Goal: Task Accomplishment & Management: Manage account settings

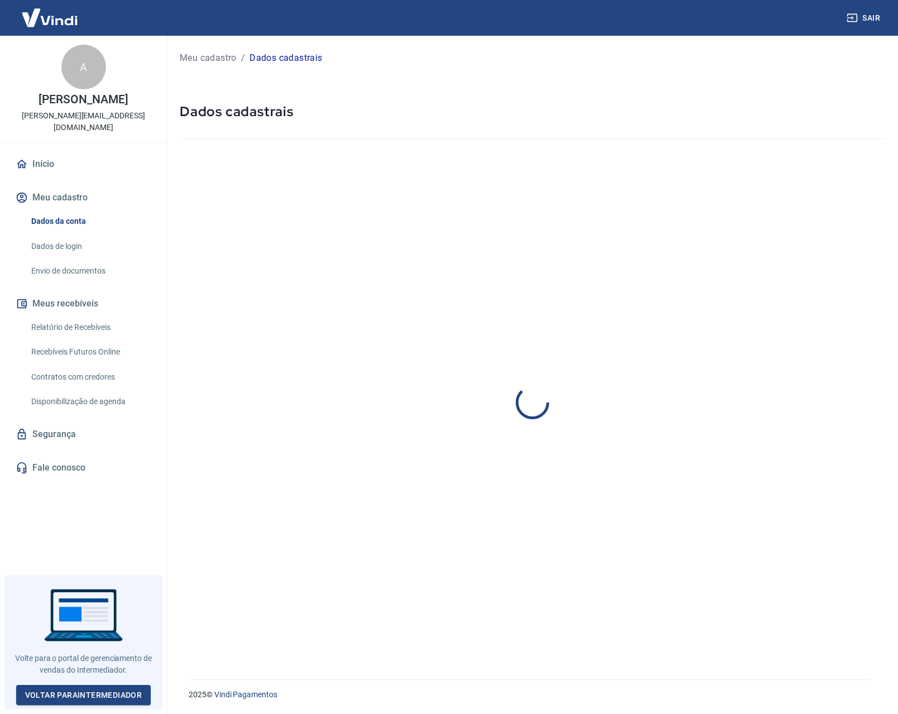
select select "MG"
select select "business"
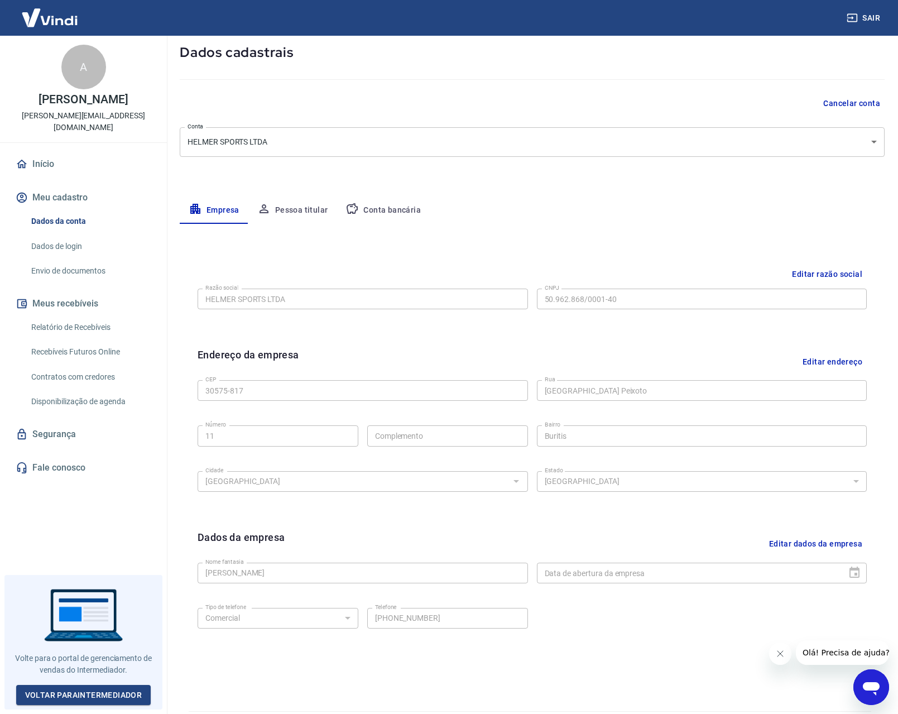
scroll to position [91, 0]
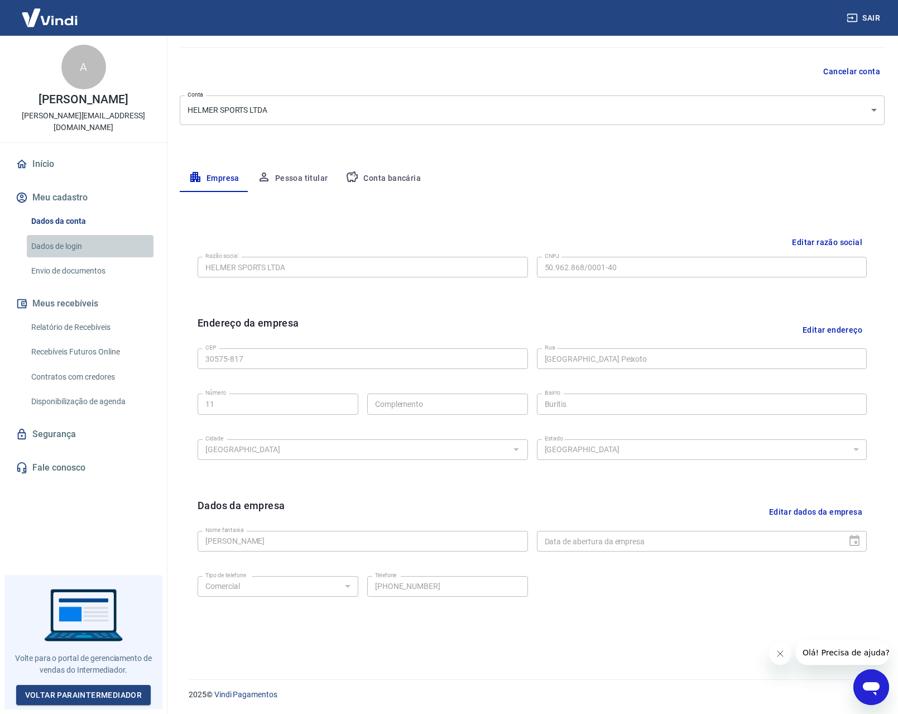
click at [61, 240] on link "Dados de login" at bounding box center [90, 246] width 127 height 23
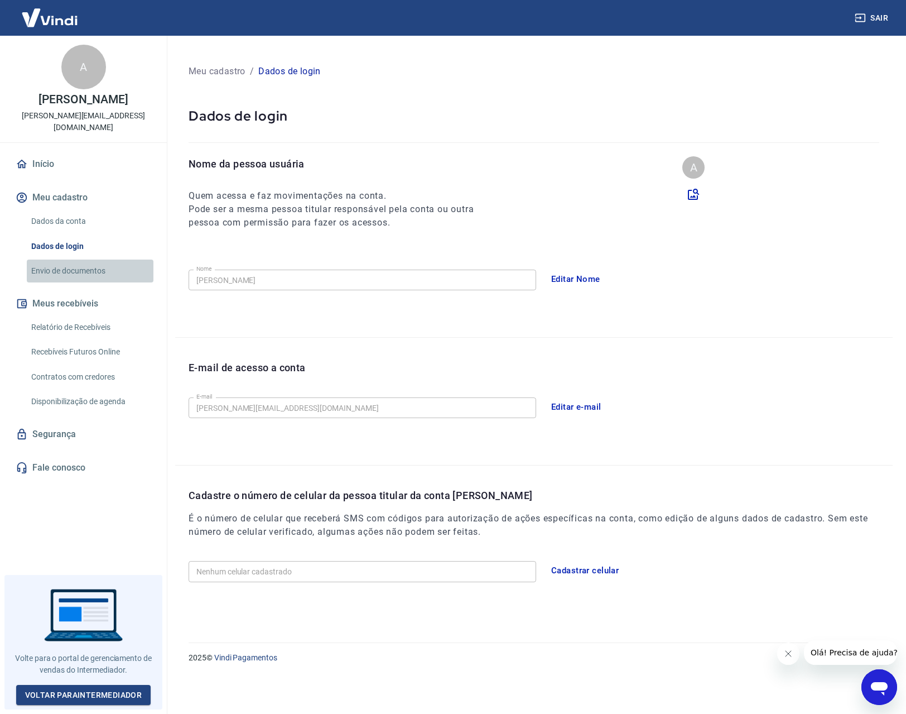
click at [70, 266] on link "Envio de documentos" at bounding box center [90, 270] width 127 height 23
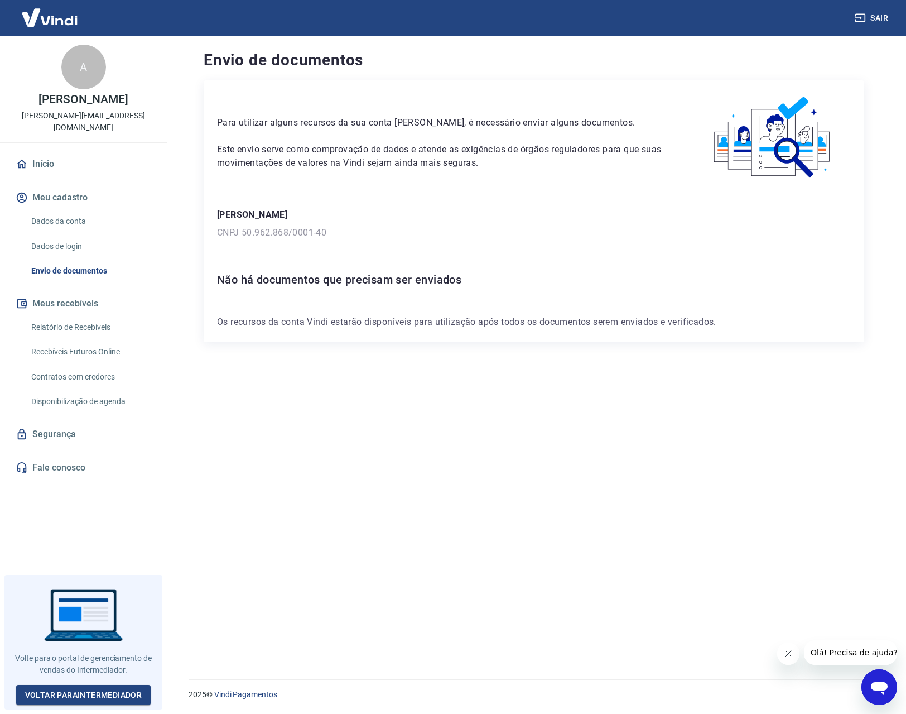
click at [67, 152] on link "Início" at bounding box center [83, 164] width 140 height 25
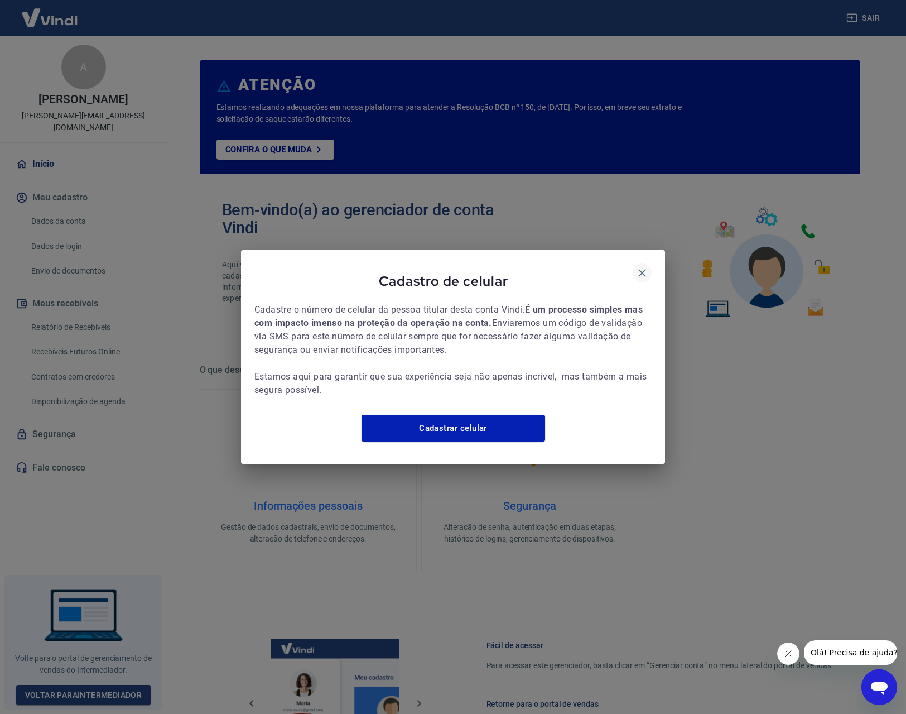
click at [648, 266] on icon "button" at bounding box center [642, 272] width 13 height 13
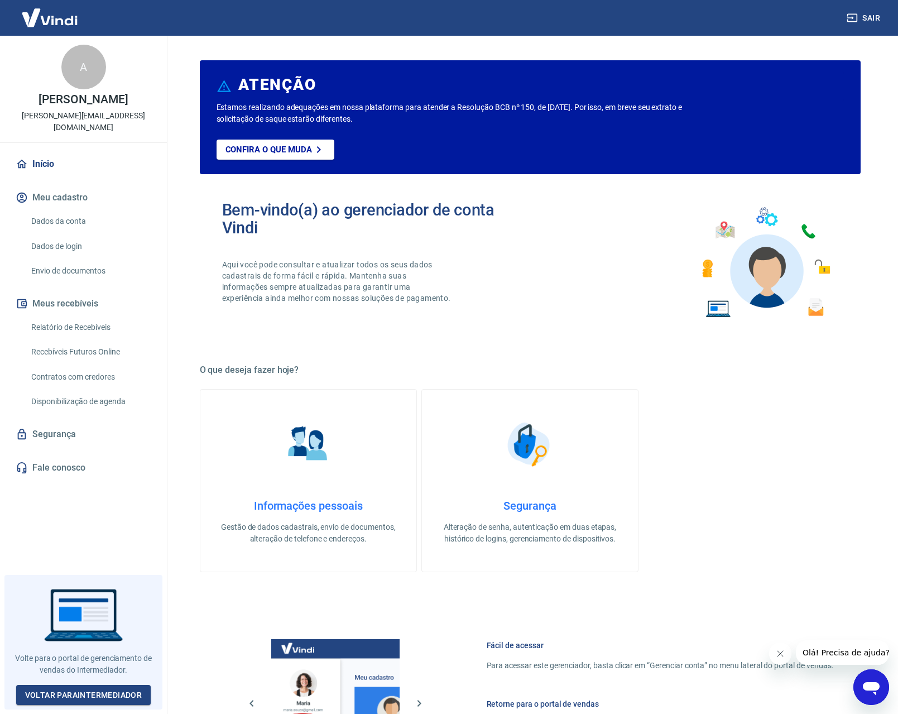
click at [54, 213] on link "Dados da conta" at bounding box center [90, 221] width 127 height 23
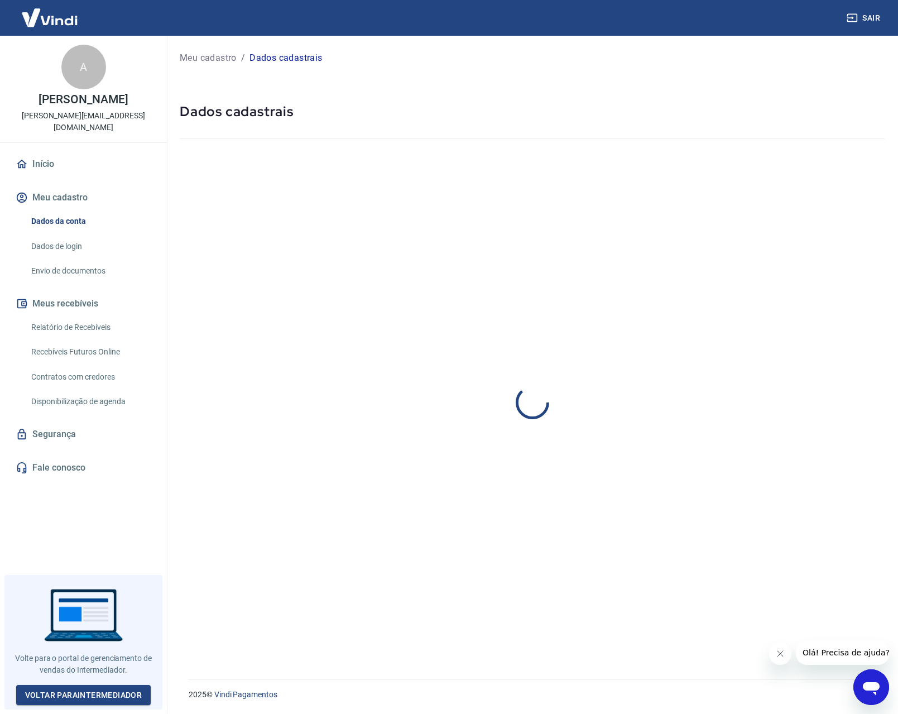
select select "MG"
select select "business"
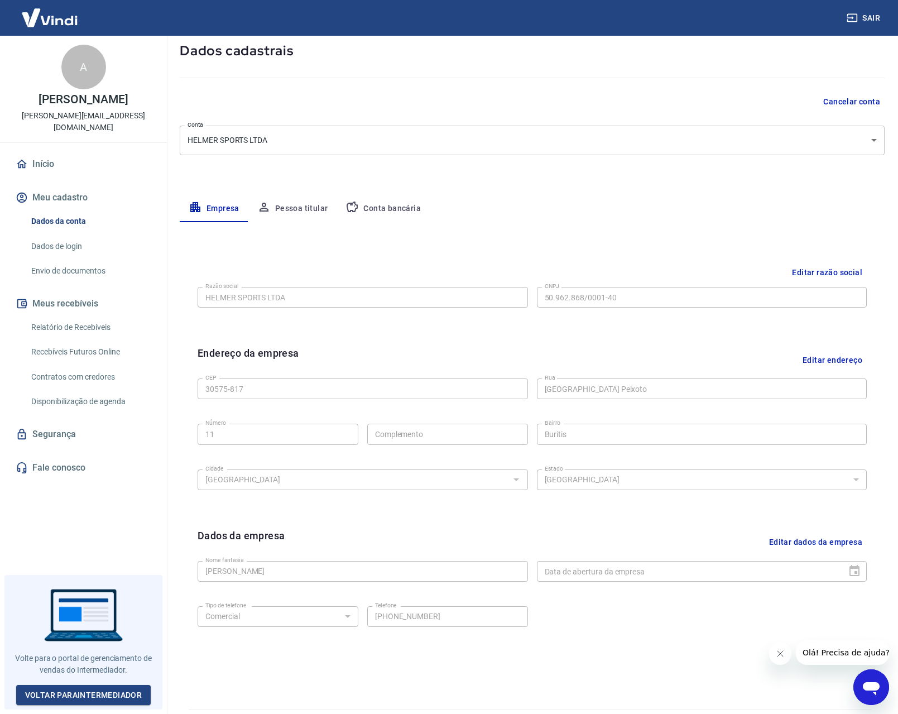
scroll to position [91, 0]
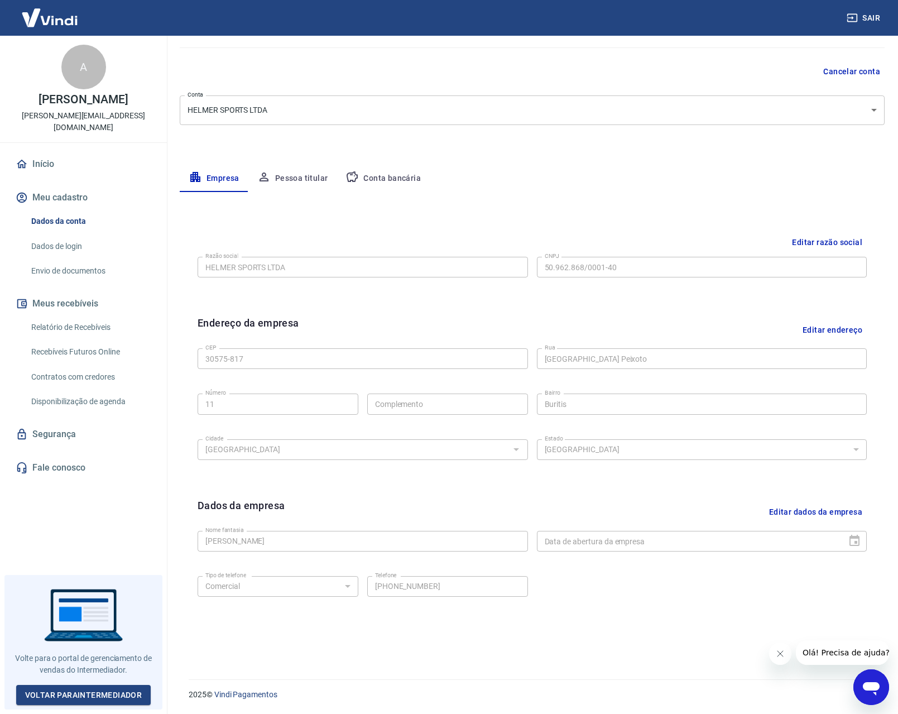
click at [295, 176] on button "Pessoa titular" at bounding box center [292, 178] width 89 height 27
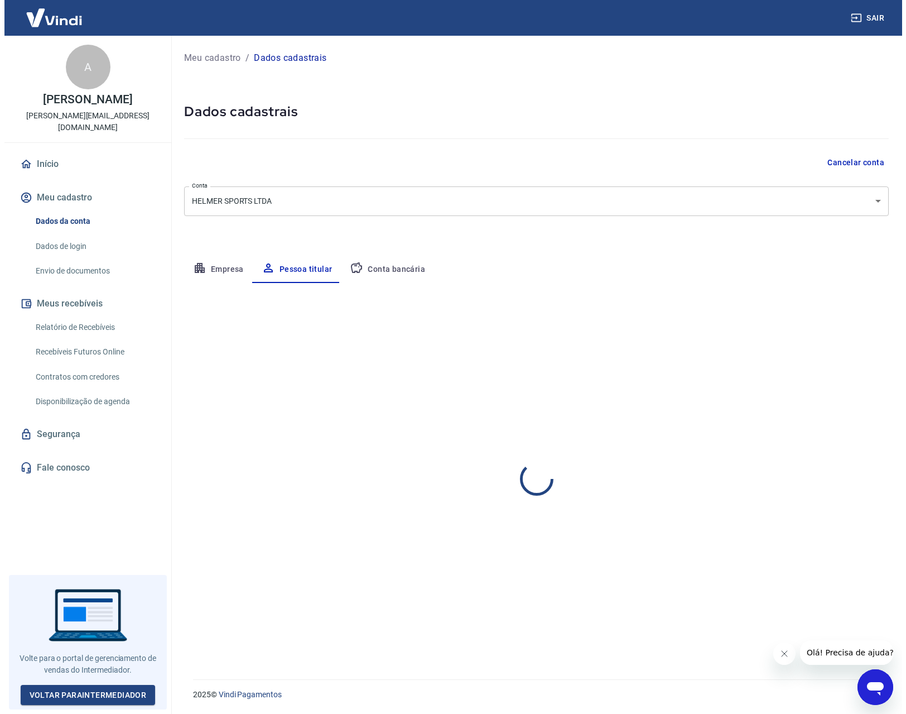
scroll to position [0, 0]
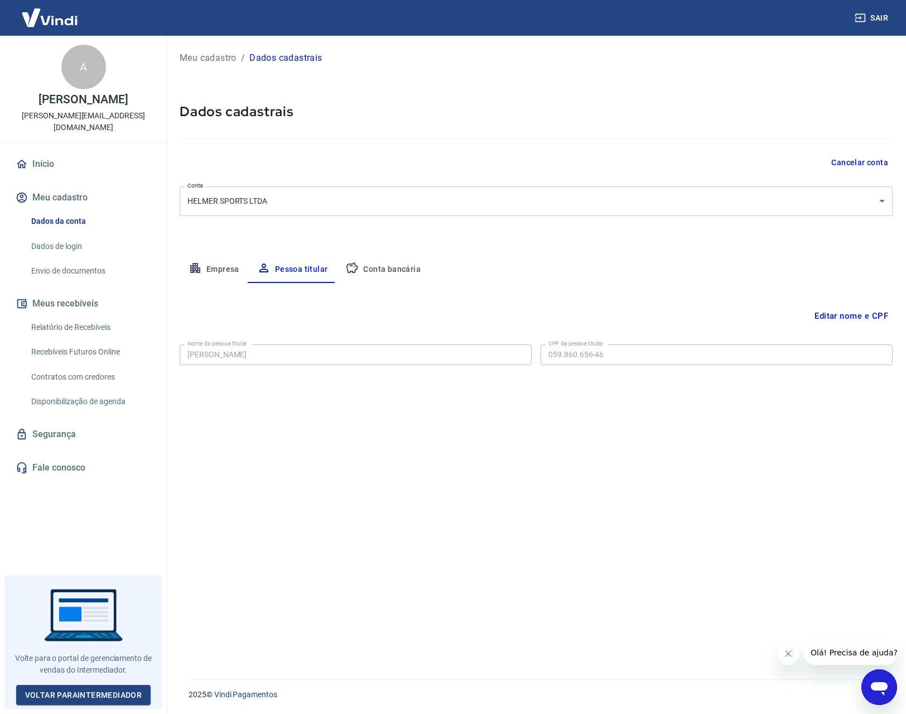
click at [401, 267] on button "Conta bancária" at bounding box center [383, 269] width 93 height 27
select select "1"
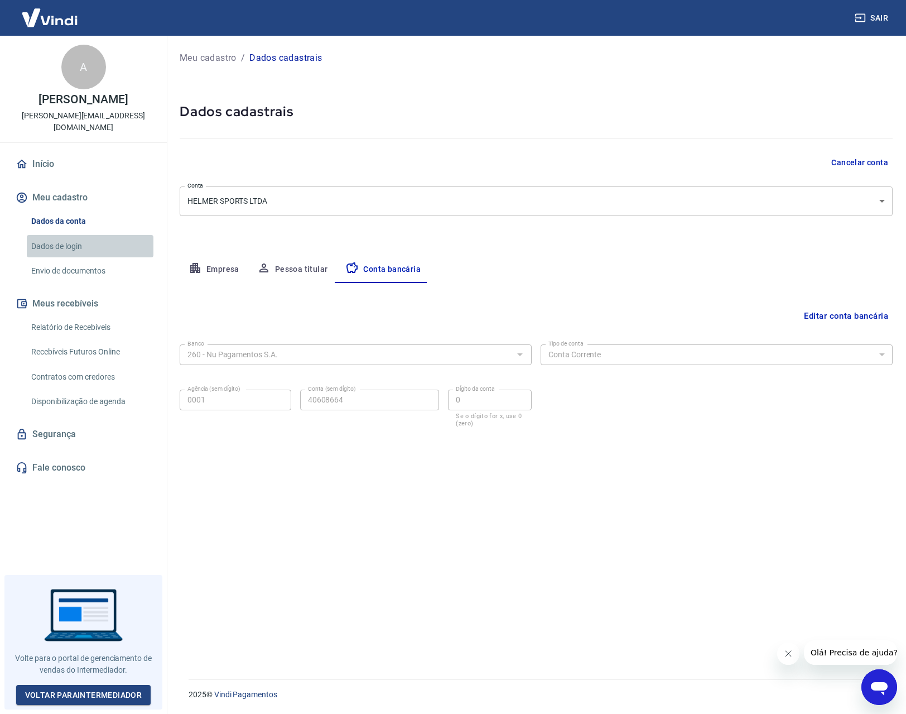
click at [64, 235] on link "Dados de login" at bounding box center [90, 246] width 127 height 23
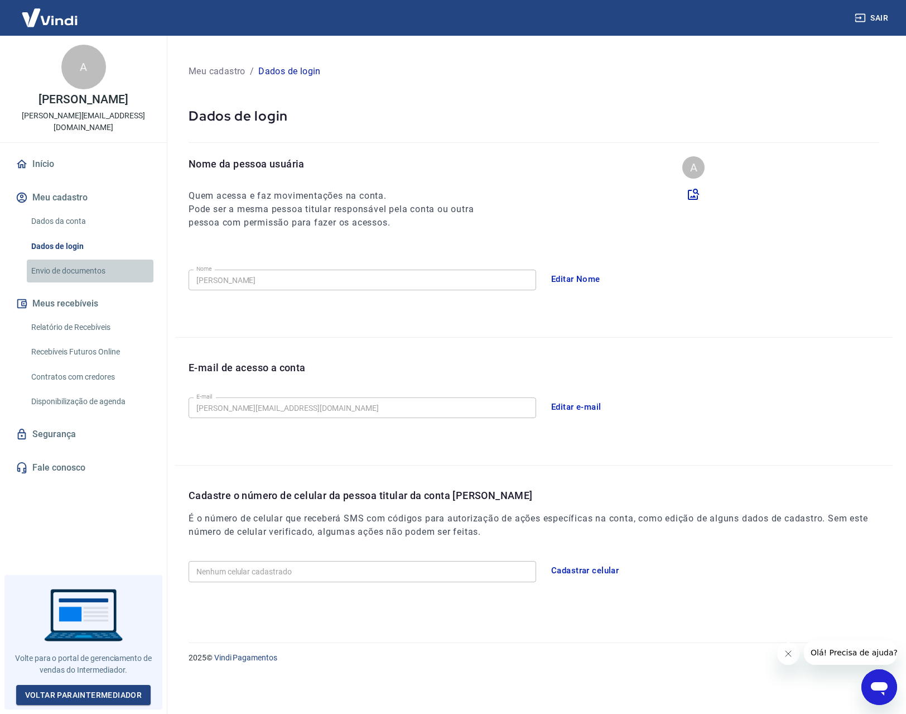
click at [64, 259] on link "Envio de documentos" at bounding box center [90, 270] width 127 height 23
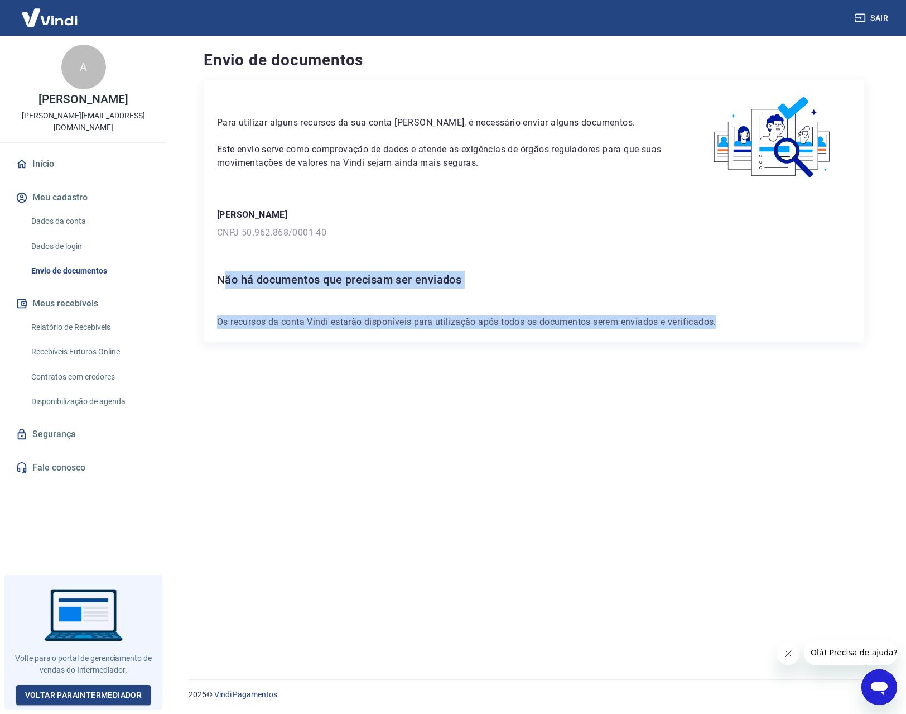
drag, startPoint x: 222, startPoint y: 286, endPoint x: 426, endPoint y: 352, distance: 214.6
click at [425, 352] on div "Para utilizar alguns recursos da sua conta [PERSON_NAME], é necessário enviar a…" at bounding box center [534, 366] width 661 height 572
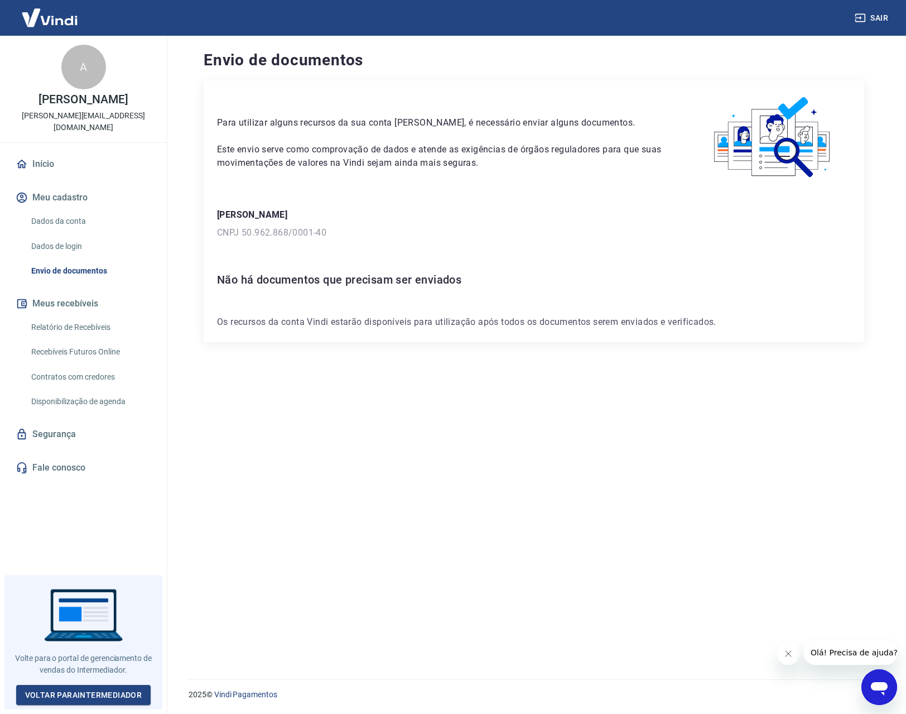
click at [426, 350] on div "Para utilizar alguns recursos da sua conta [PERSON_NAME], é necessário enviar a…" at bounding box center [534, 366] width 661 height 572
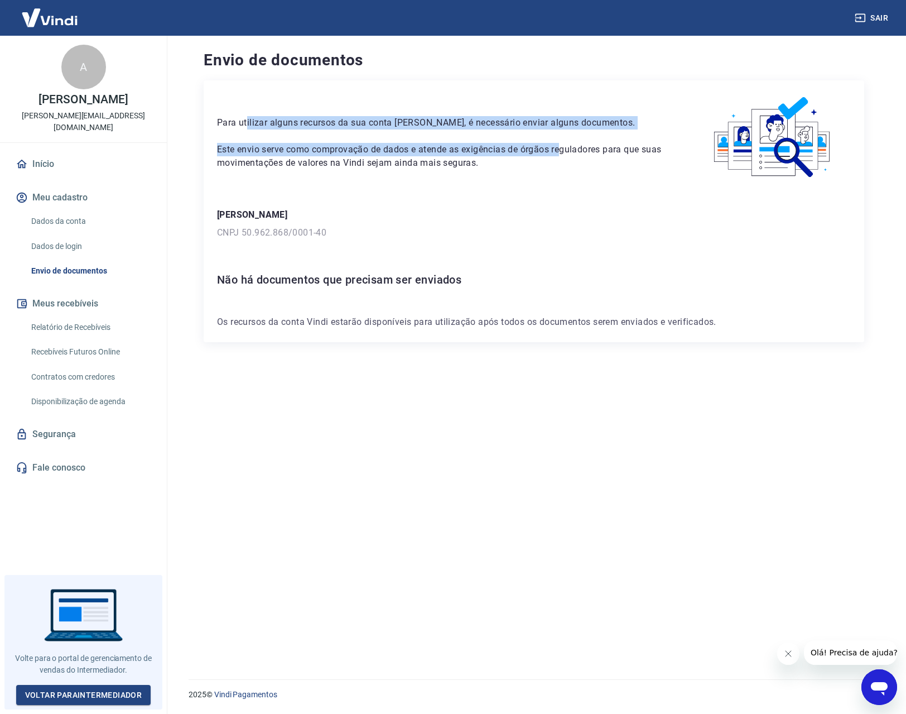
drag, startPoint x: 248, startPoint y: 117, endPoint x: 576, endPoint y: 147, distance: 329.6
click at [576, 147] on div "Para utilizar alguns recursos da sua conta [PERSON_NAME], é necessário enviar a…" at bounding box center [442, 132] width 451 height 76
click at [576, 147] on p "Este envio serve como comprovação de dados e atende as exigências de órgãos reg…" at bounding box center [442, 156] width 451 height 27
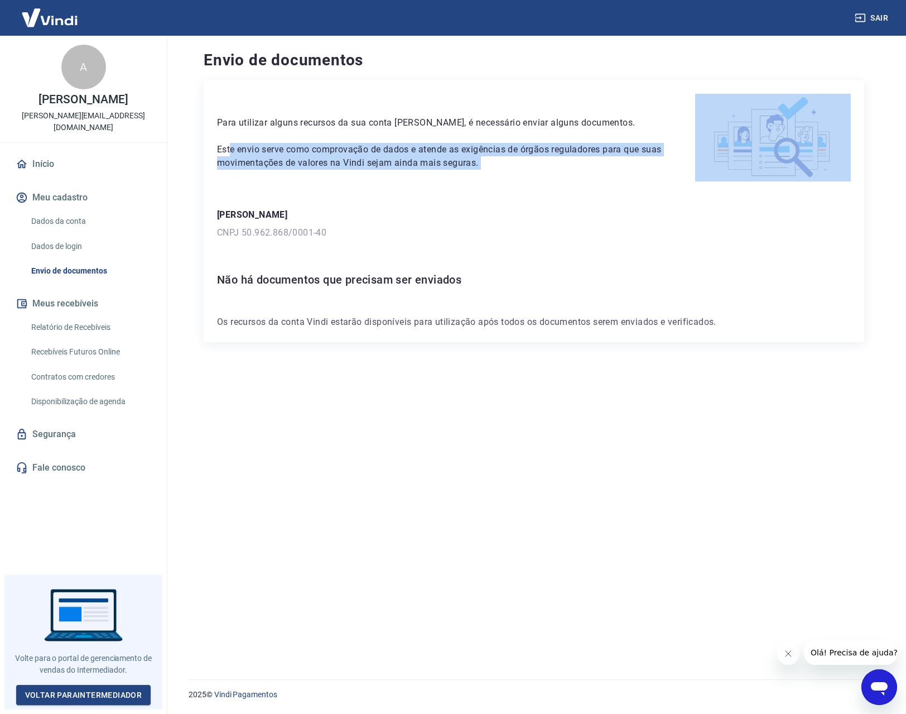
drag, startPoint x: 231, startPoint y: 148, endPoint x: 584, endPoint y: 212, distance: 358.8
click at [584, 212] on div "Para utilizar alguns recursos da sua conta [PERSON_NAME], é necessário enviar a…" at bounding box center [534, 211] width 661 height 262
click at [584, 212] on p "[PERSON_NAME]" at bounding box center [534, 214] width 634 height 13
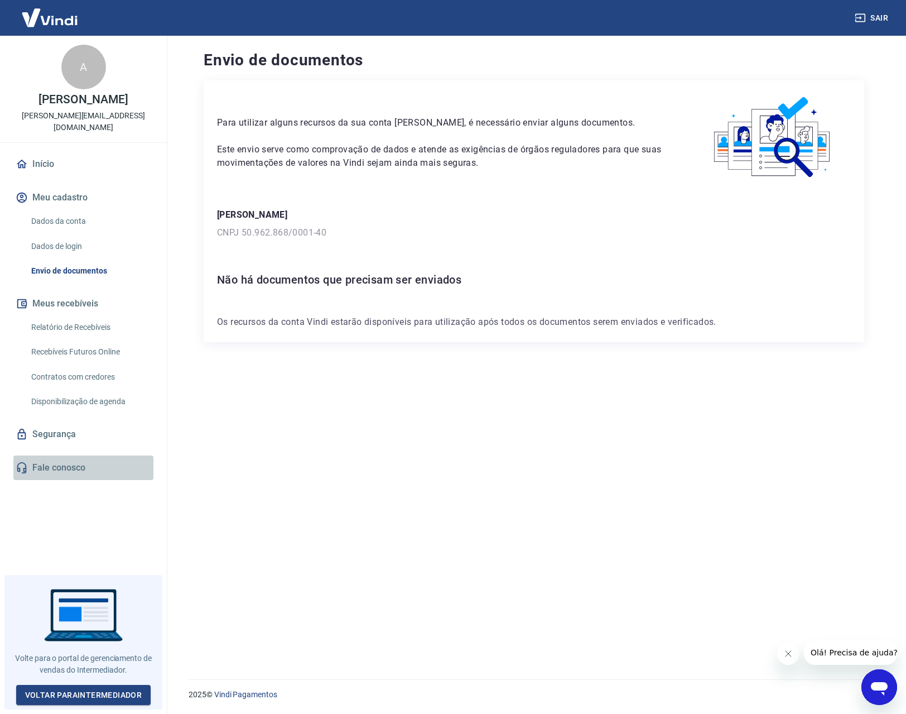
click at [60, 455] on link "Fale conosco" at bounding box center [83, 467] width 140 height 25
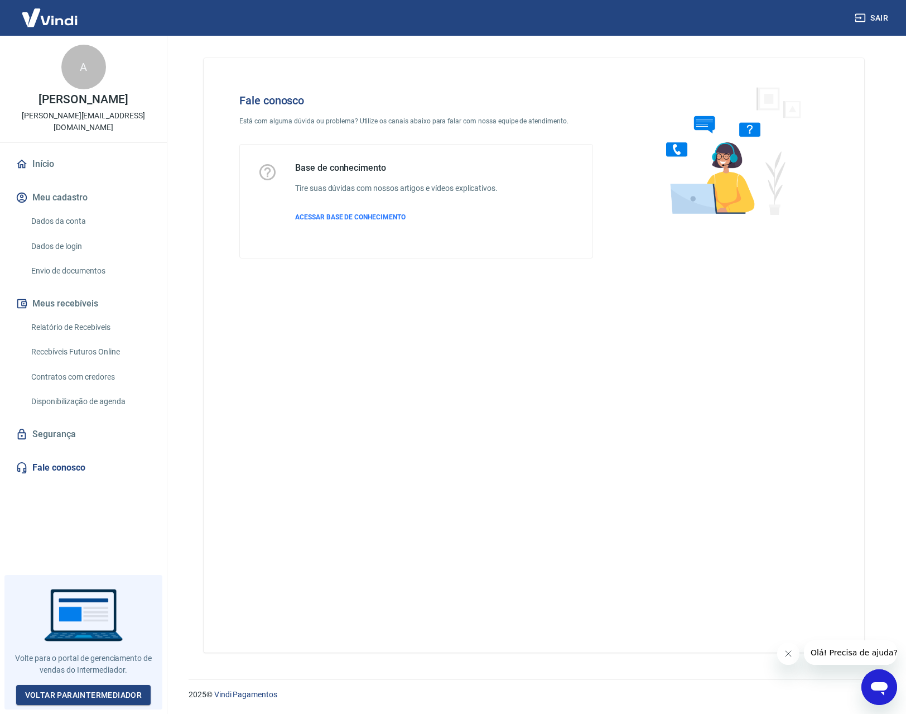
click at [875, 704] on button "Abrir janela de mensagens" at bounding box center [880, 687] width 36 height 36
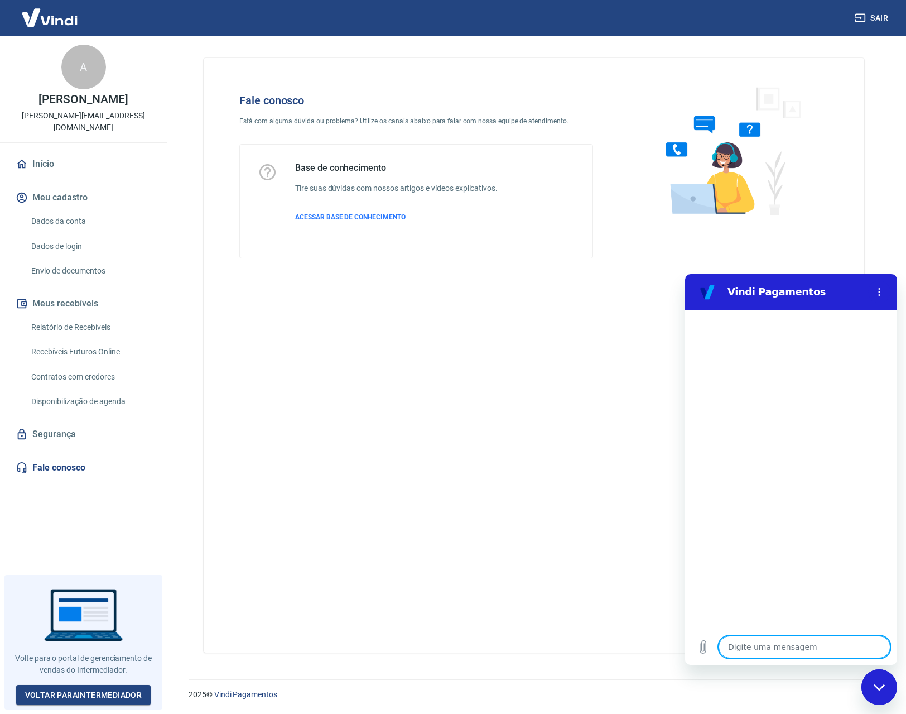
type textarea "b"
type textarea "x"
type textarea "bo"
type textarea "x"
type textarea "boa"
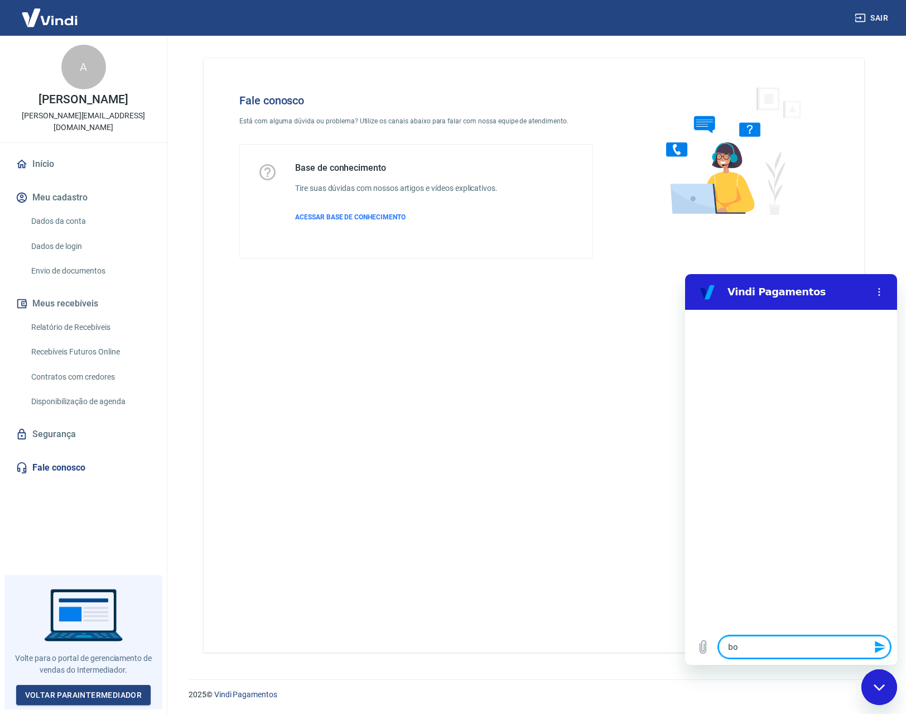
type textarea "x"
type textarea "boa"
type textarea "x"
type textarea "boa n"
type textarea "x"
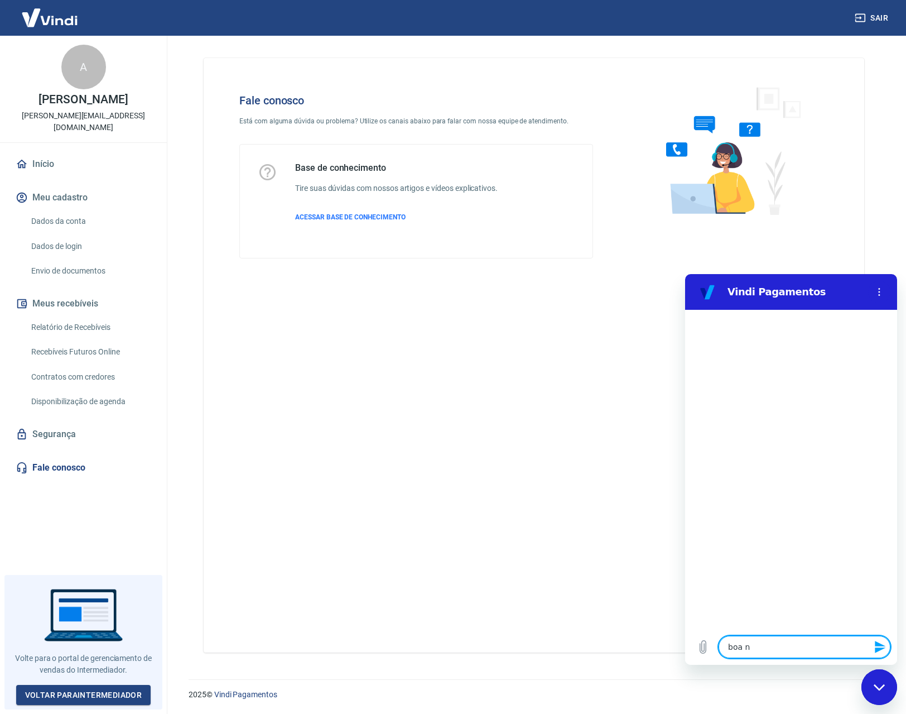
type textarea "boa no"
type textarea "x"
type textarea "boa noi"
type textarea "x"
type textarea "boa noit"
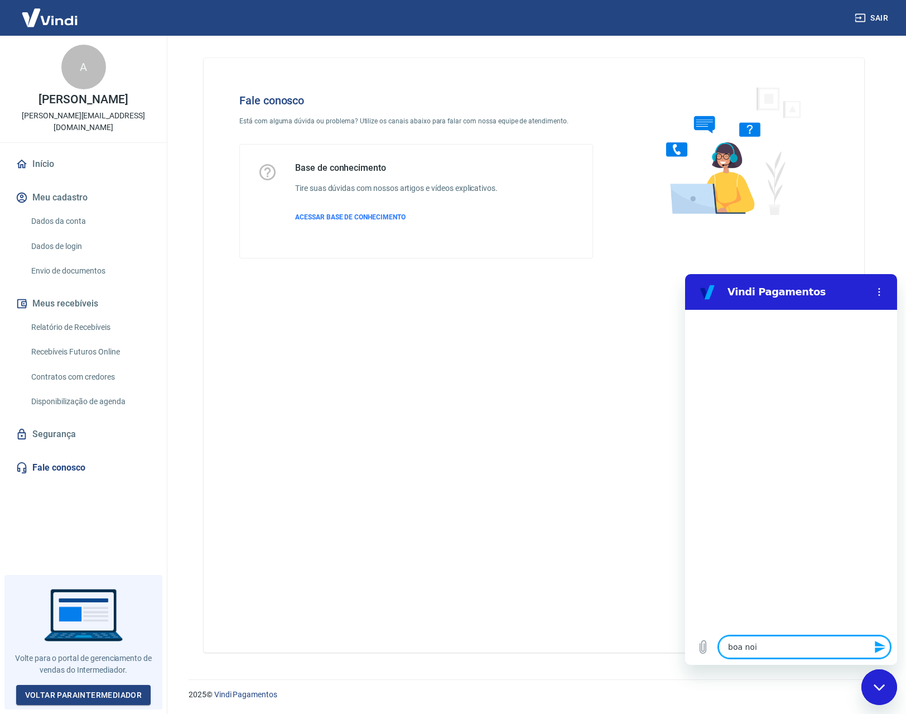
type textarea "x"
type textarea "boa noite"
type textarea "x"
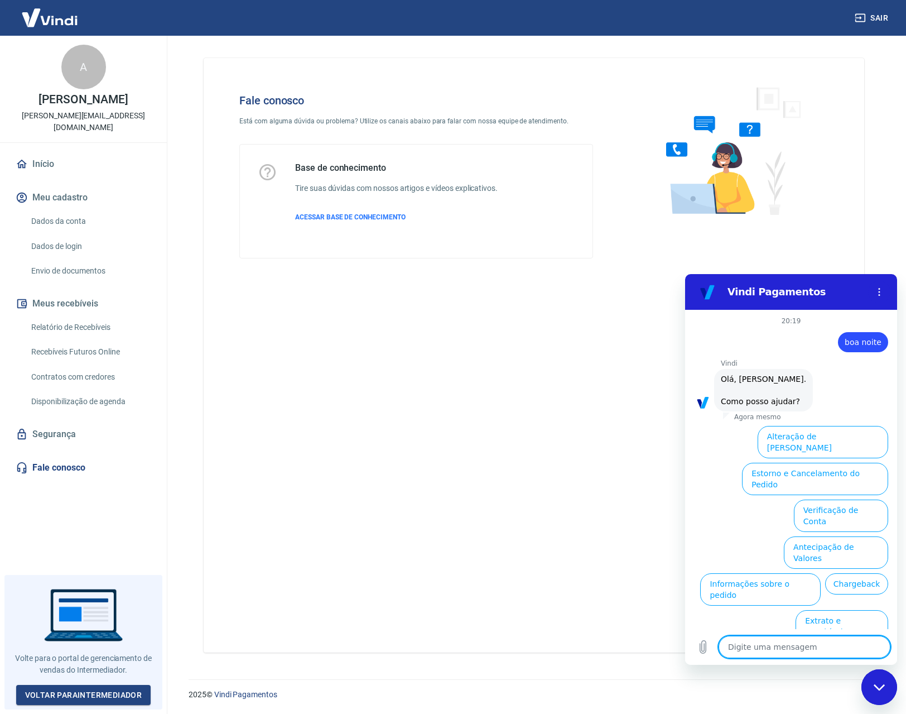
scroll to position [26, 0]
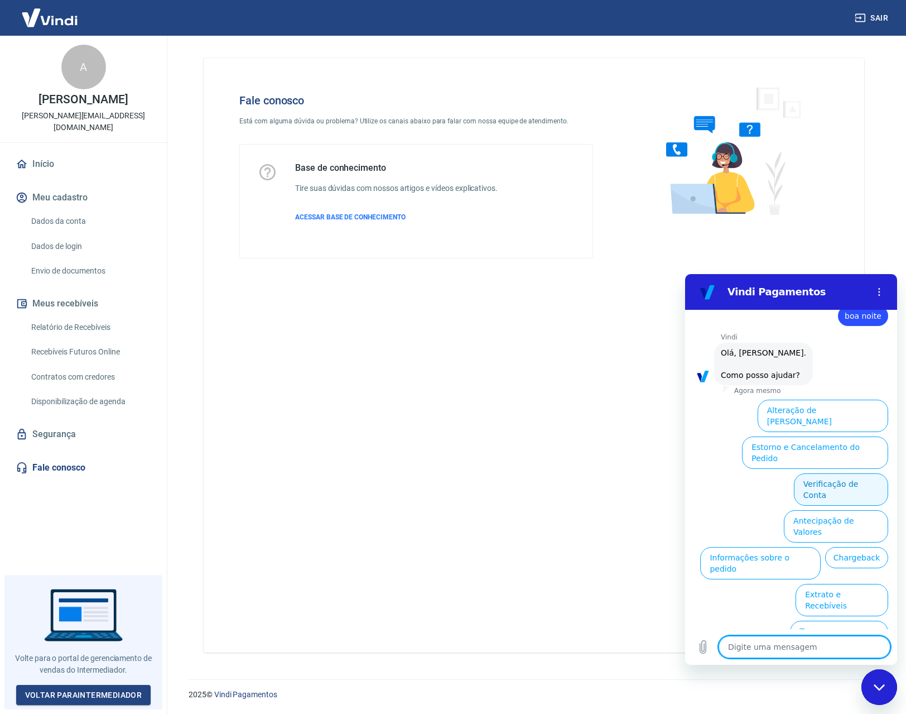
click at [840, 473] on button "Verificação de Conta" at bounding box center [841, 489] width 94 height 32
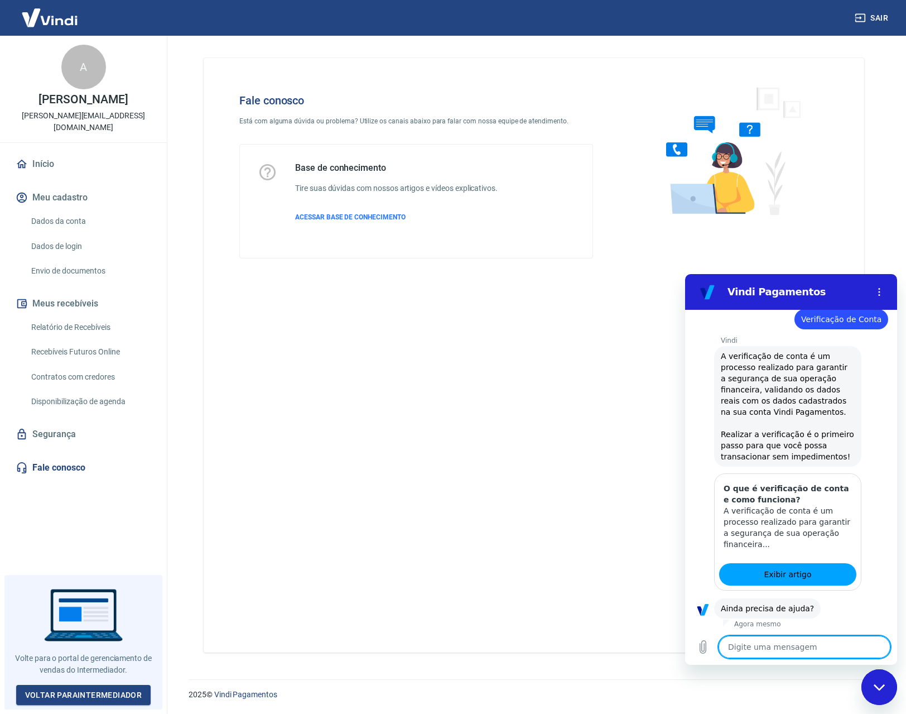
scroll to position [137, 0]
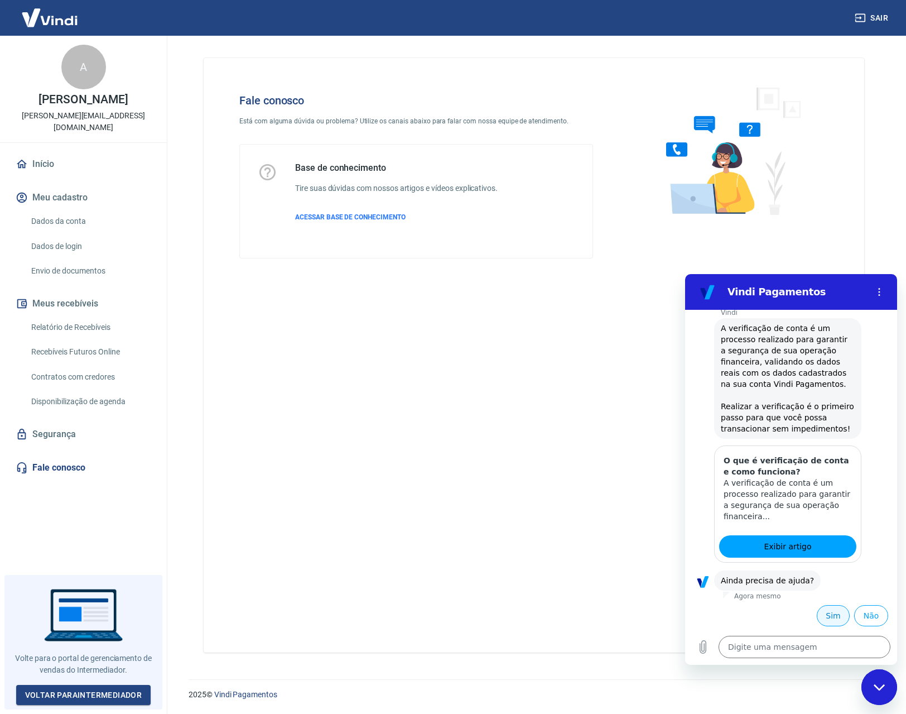
click at [825, 616] on button "Sim" at bounding box center [833, 615] width 33 height 21
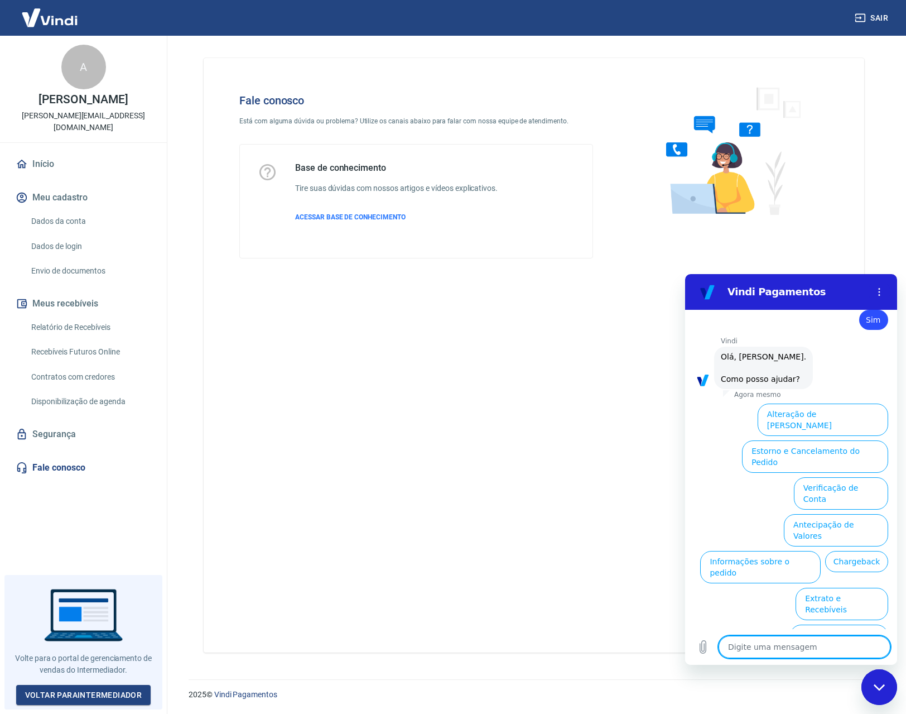
scroll to position [428, 0]
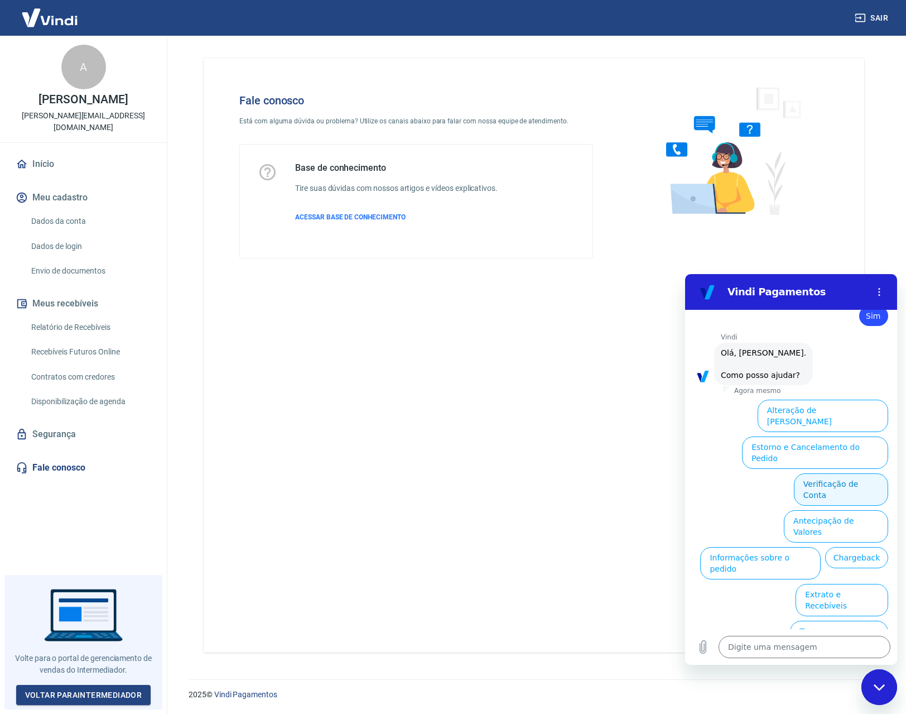
click at [834, 473] on button "Verificação de Conta" at bounding box center [841, 489] width 94 height 32
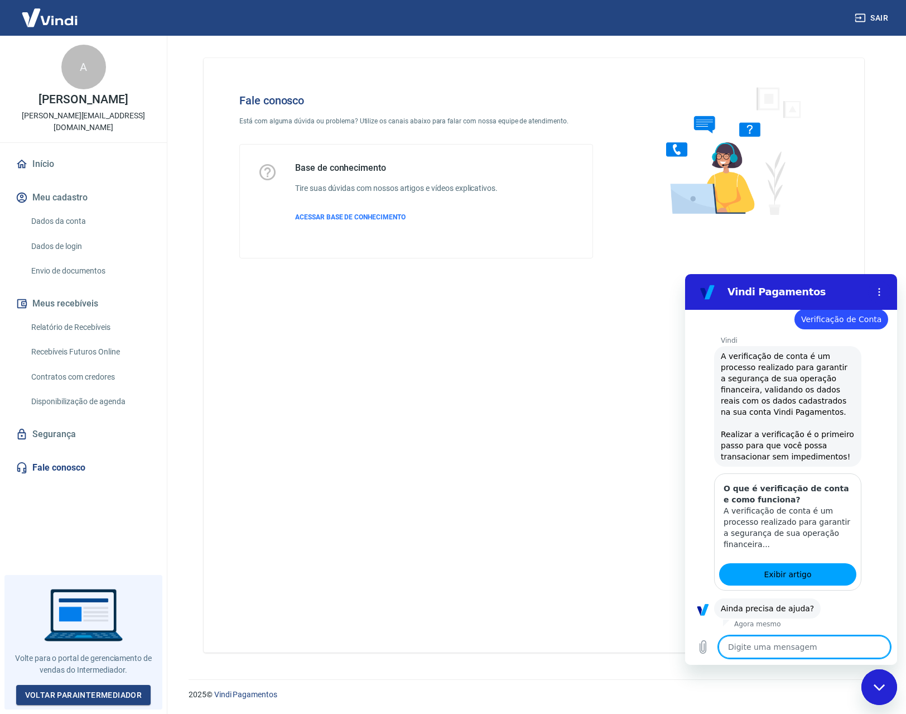
scroll to position [539, 0]
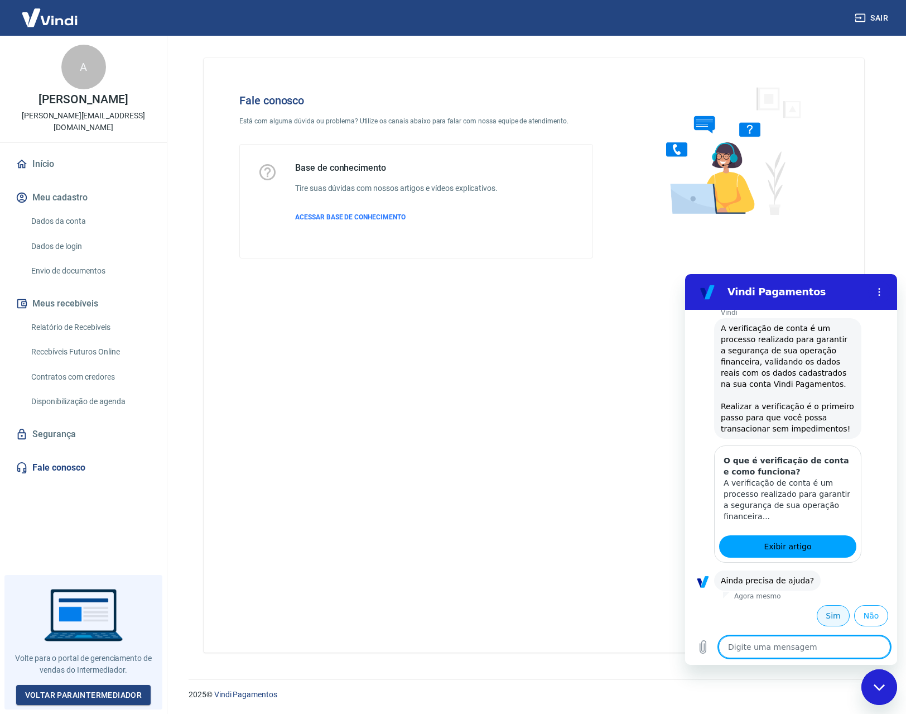
click at [820, 615] on button "Sim" at bounding box center [833, 615] width 33 height 21
type textarea "x"
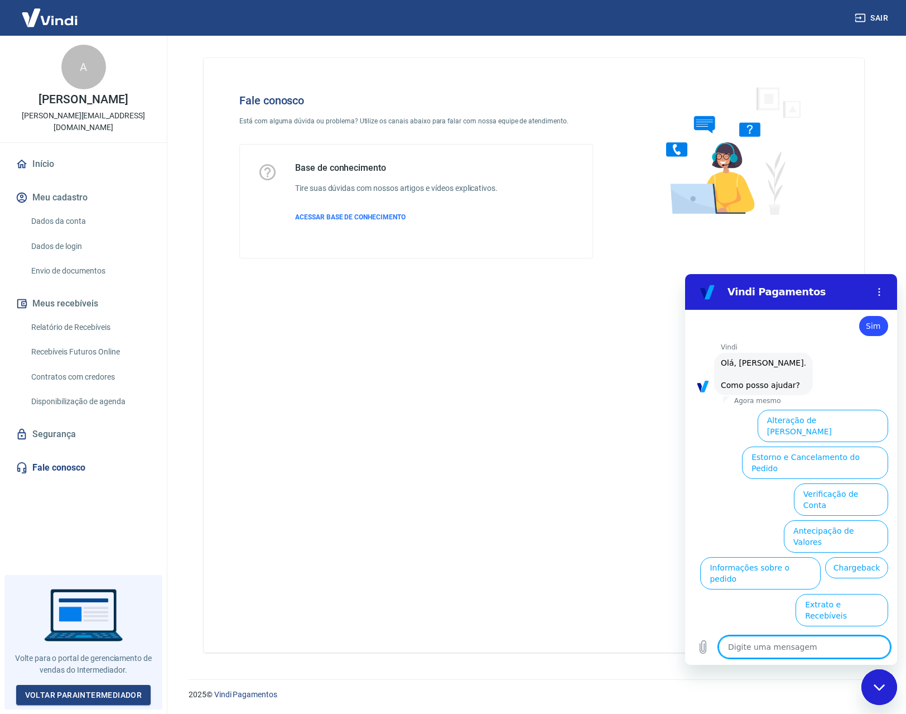
scroll to position [830, 0]
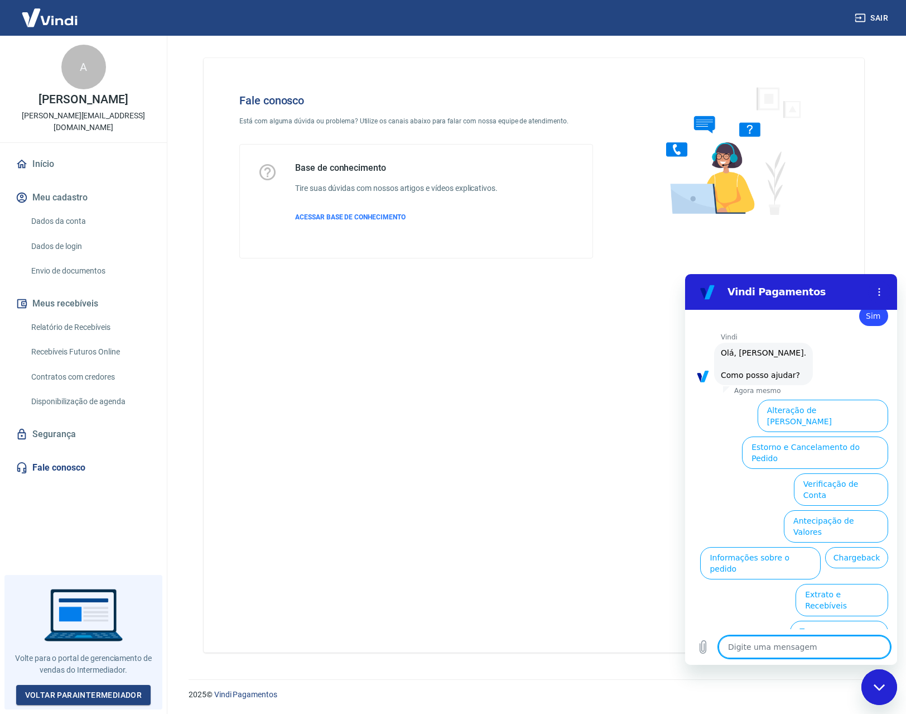
click at [810, 650] on textarea at bounding box center [805, 647] width 172 height 22
type textarea "r"
type textarea "x"
type textarea "f"
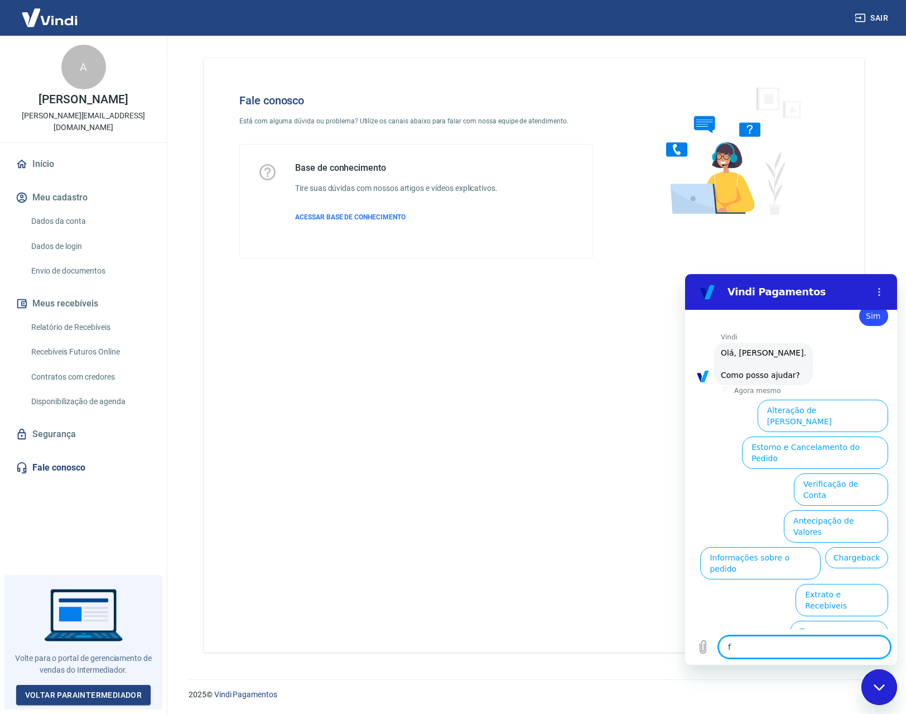
type textarea "x"
type textarea "fa"
type textarea "x"
type textarea "fal"
type textarea "x"
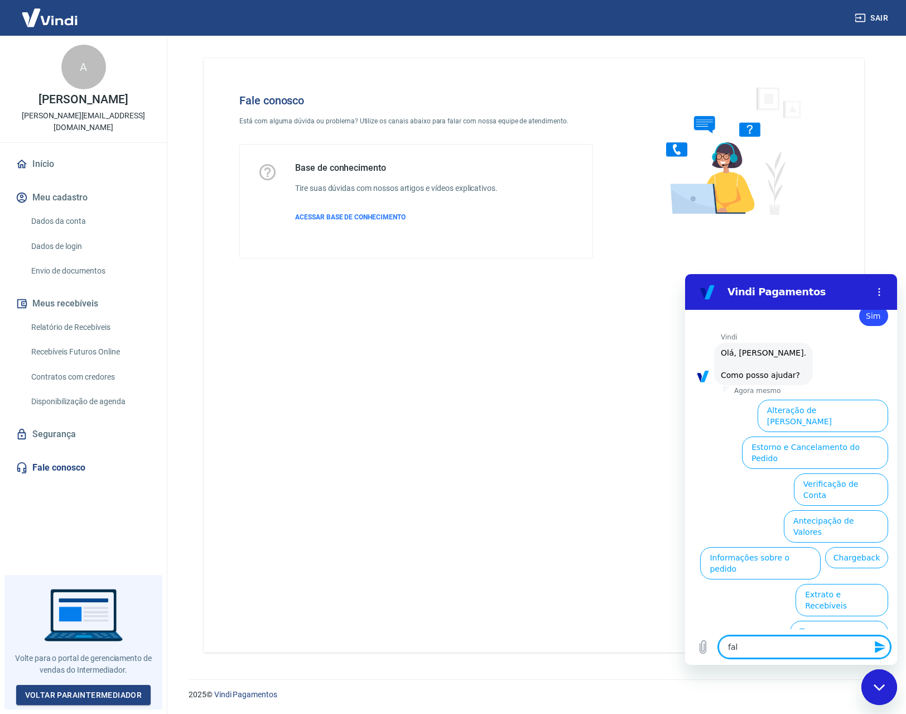
type textarea "fala"
type textarea "x"
type textarea "falar"
type textarea "x"
type textarea "falar"
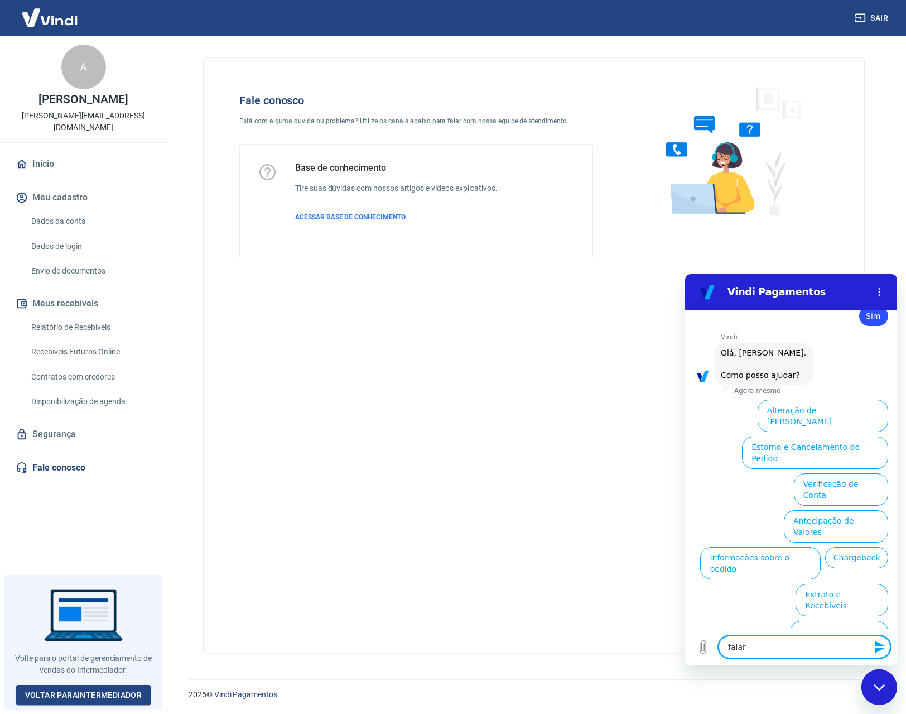
type textarea "x"
type textarea "falar c"
type textarea "x"
type textarea "falar co"
type textarea "x"
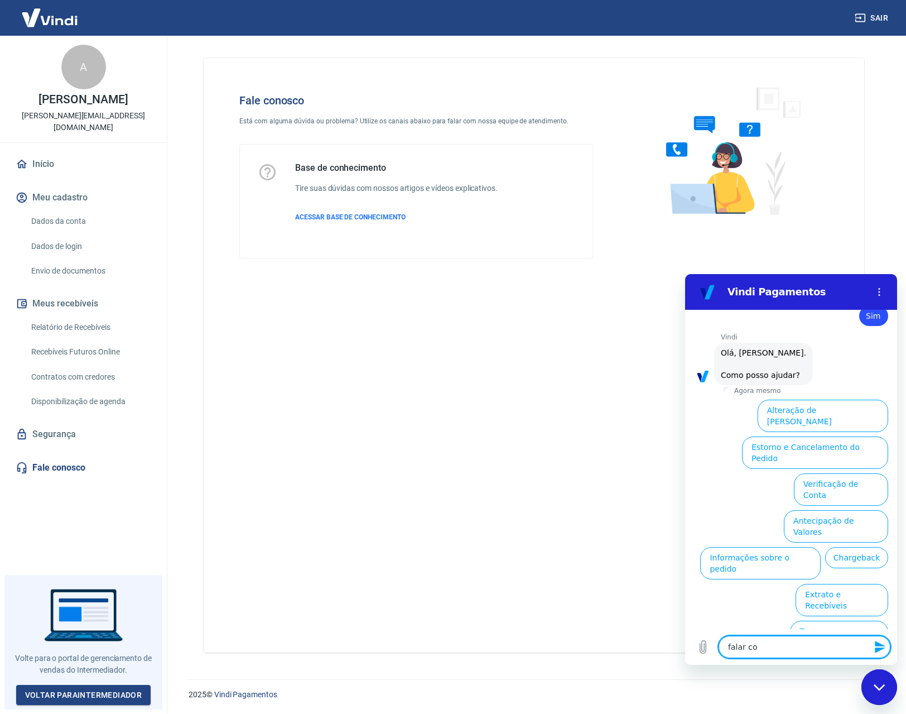
type textarea "falar com"
type textarea "x"
type textarea "falar com"
type textarea "x"
type textarea "falar com u"
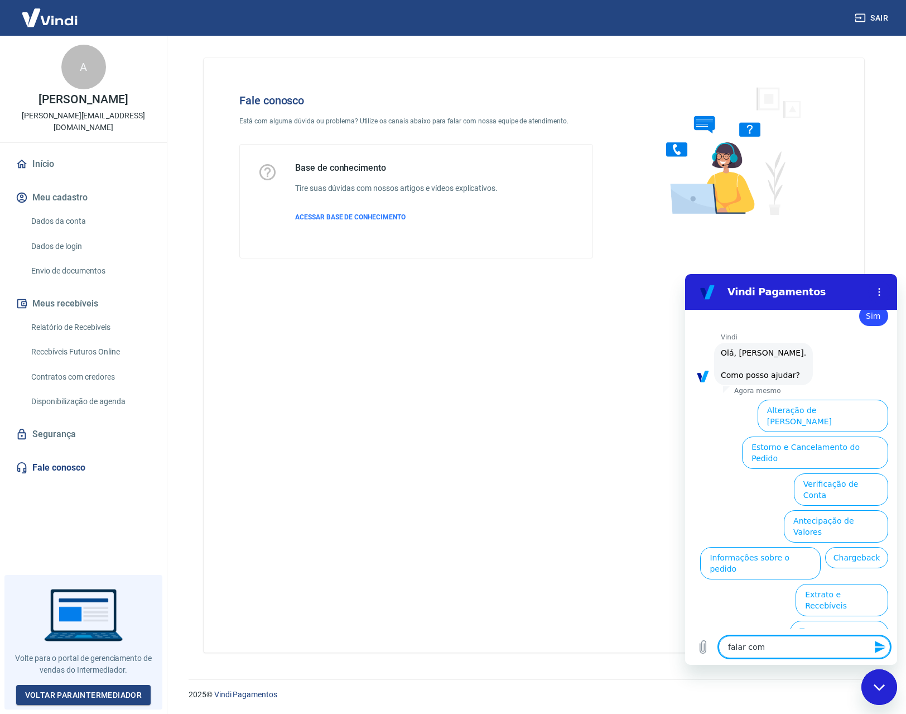
type textarea "x"
type textarea "falar com um"
type textarea "x"
type textarea "falar com um"
type textarea "x"
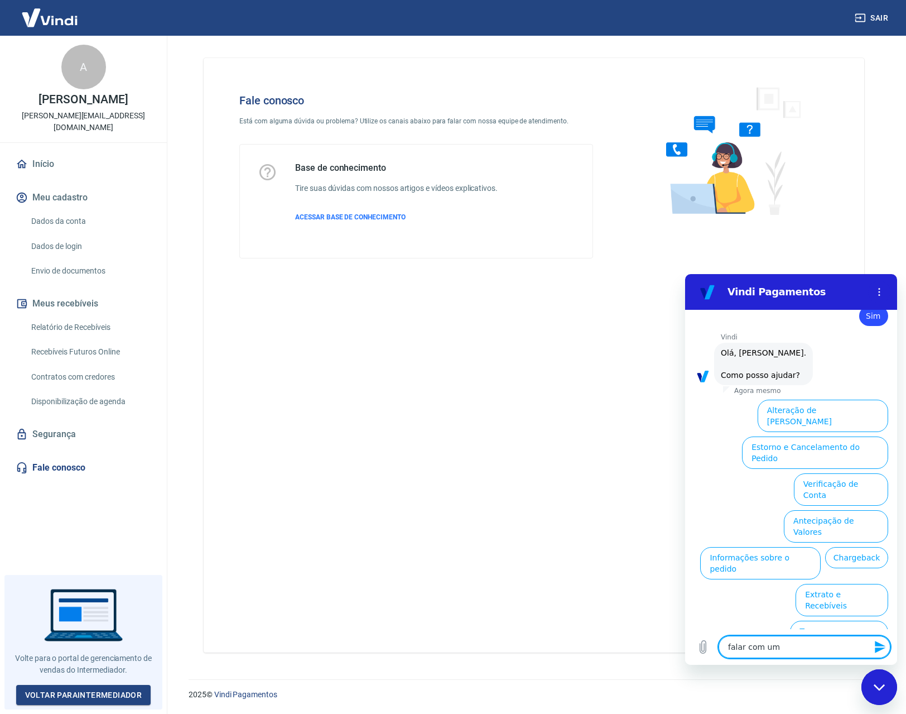
type textarea "falar com um a"
type textarea "x"
type textarea "falar com um at"
type textarea "x"
type textarea "falar com um ate"
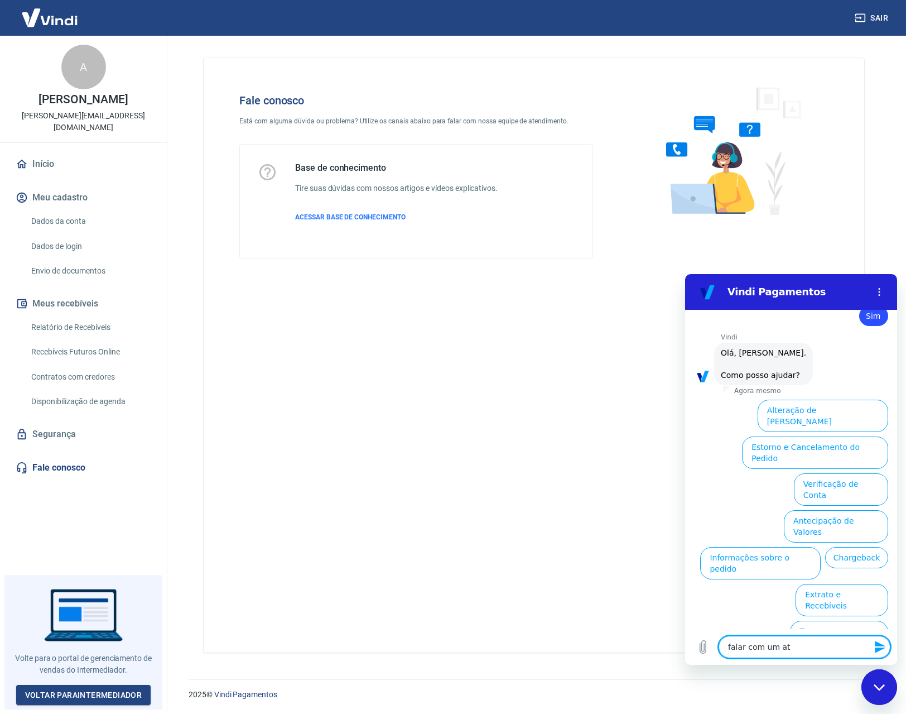
type textarea "x"
type textarea "falar com um [GEOGRAPHIC_DATA]"
type textarea "x"
type textarea "falar com um atend"
type textarea "x"
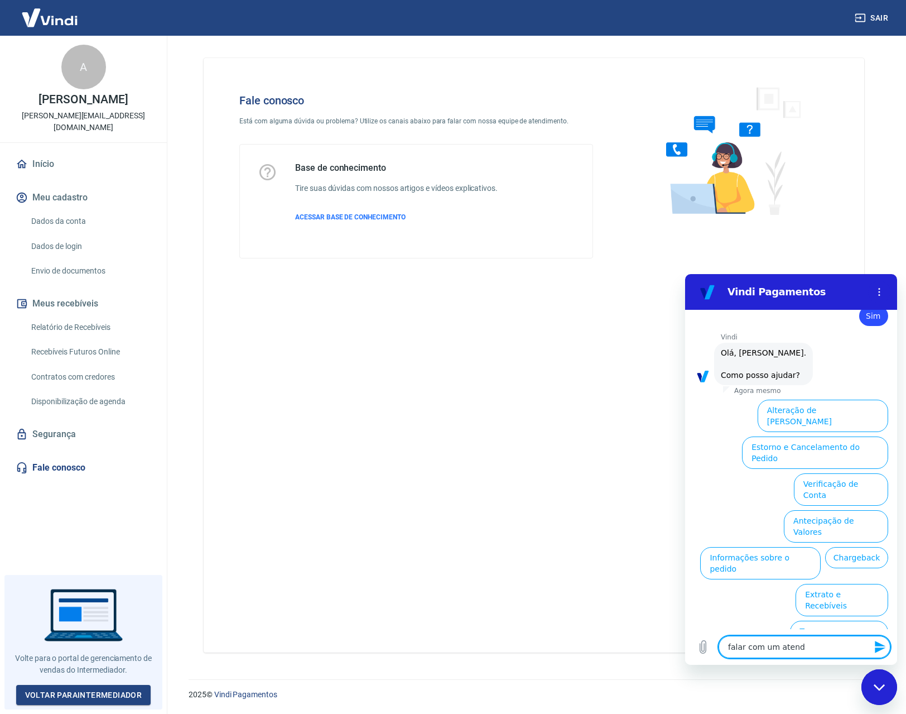
type textarea "falar com um atende"
type textarea "x"
type textarea "falar com um atenden"
type textarea "x"
type textarea "falar com um atendent"
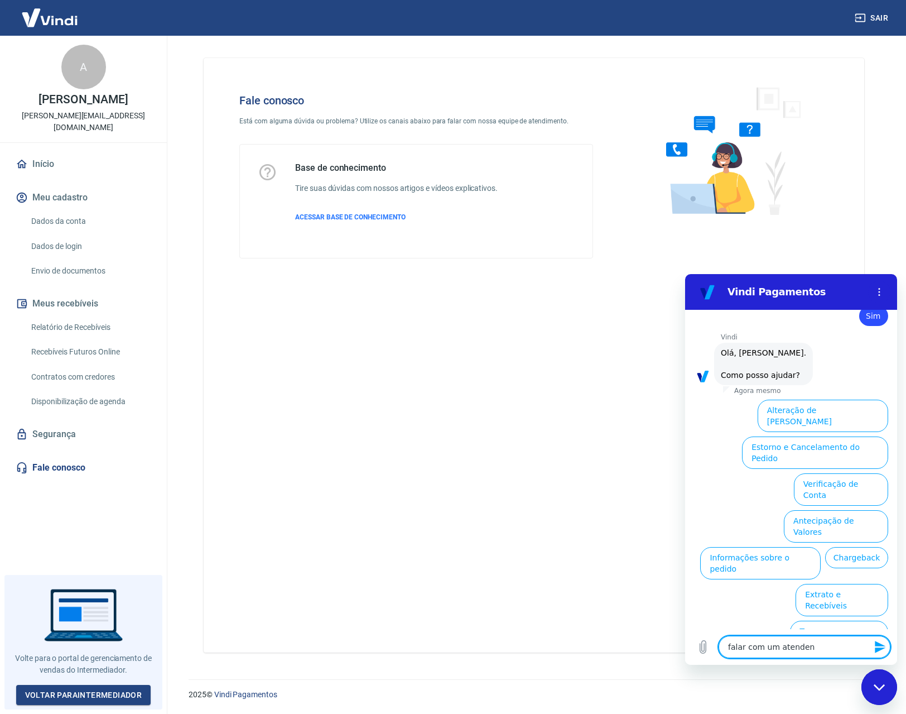
type textarea "x"
type textarea "falar com um atendente"
type textarea "x"
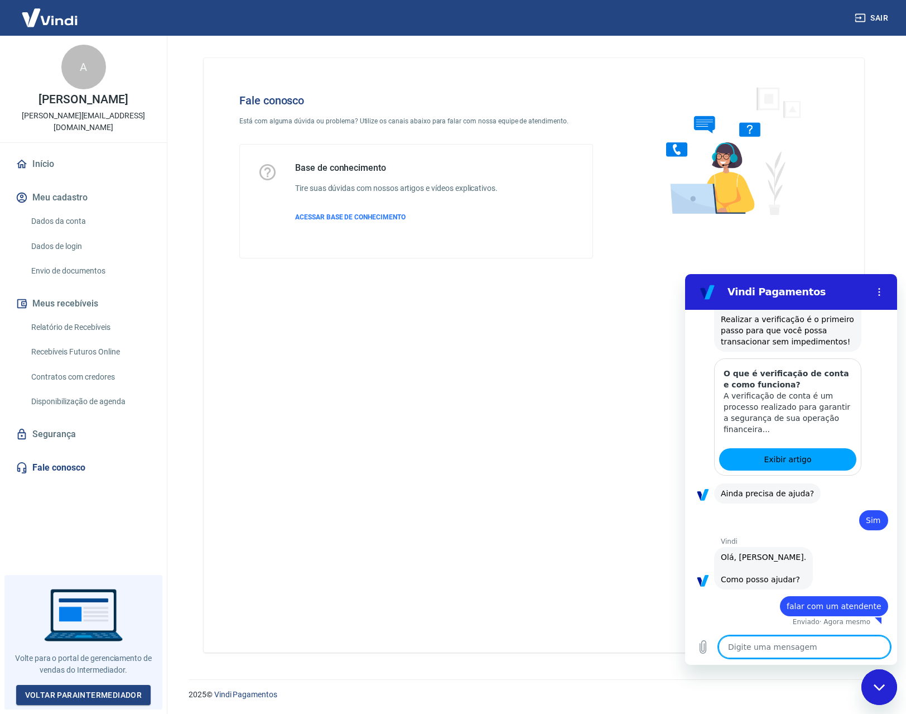
type textarea "x"
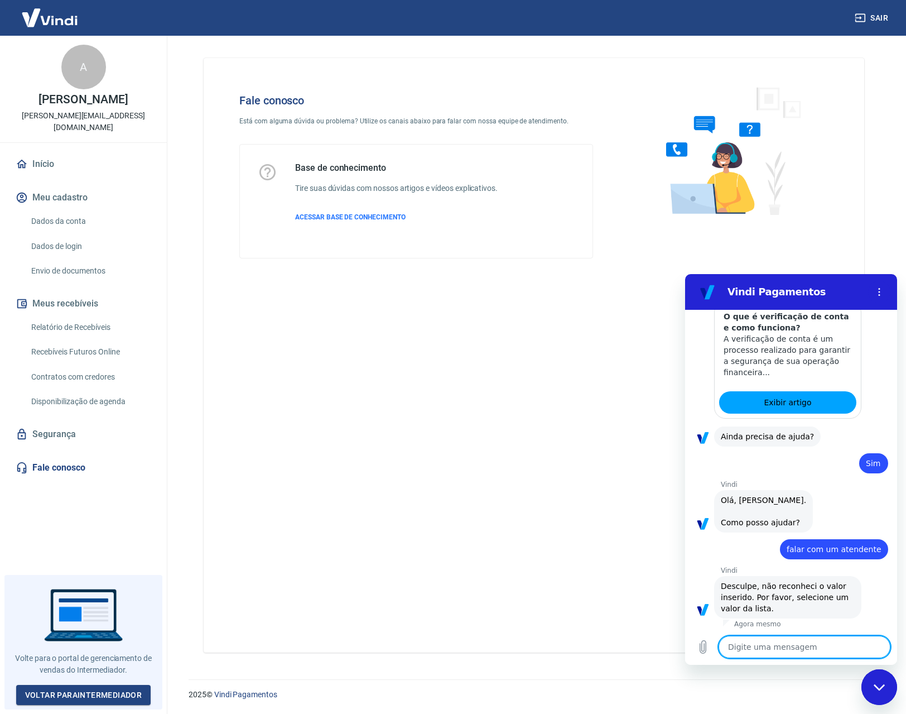
scroll to position [685, 0]
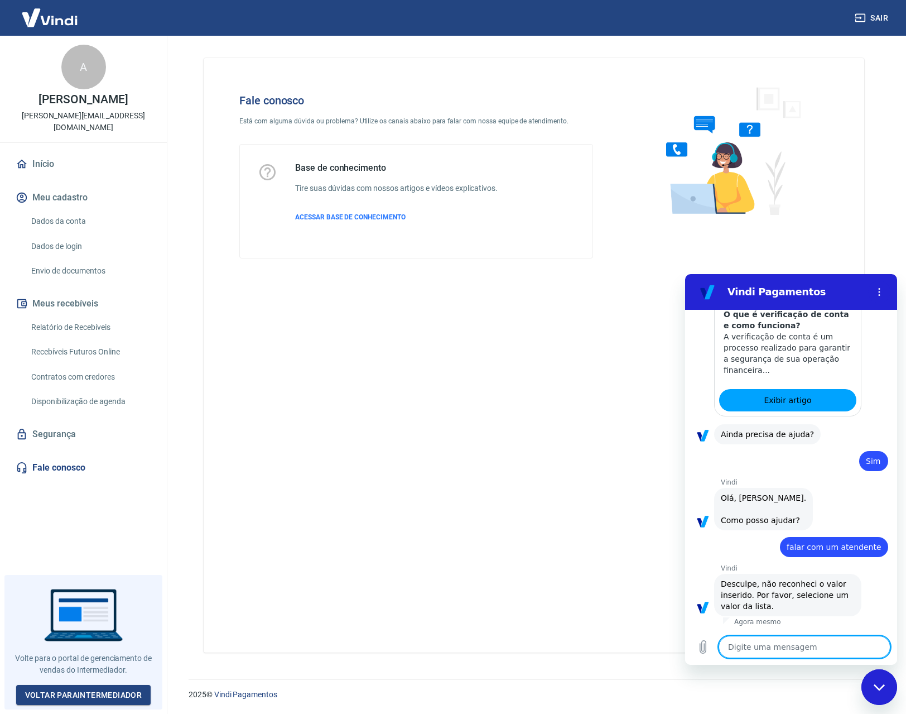
type textarea "a"
type textarea "x"
type textarea "at"
type textarea "x"
type textarea "ate"
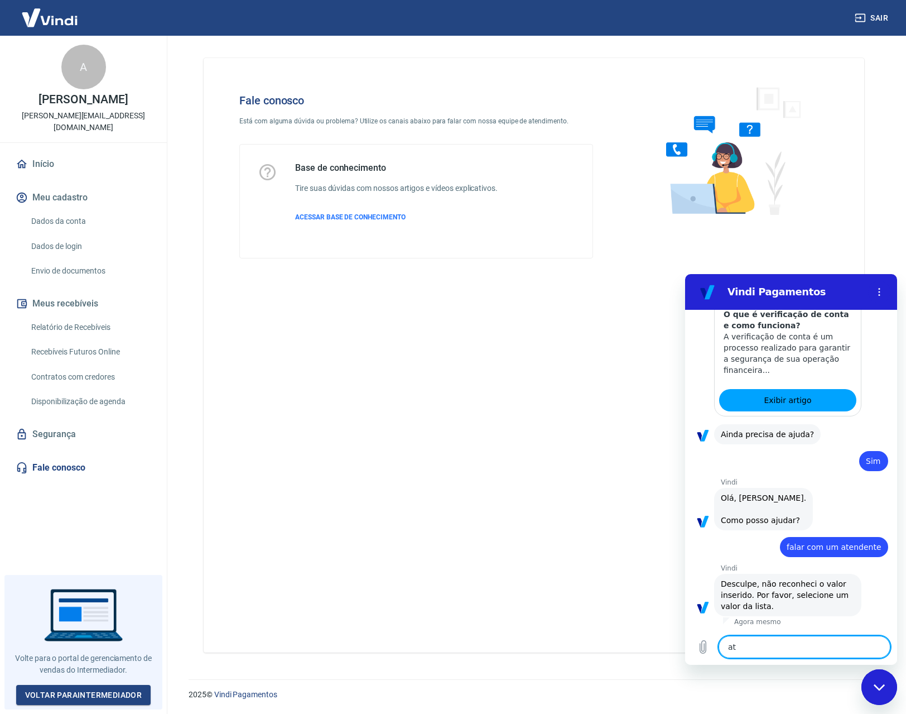
type textarea "x"
type textarea "aten"
type textarea "x"
type textarea "atend"
type textarea "x"
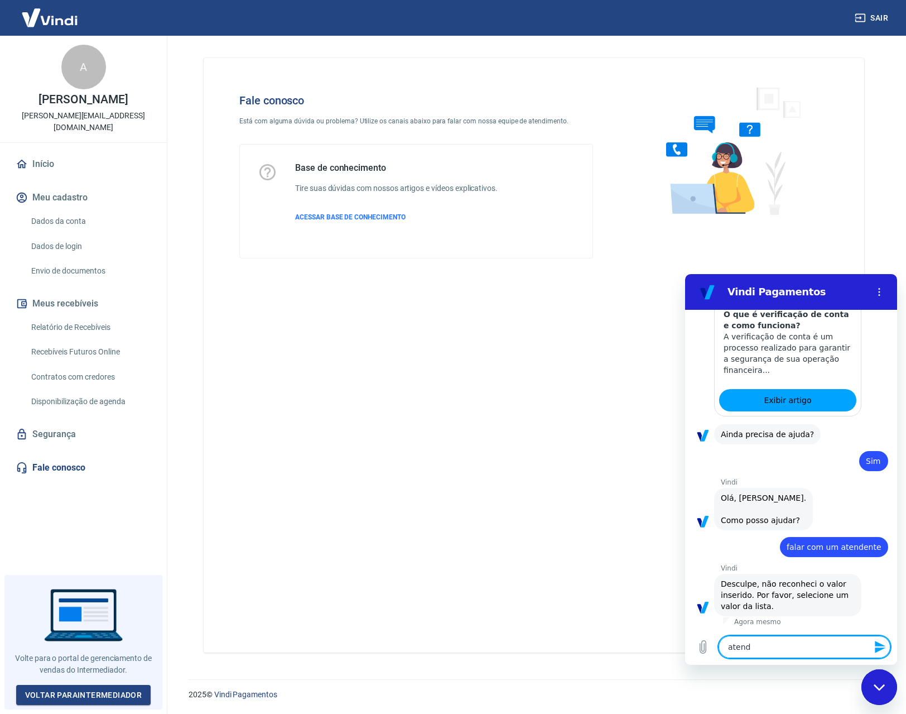
type textarea "atende"
type textarea "x"
type textarea "atenden"
type textarea "x"
type textarea "atendent"
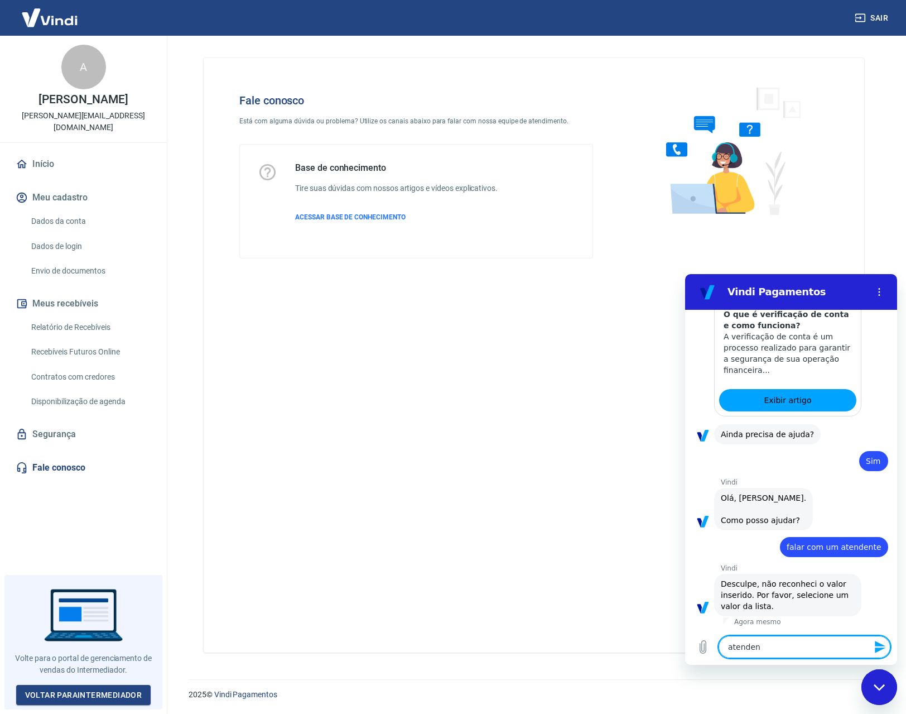
type textarea "x"
type textarea "atendente"
type textarea "x"
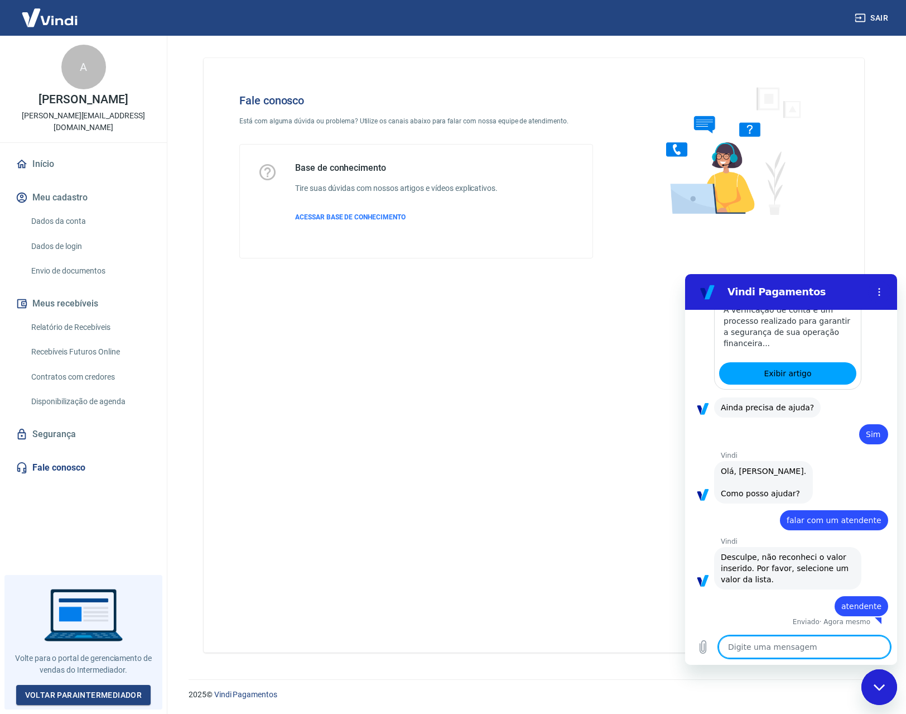
type textarea "x"
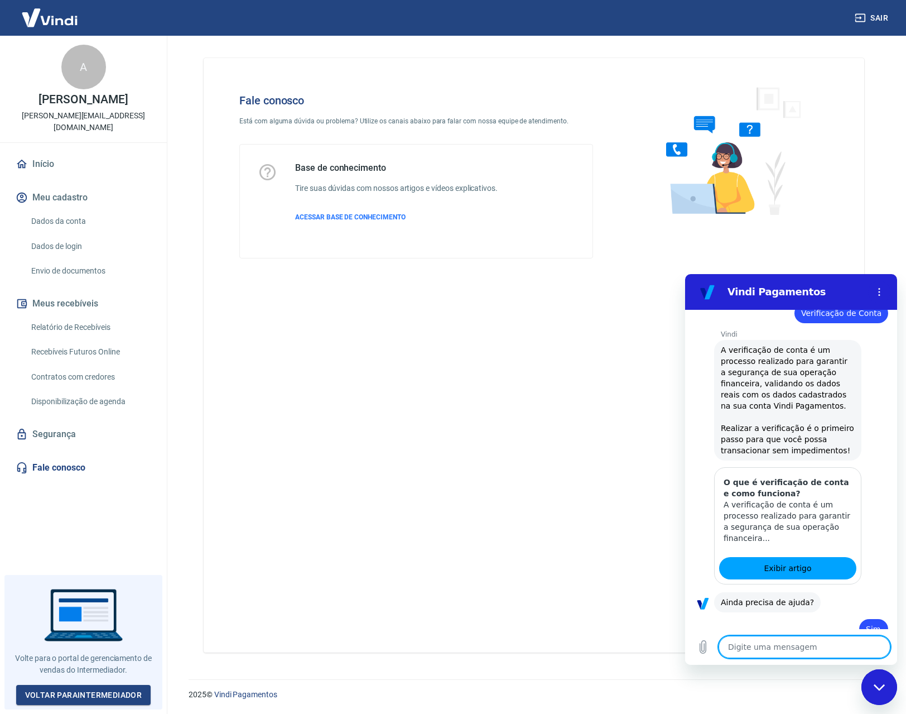
scroll to position [771, 0]
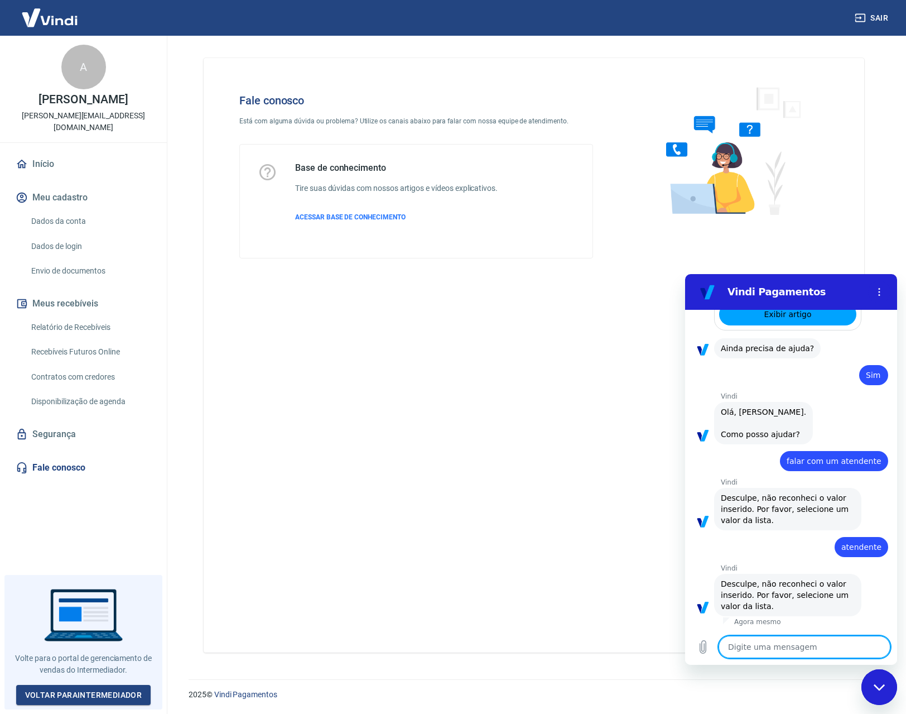
type textarea "c"
type textarea "x"
type textarea "ca"
type textarea "x"
type textarea "cad"
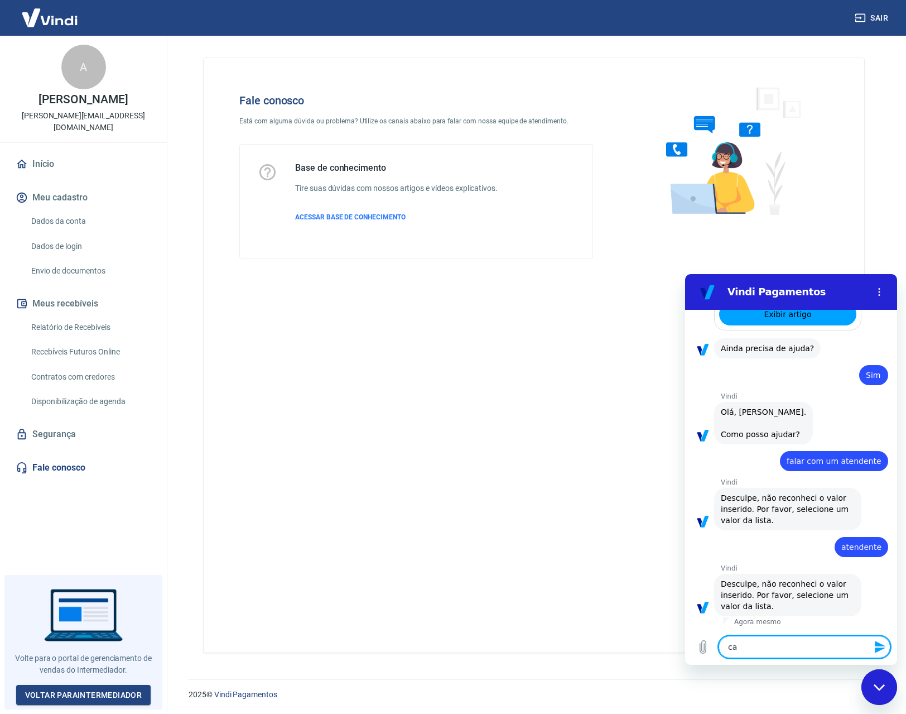
type textarea "x"
type textarea "cade"
type textarea "x"
type textarea "cade"
type textarea "x"
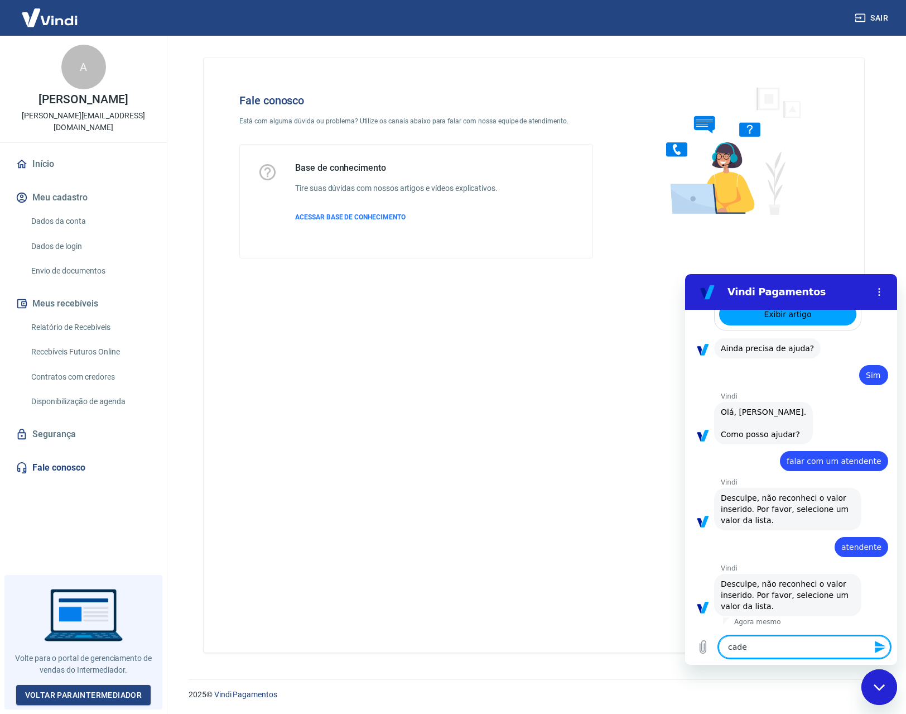
type textarea "cade a"
type textarea "x"
type textarea "cade a"
type textarea "x"
type textarea "cade a l"
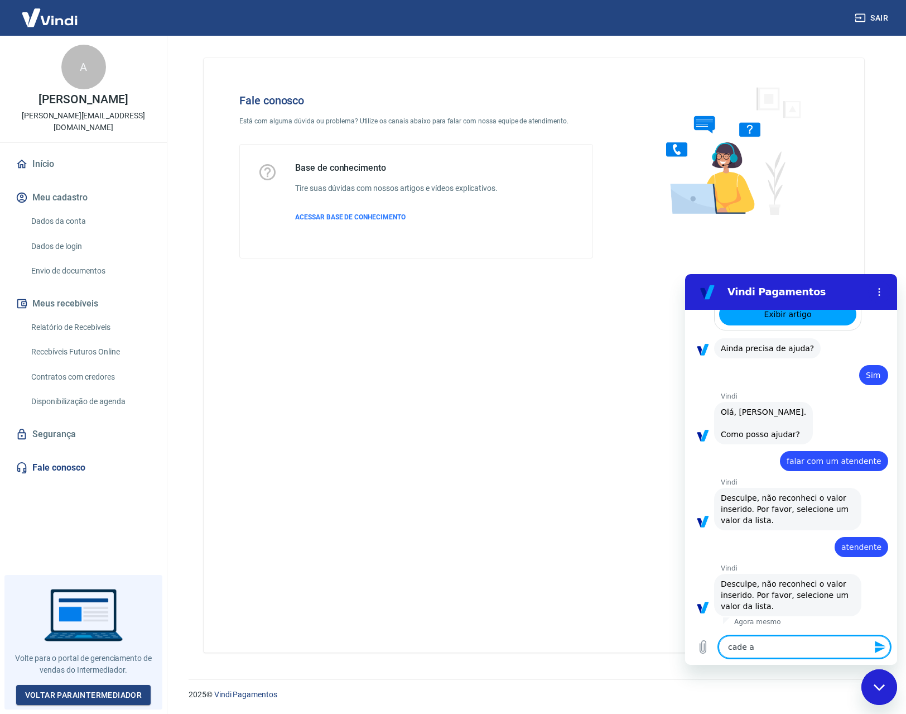
type textarea "x"
type textarea "cade a li"
type textarea "x"
type textarea "cade a lis"
type textarea "x"
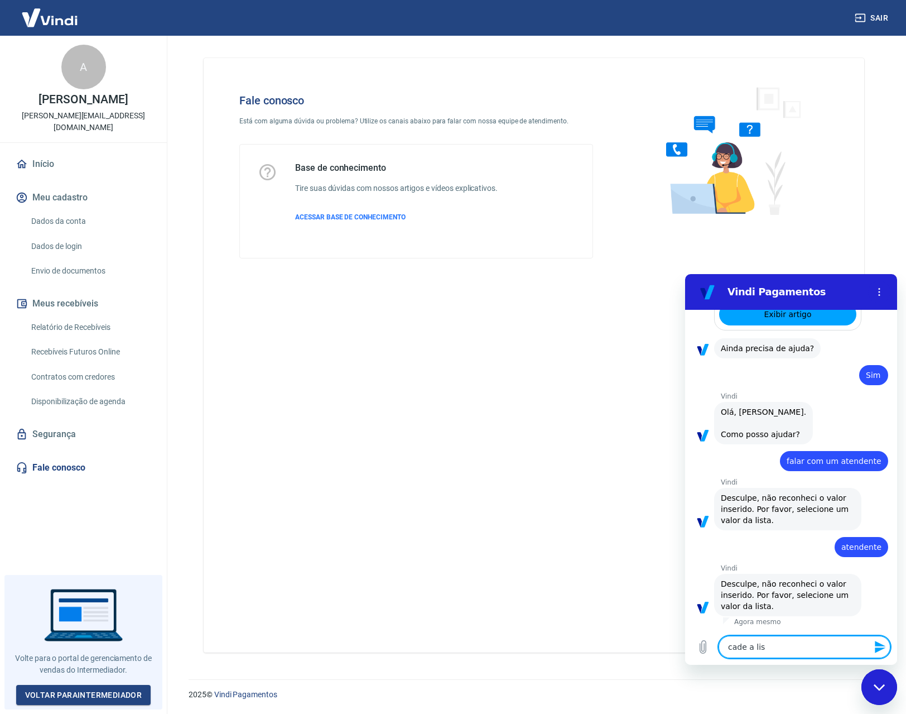
type textarea "cade a list"
type textarea "x"
type textarea "cade a lista"
type textarea "x"
type textarea "cade a lista?"
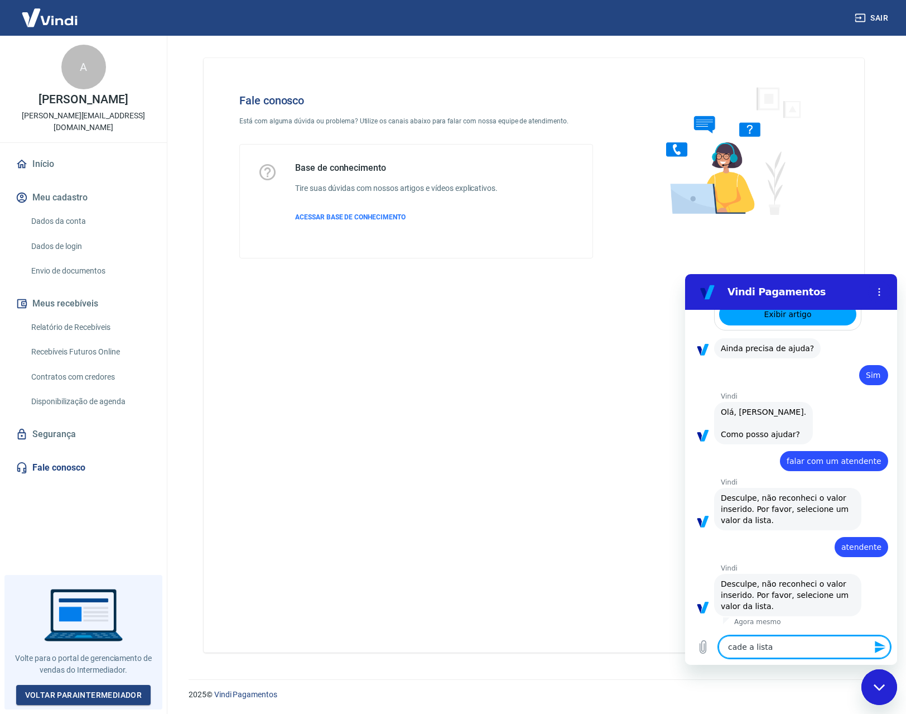
type textarea "x"
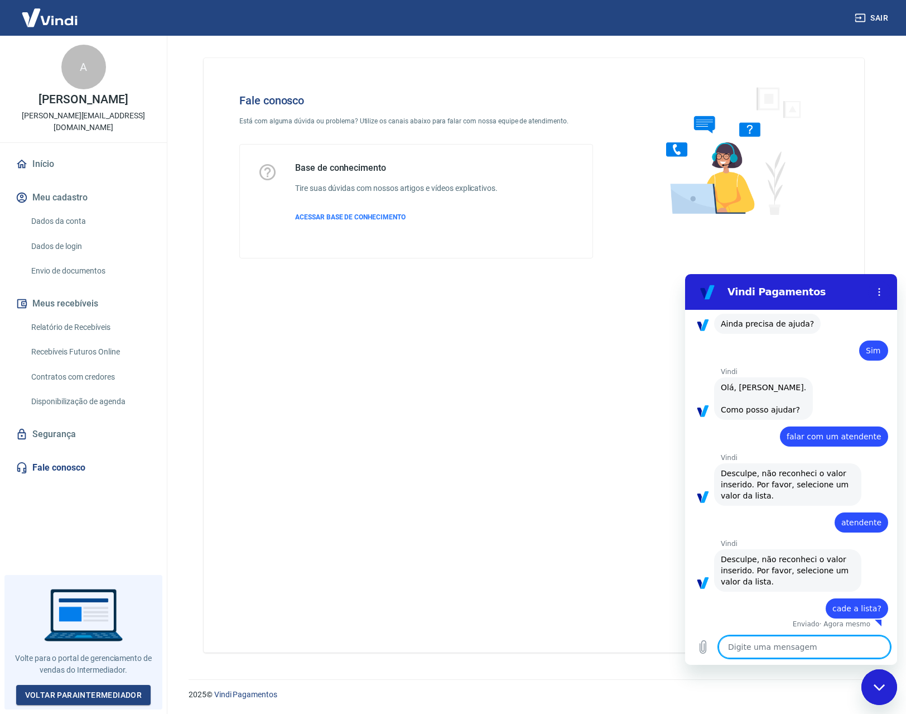
scroll to position [797, 0]
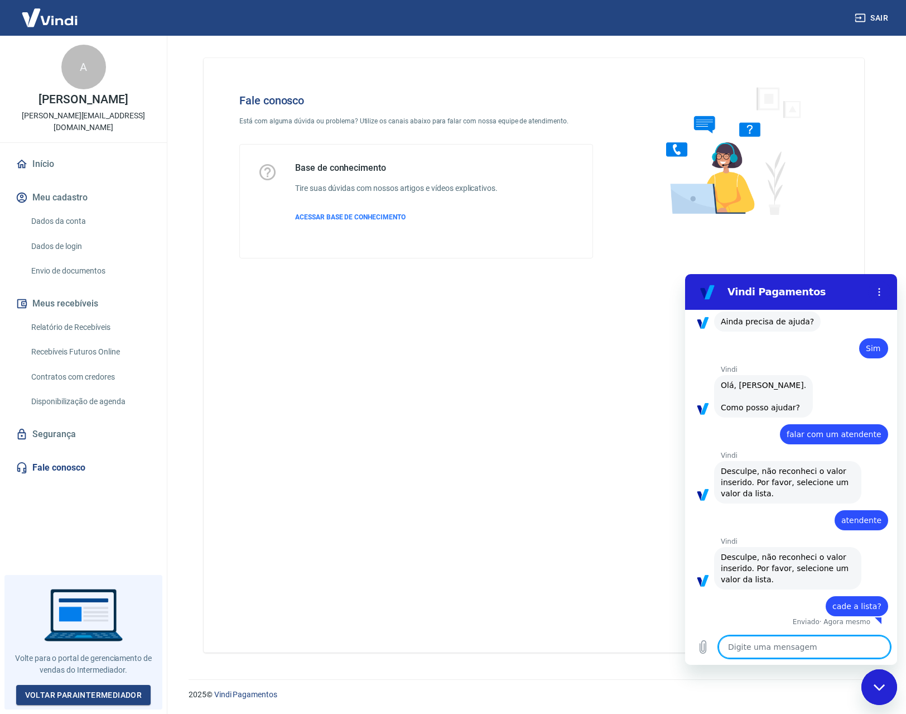
type textarea "x"
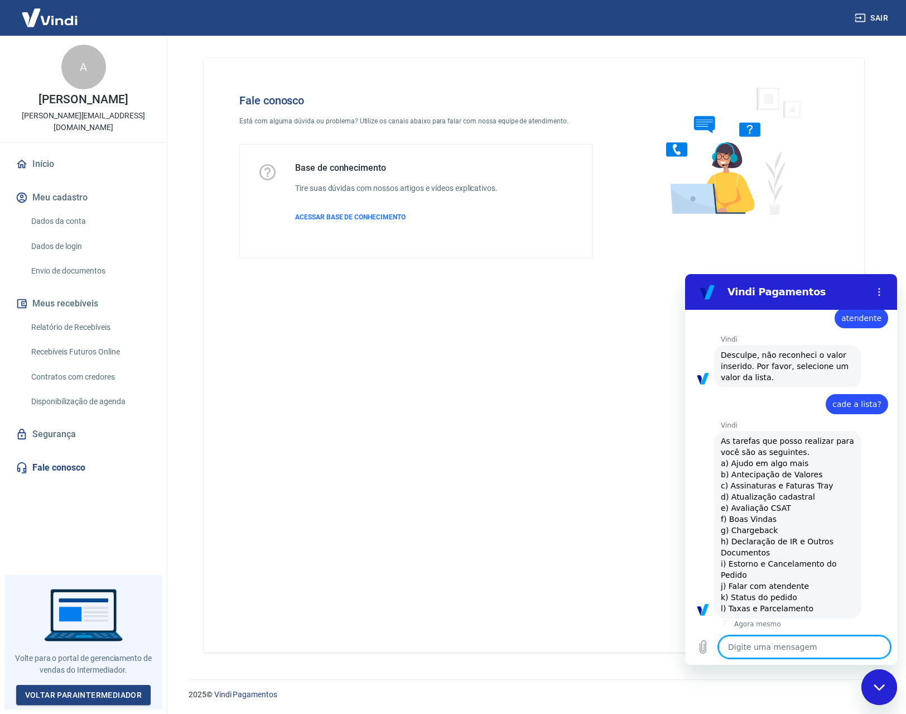
scroll to position [1002, 0]
type textarea "j"
type textarea "x"
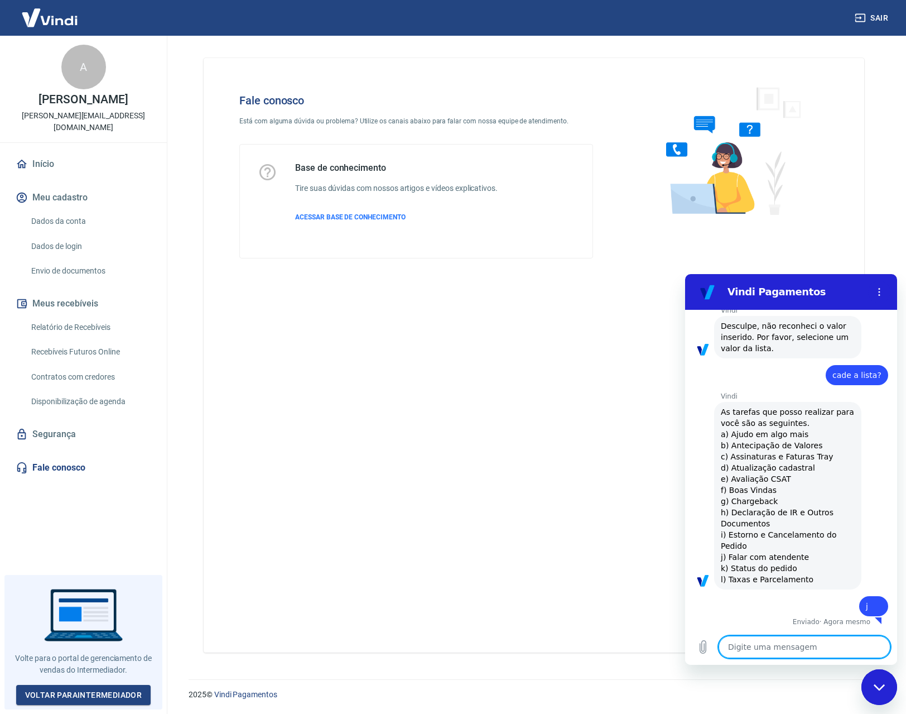
type textarea "x"
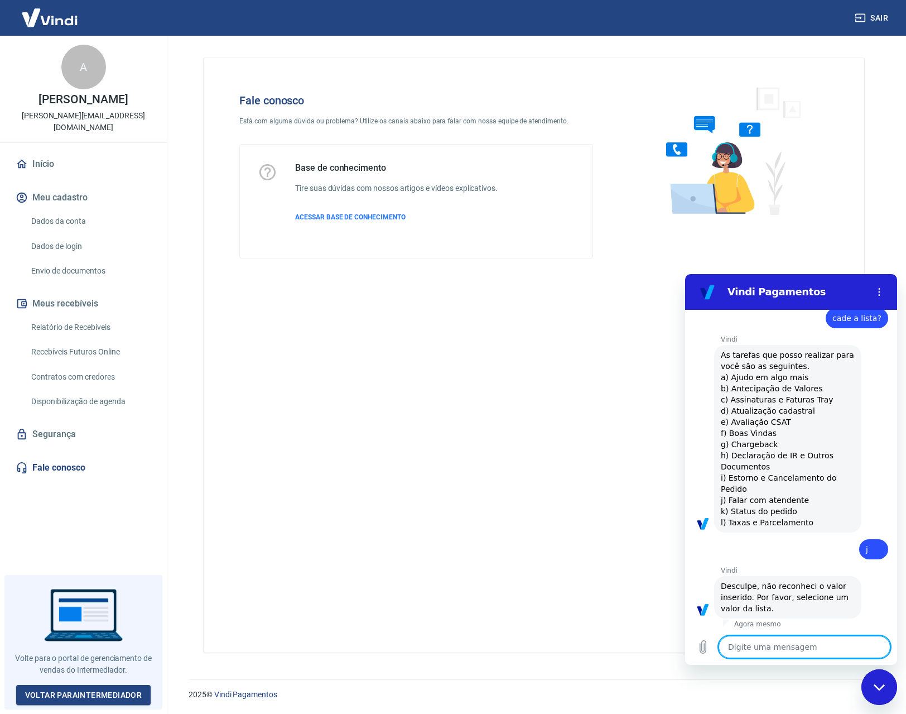
scroll to position [1088, 0]
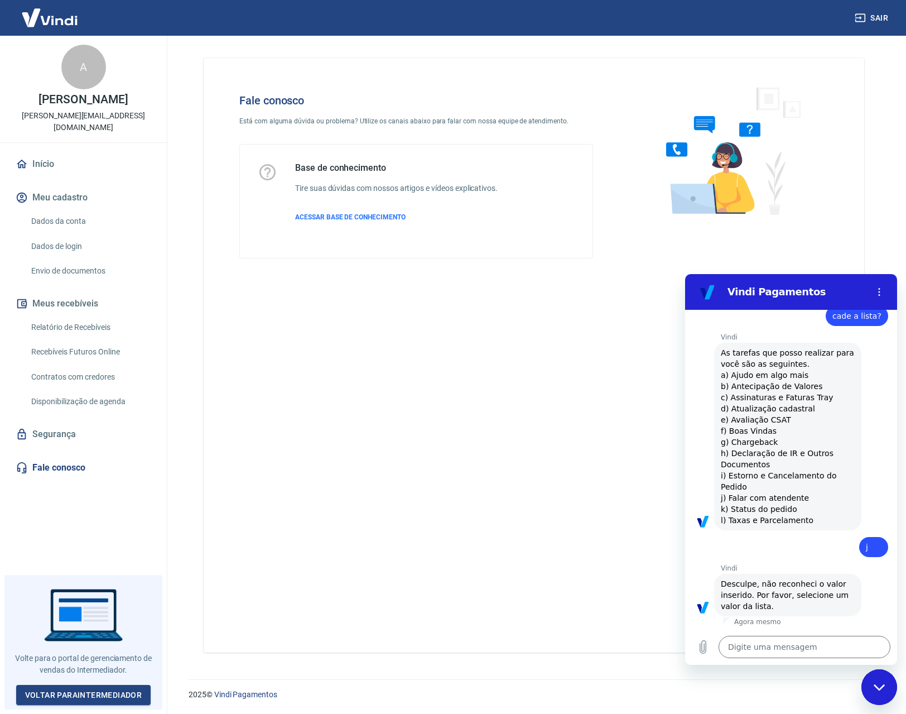
drag, startPoint x: 814, startPoint y: 498, endPoint x: 731, endPoint y: 496, distance: 82.6
click at [731, 496] on div "Vindi diz: As tarefas que posso realizar para você são as seguintes. a) Ajudo e…" at bounding box center [787, 437] width 147 height 188
copy span "Falar com atendente"
click at [789, 651] on textarea at bounding box center [805, 647] width 172 height 22
click at [790, 649] on textarea at bounding box center [805, 647] width 172 height 22
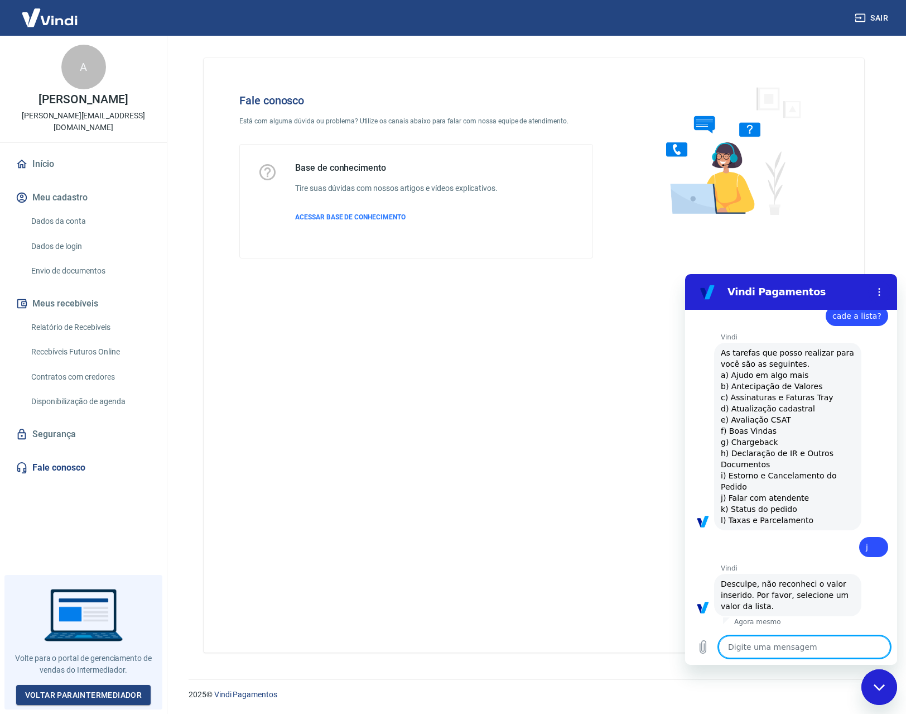
paste textarea "Falar com atendente"
type textarea "Falar com atendente"
type textarea "x"
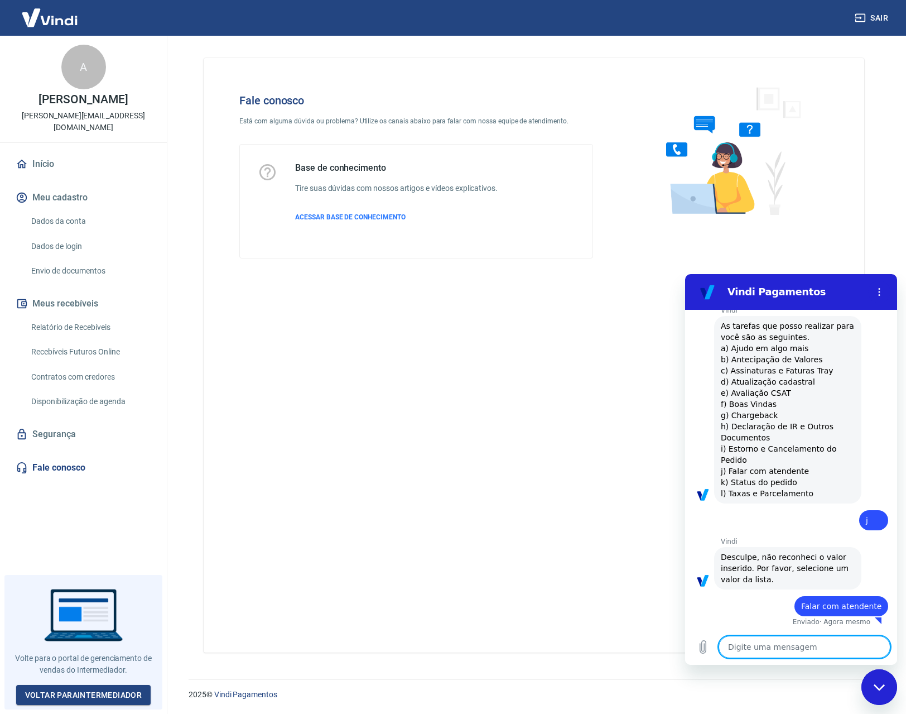
type textarea "x"
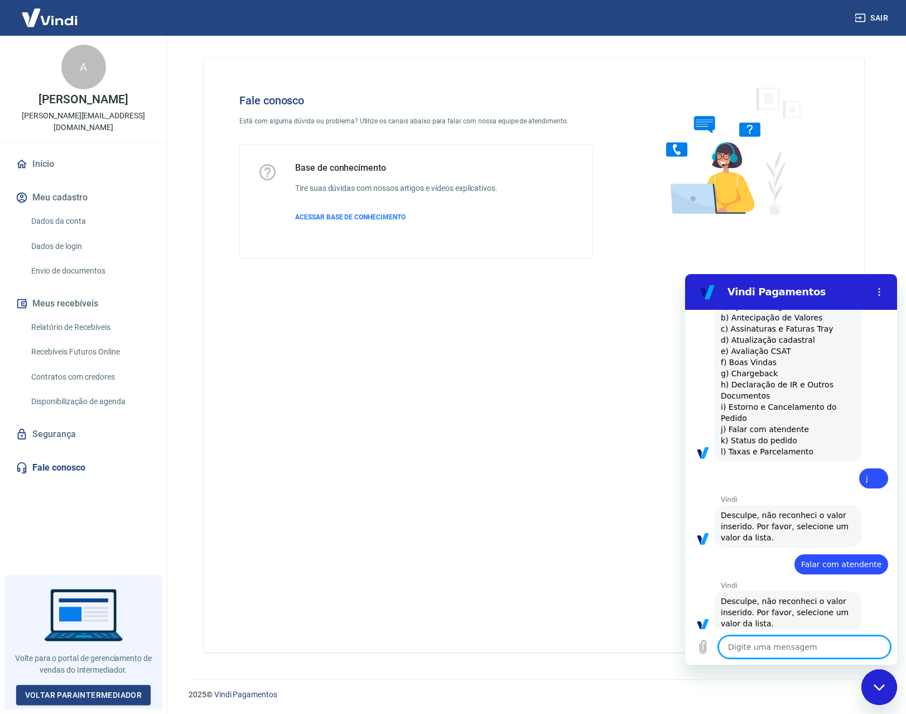
scroll to position [1147, 0]
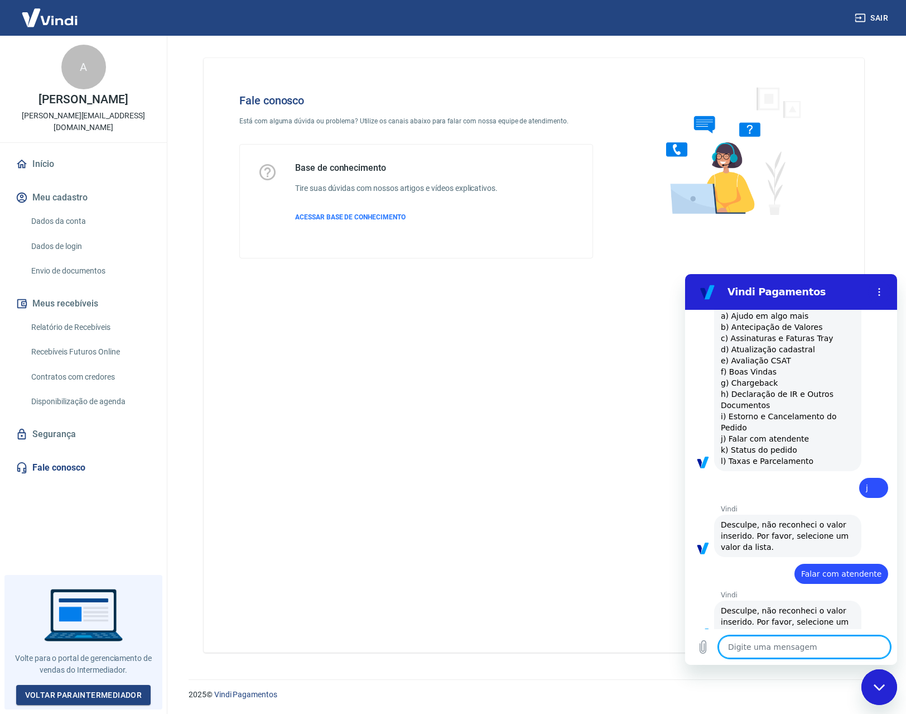
type textarea "1"
type textarea "x"
type textarea "10"
type textarea "x"
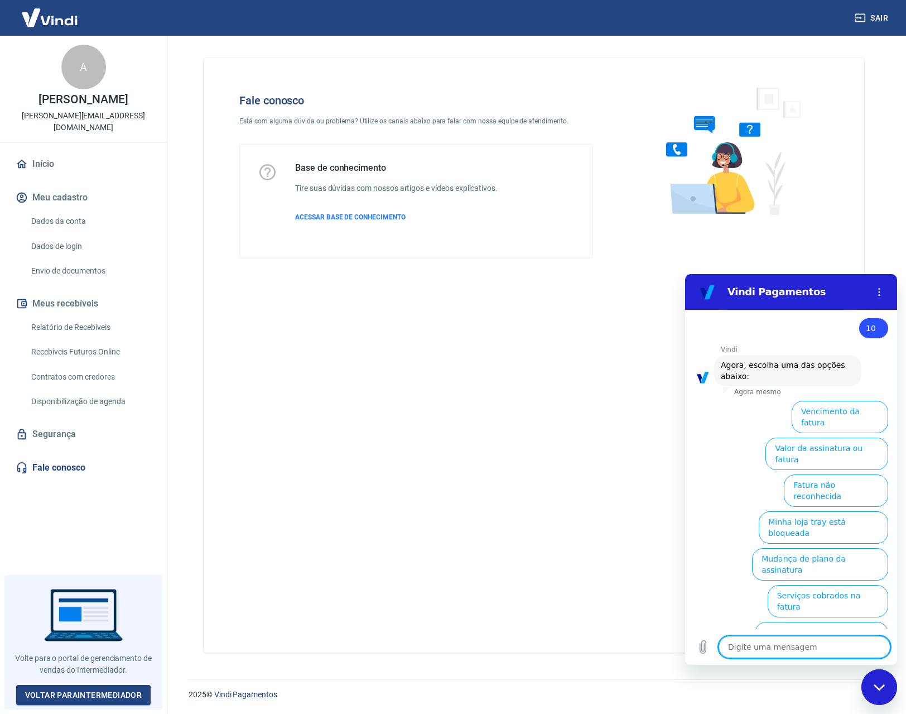
scroll to position [1479, 0]
click at [835, 510] on button "Minha loja tray está bloqueada" at bounding box center [823, 526] width 129 height 32
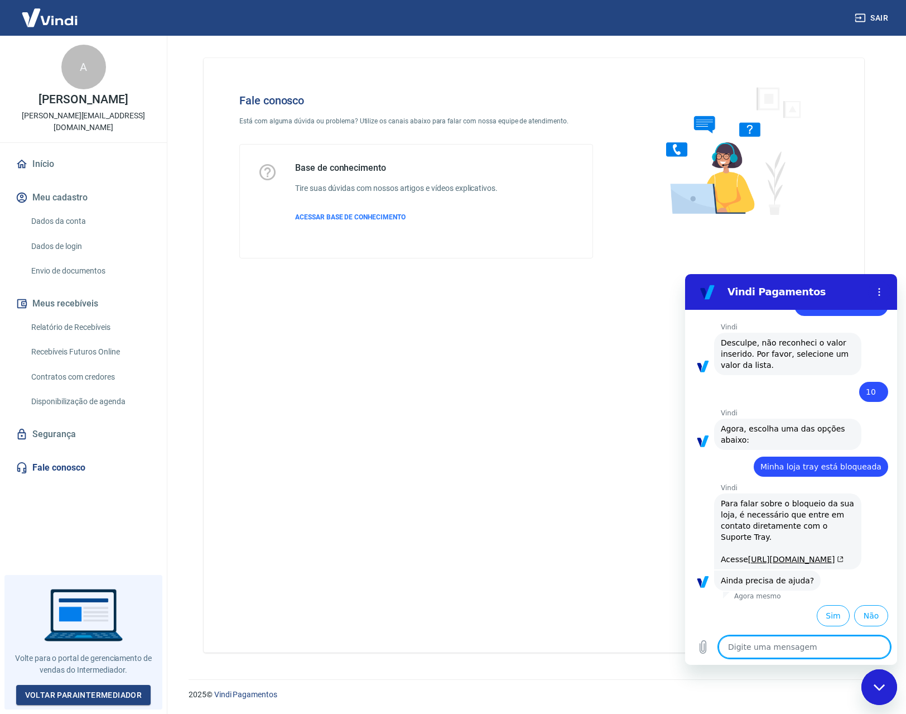
scroll to position [1482, 0]
click at [823, 618] on button "Sim" at bounding box center [833, 615] width 33 height 21
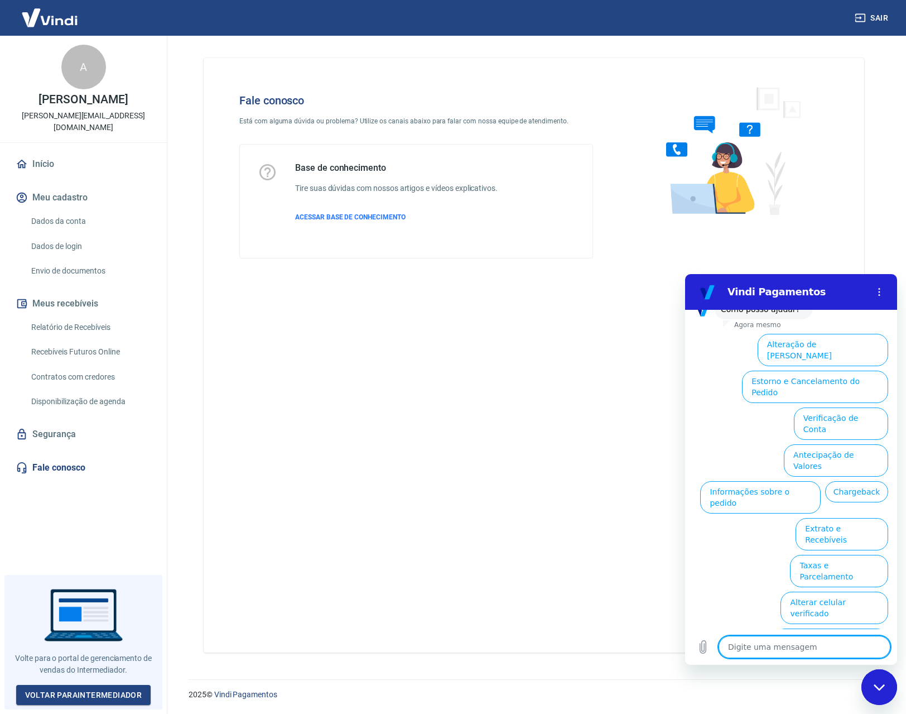
scroll to position [1773, 0]
click at [837, 439] on button "Verificação de Conta" at bounding box center [841, 422] width 94 height 32
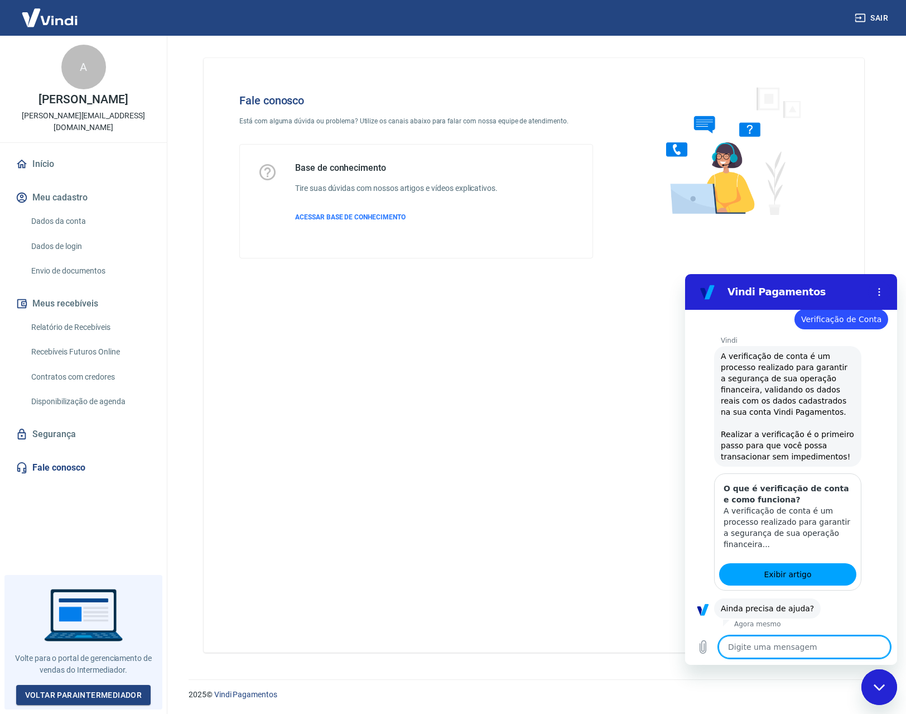
scroll to position [1883, 0]
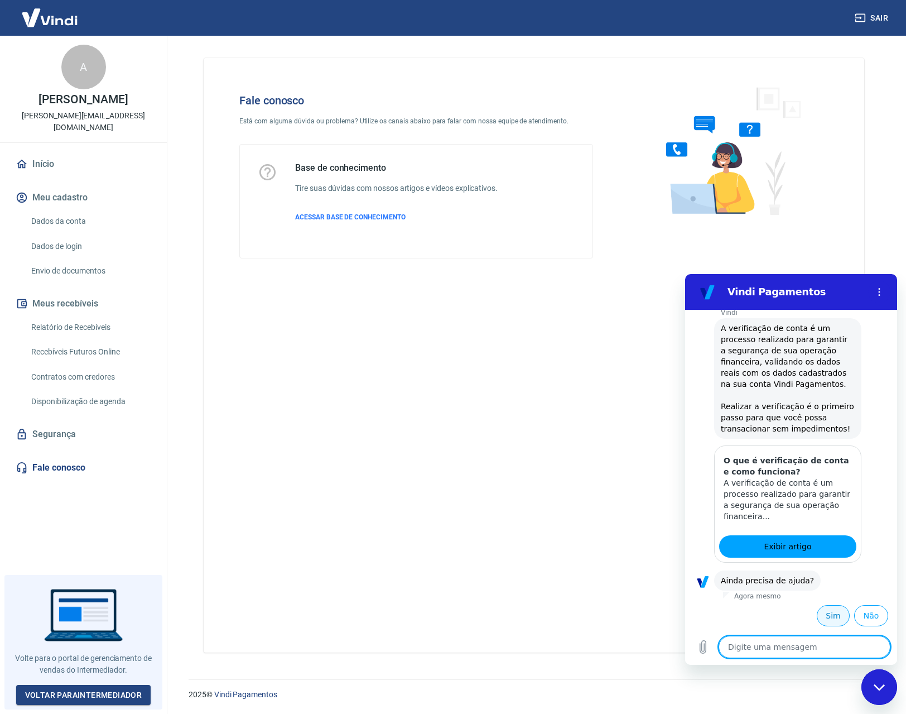
click at [829, 620] on button "Sim" at bounding box center [833, 615] width 33 height 21
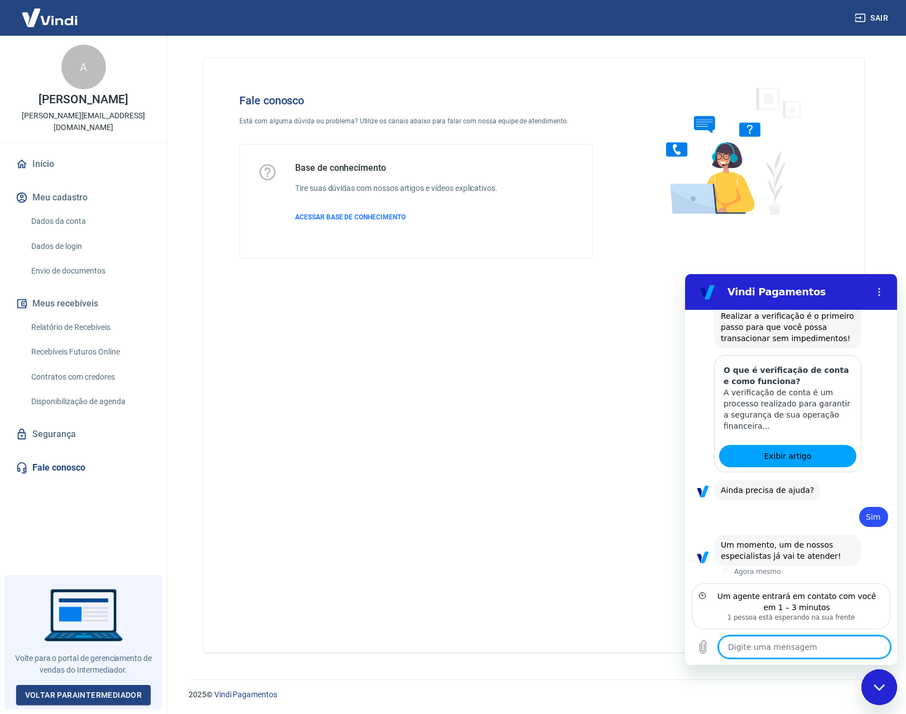
scroll to position [1963, 0]
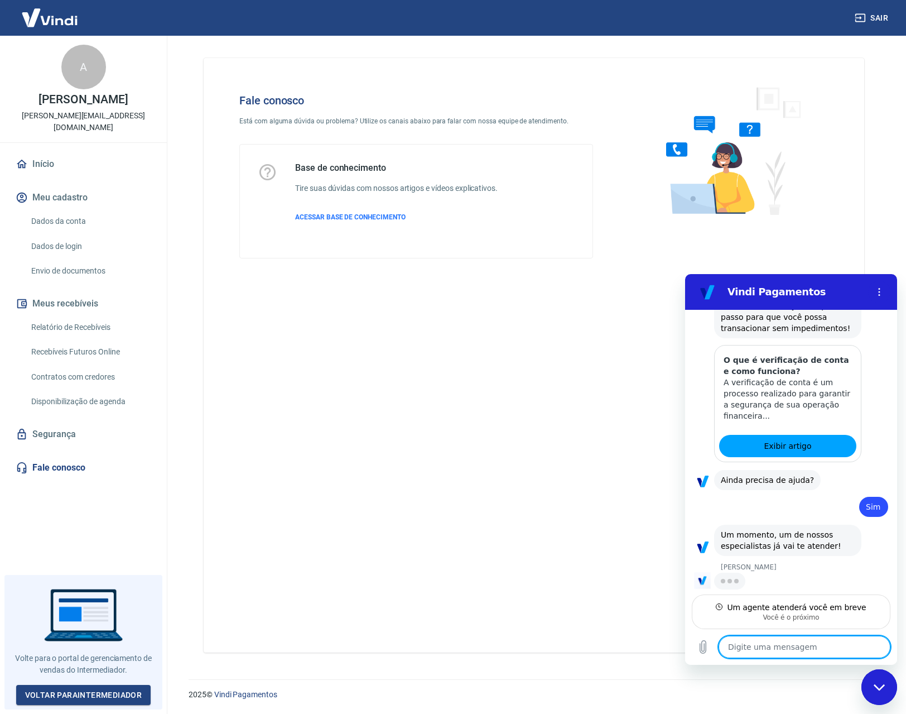
type textarea "x"
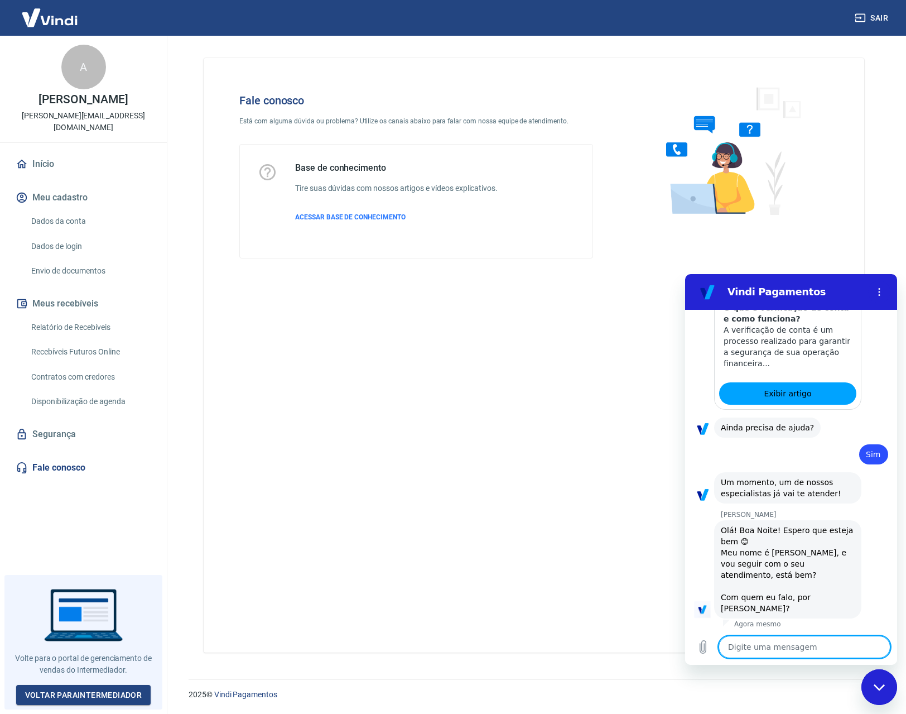
scroll to position [2027, 0]
click at [815, 641] on textarea at bounding box center [805, 647] width 172 height 22
type textarea "o"
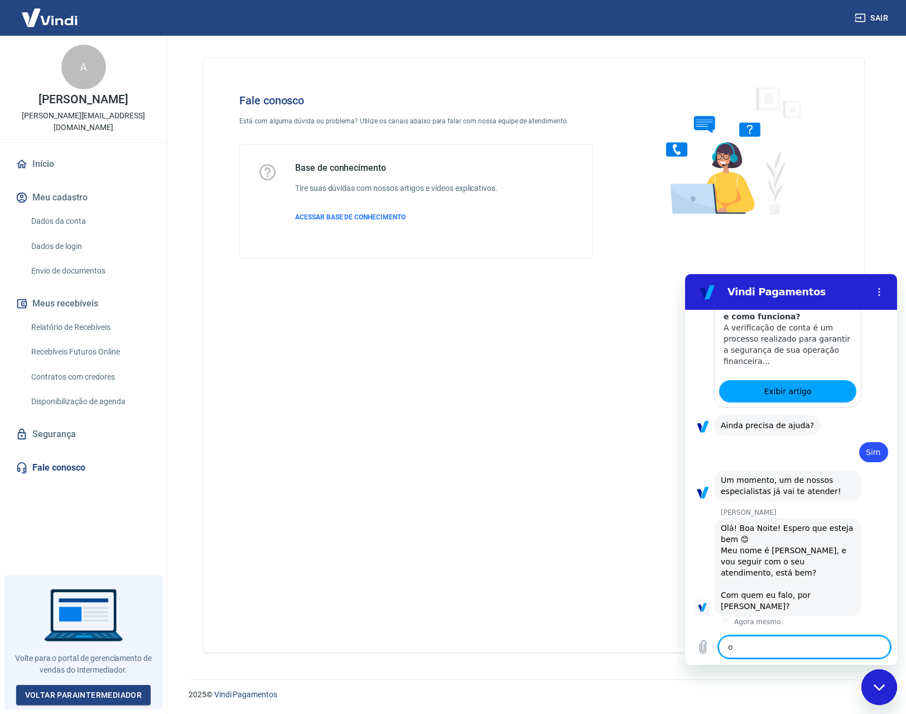
type textarea "x"
type textarea "oi"
type textarea "x"
type textarea "oi"
type textarea "x"
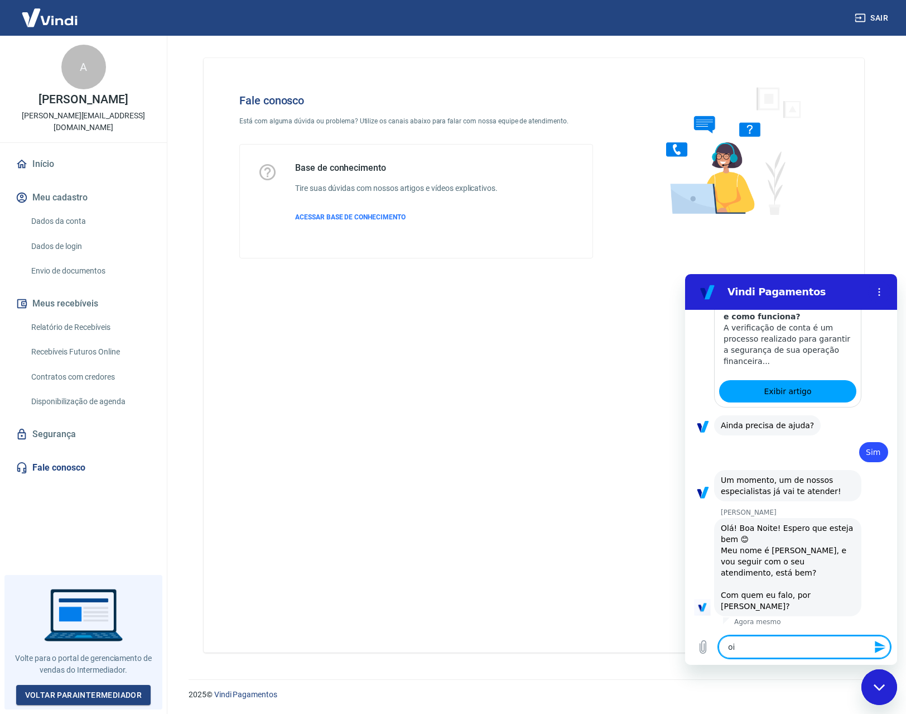
type textarea "oi M"
type textarea "x"
type textarea "oi Ma"
type textarea "x"
type textarea "oi Mar"
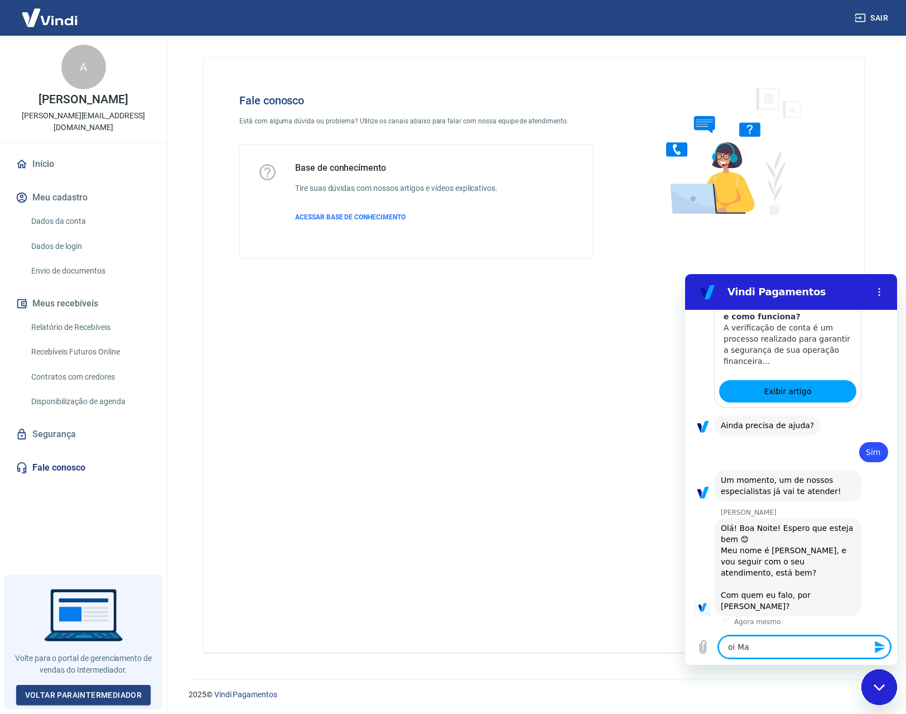
type textarea "x"
type textarea "oi Marc"
type textarea "x"
type textarea "oi Marce"
type textarea "x"
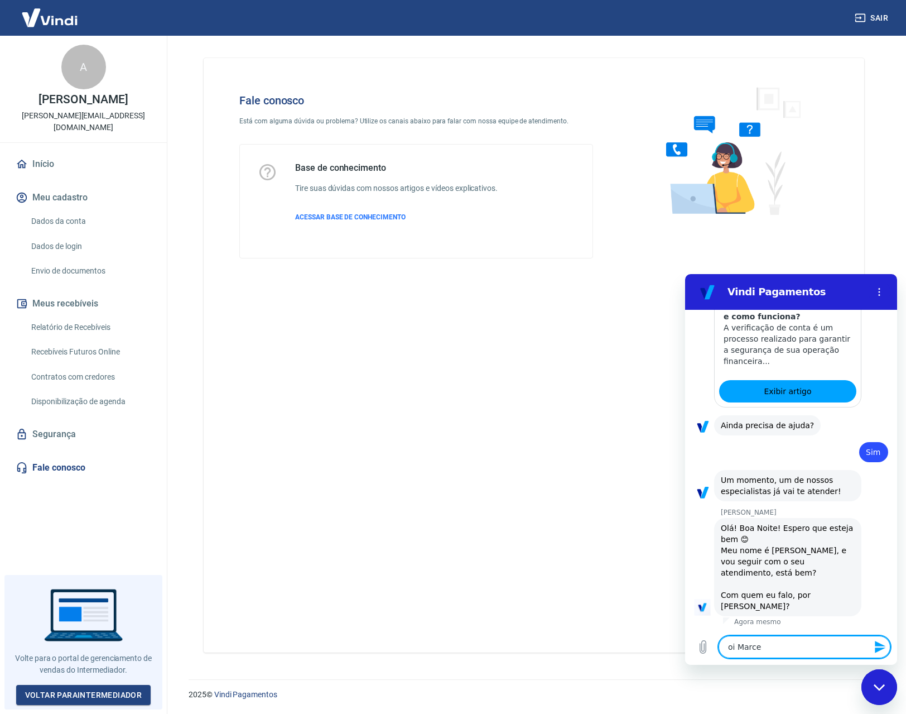
type textarea "oi Marcel"
type textarea "x"
type textarea "oi Marcele"
type textarea "x"
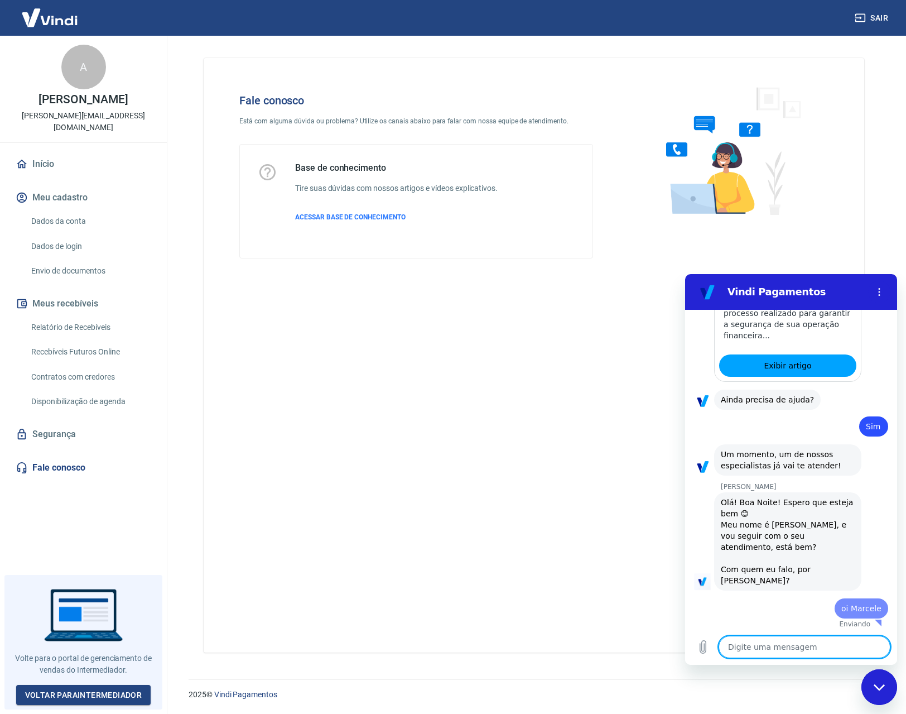
type textarea "x"
type textarea "p"
type textarea "x"
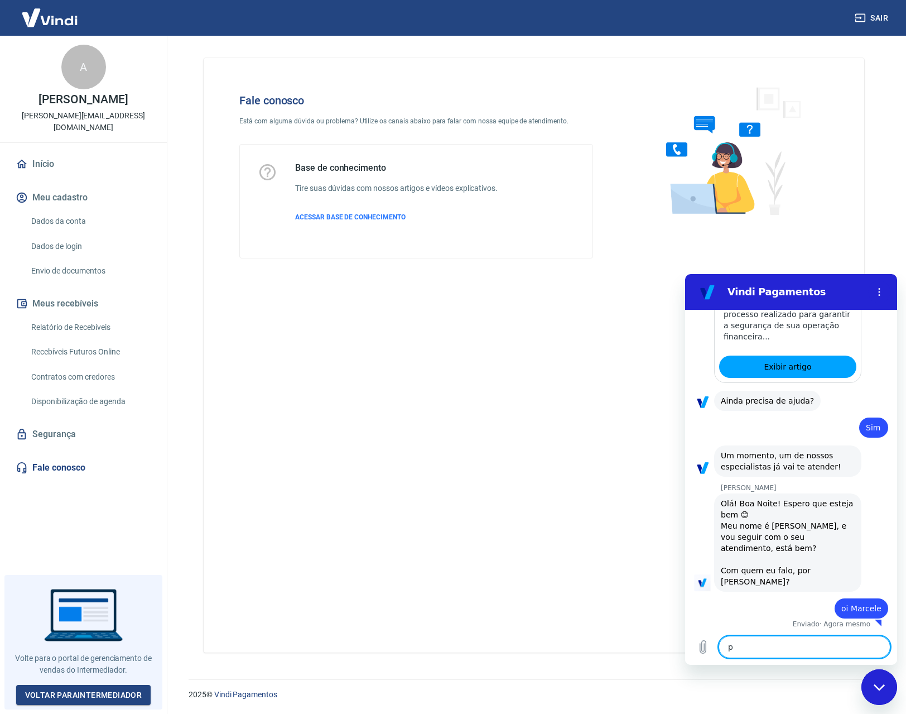
type textarea "pr"
type textarea "x"
type textarea "pre"
type textarea "x"
type textarea "prec"
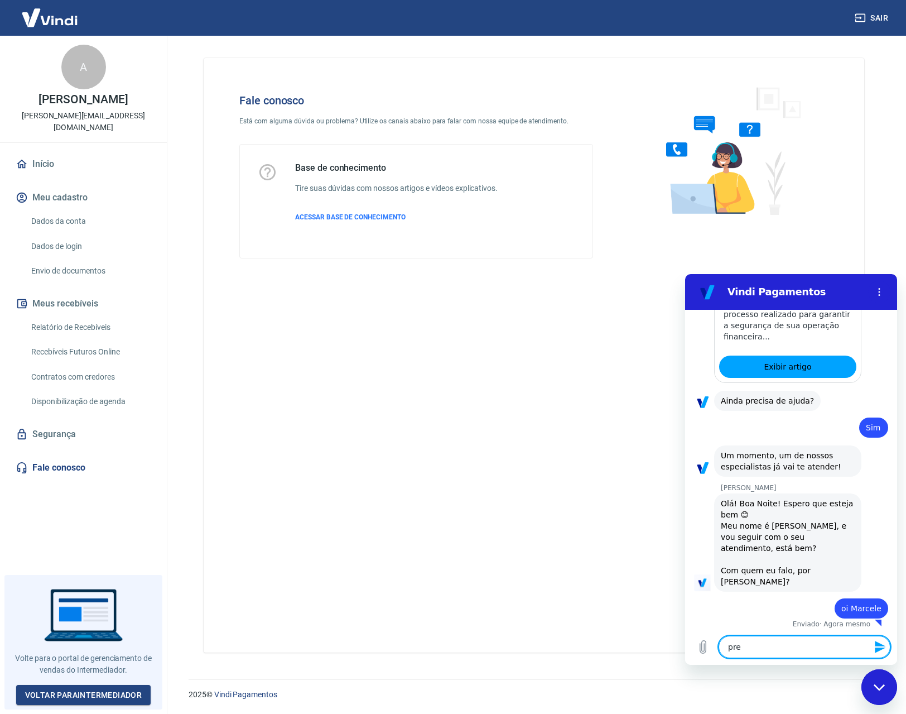
type textarea "x"
type textarea "preci"
type textarea "x"
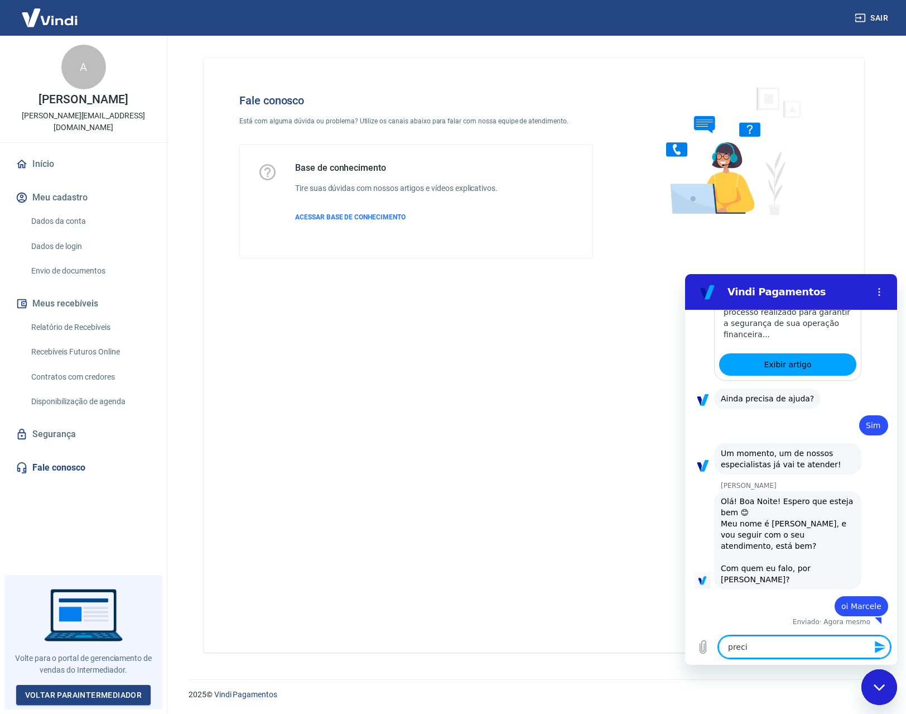
type textarea "precis"
type textarea "x"
type textarea "preciso"
type textarea "x"
type textarea "preciso"
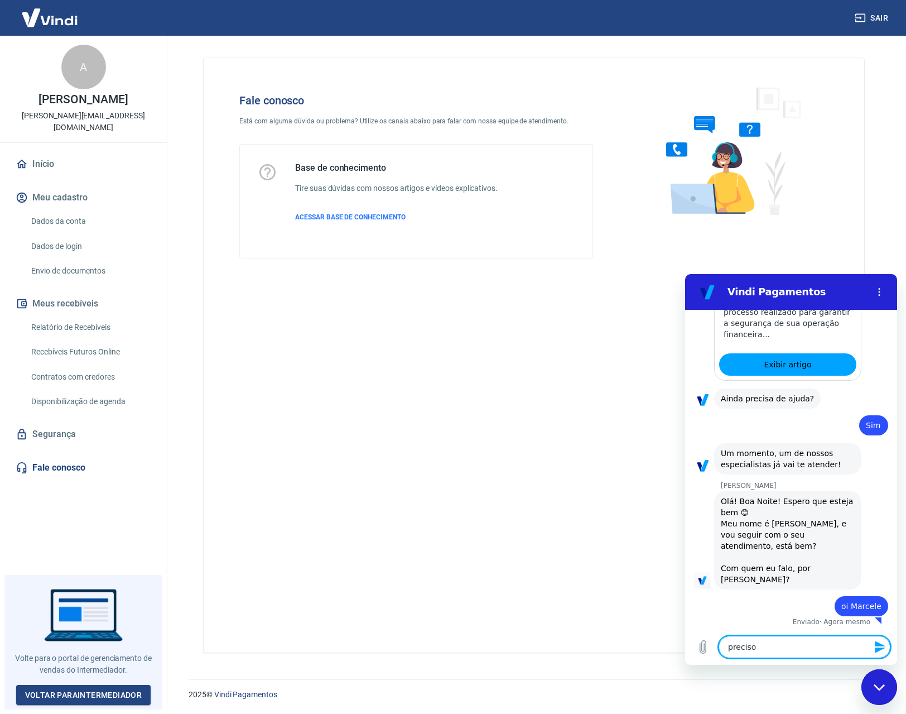
type textarea "x"
type textarea "preciso d"
type textarea "x"
type textarea "preciso de"
type textarea "x"
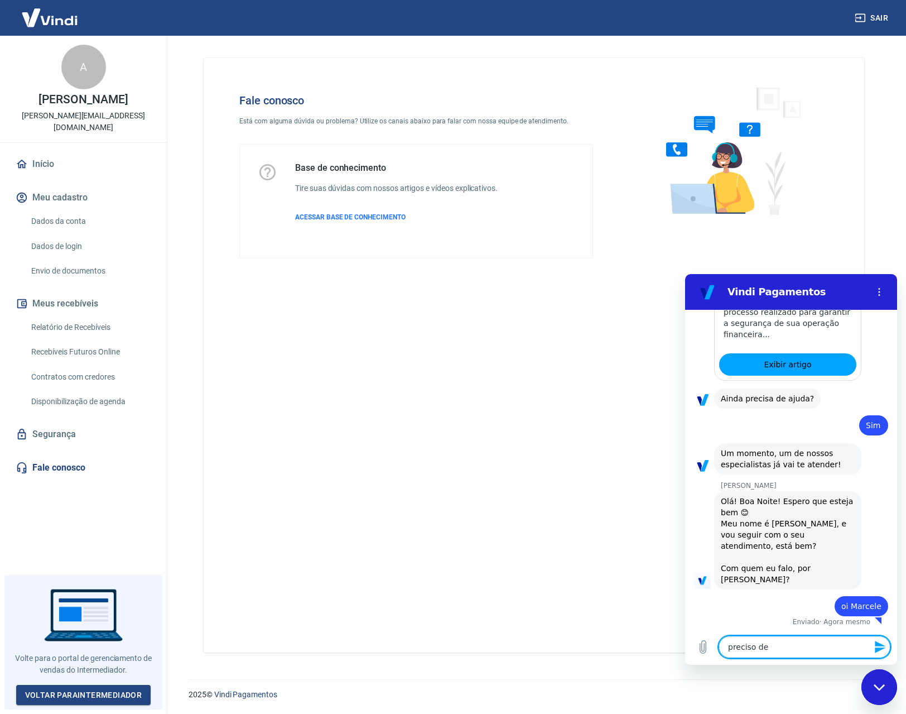
type textarea "preciso dea"
type textarea "x"
type textarea "preciso de"
type textarea "x"
type textarea "preciso de"
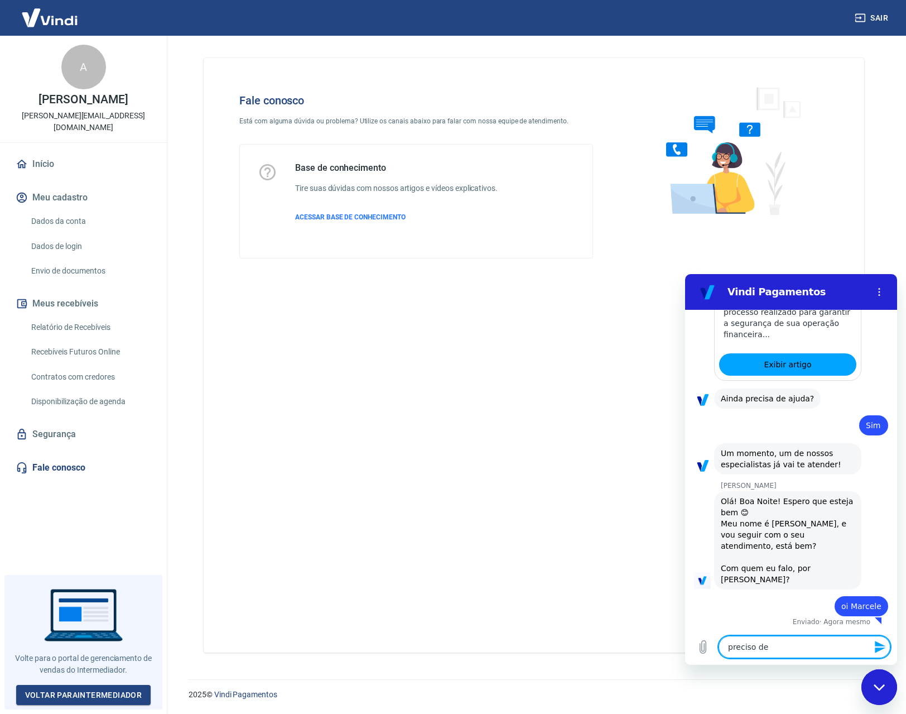
type textarea "x"
type textarea "preciso de a"
type textarea "x"
type textarea "preciso de aj"
type textarea "x"
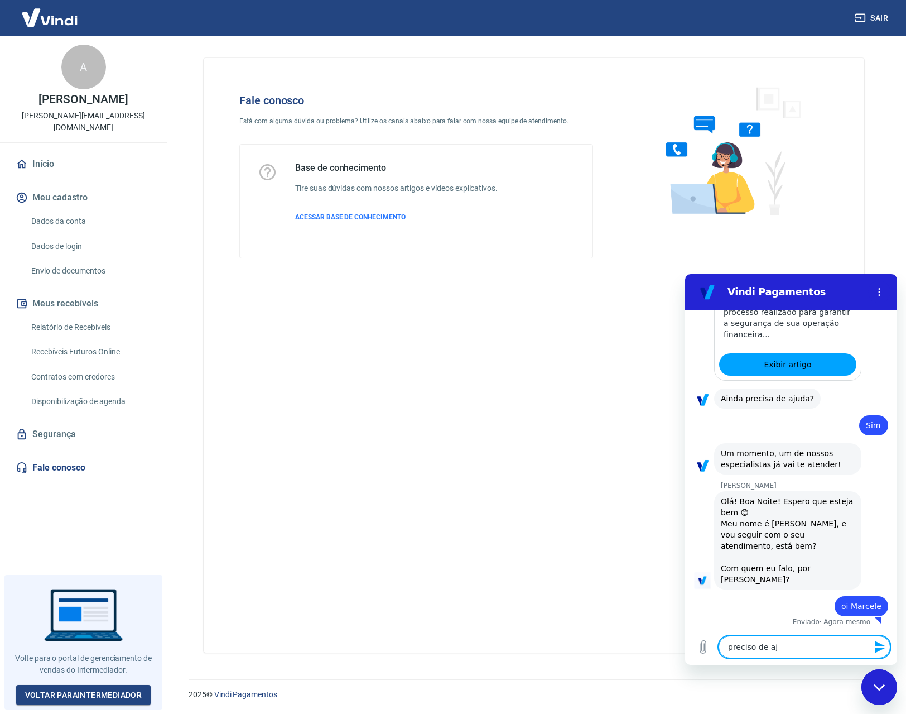
type textarea "preciso de aju"
type textarea "x"
type textarea "preciso de ajud"
type textarea "x"
type textarea "preciso de ajuda"
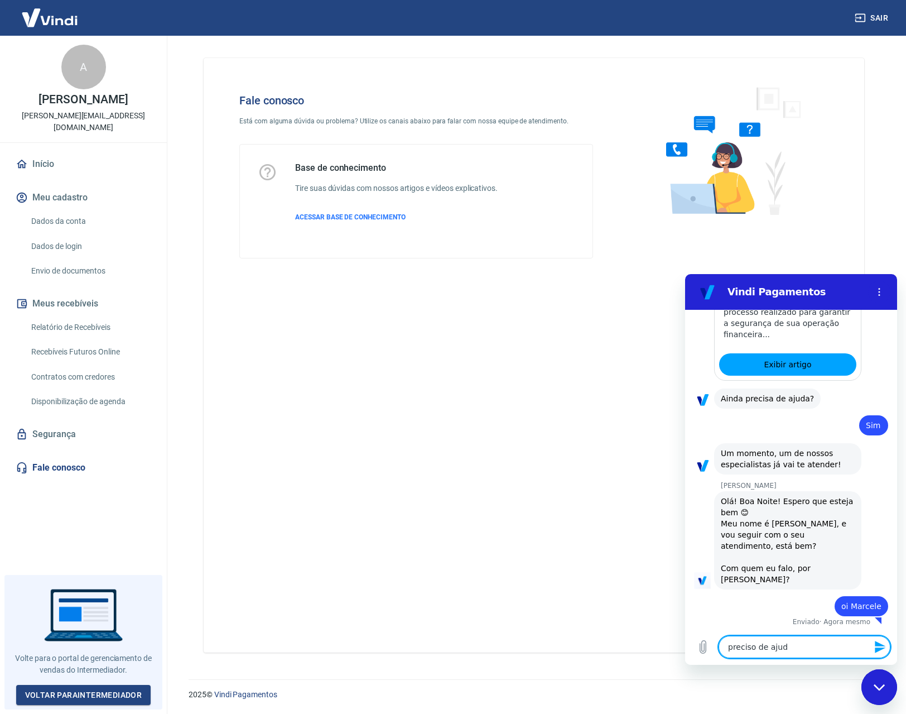
type textarea "x"
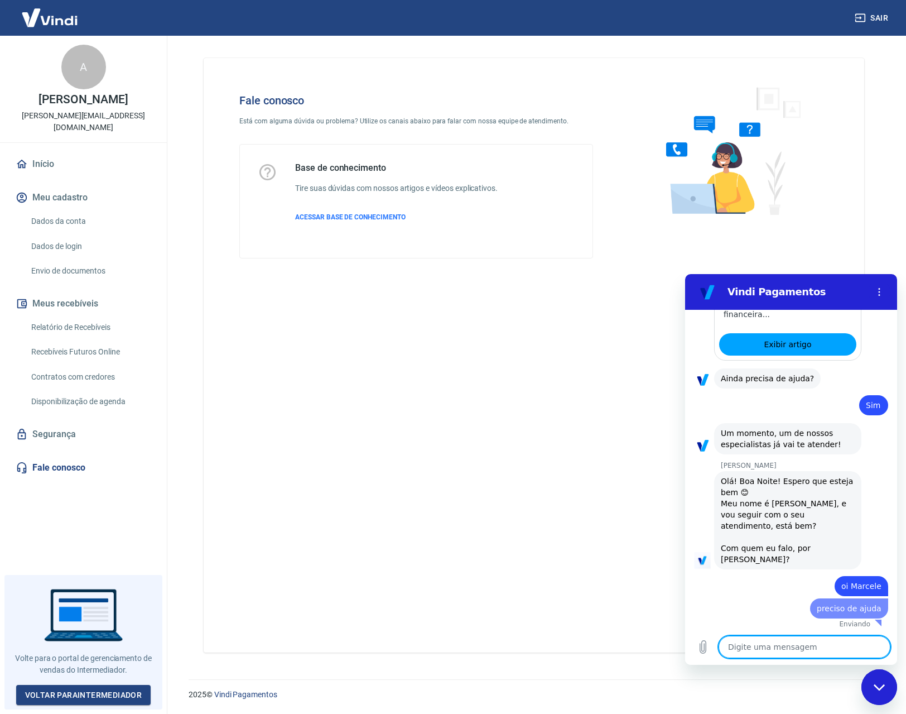
type textarea "e"
type textarea "x"
type textarea "es"
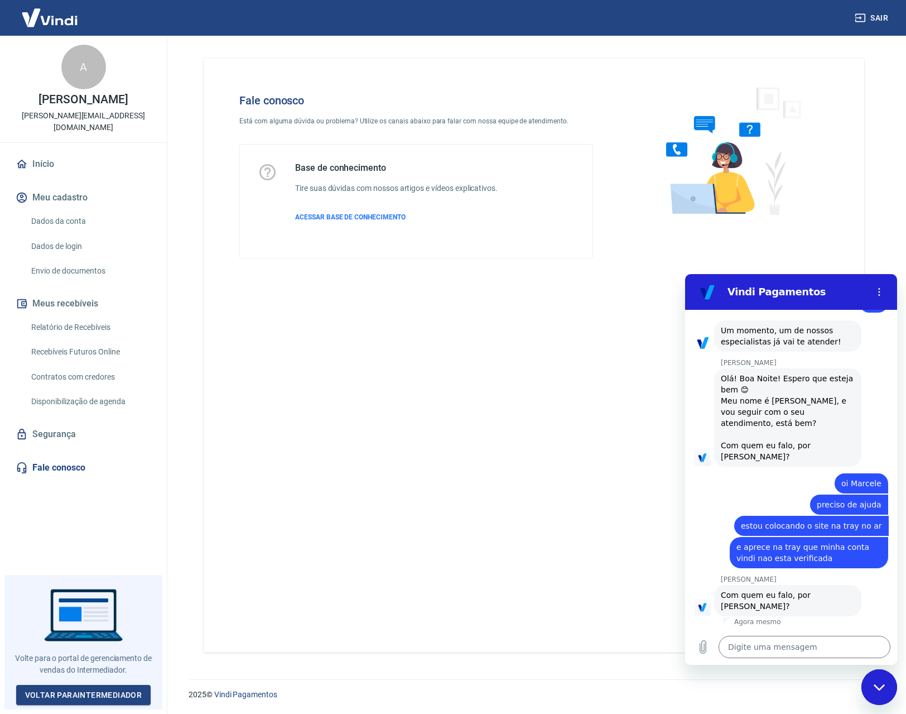
scroll to position [2166, 0]
click at [777, 646] on textarea at bounding box center [805, 647] width 172 height 22
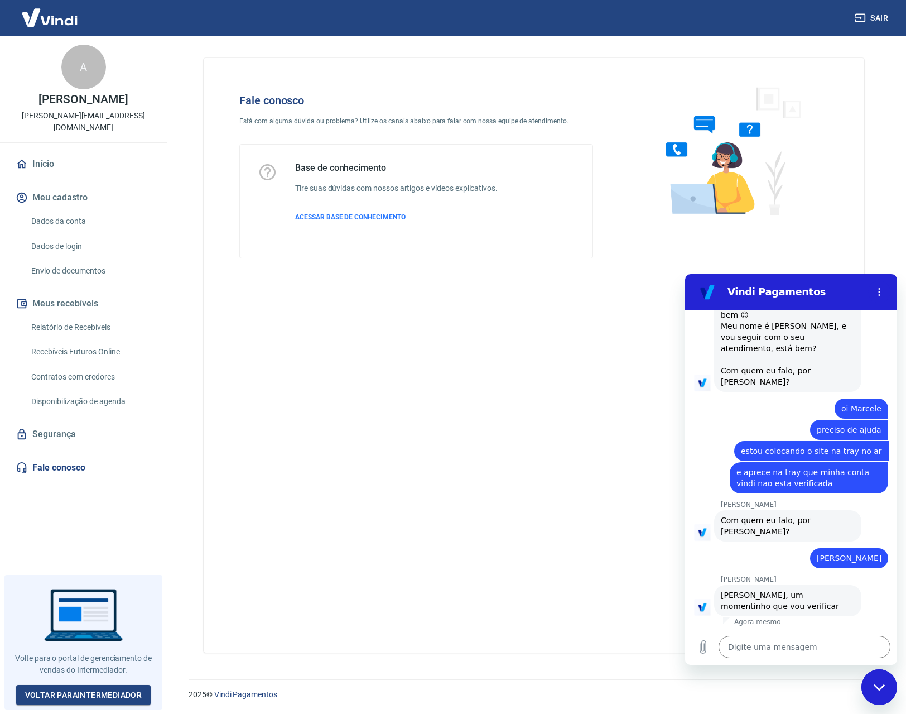
scroll to position [2241, 0]
click at [802, 642] on textarea at bounding box center [805, 647] width 172 height 22
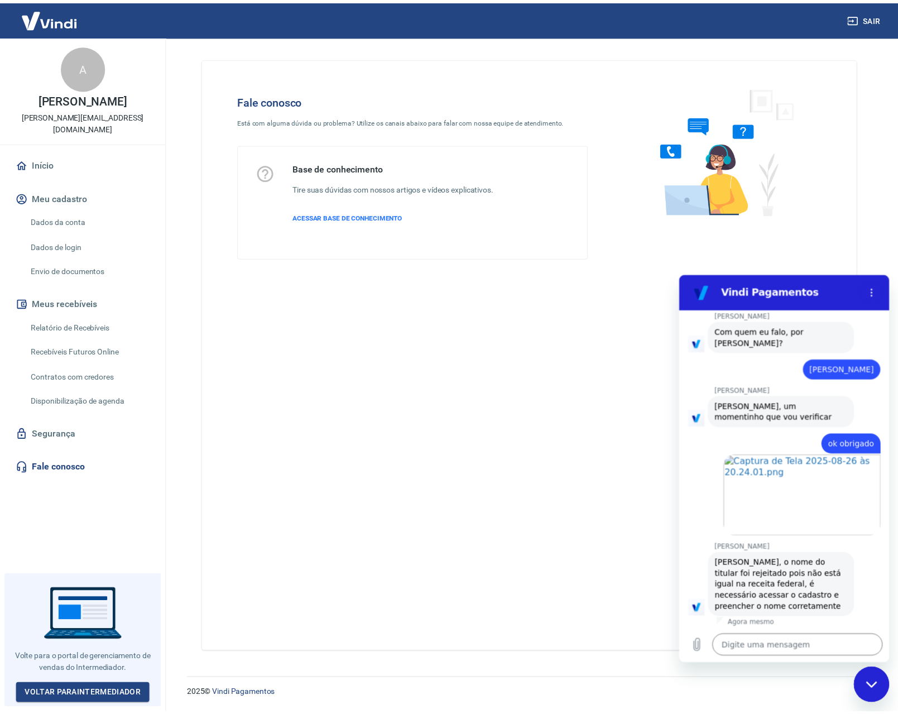
scroll to position [2431, 0]
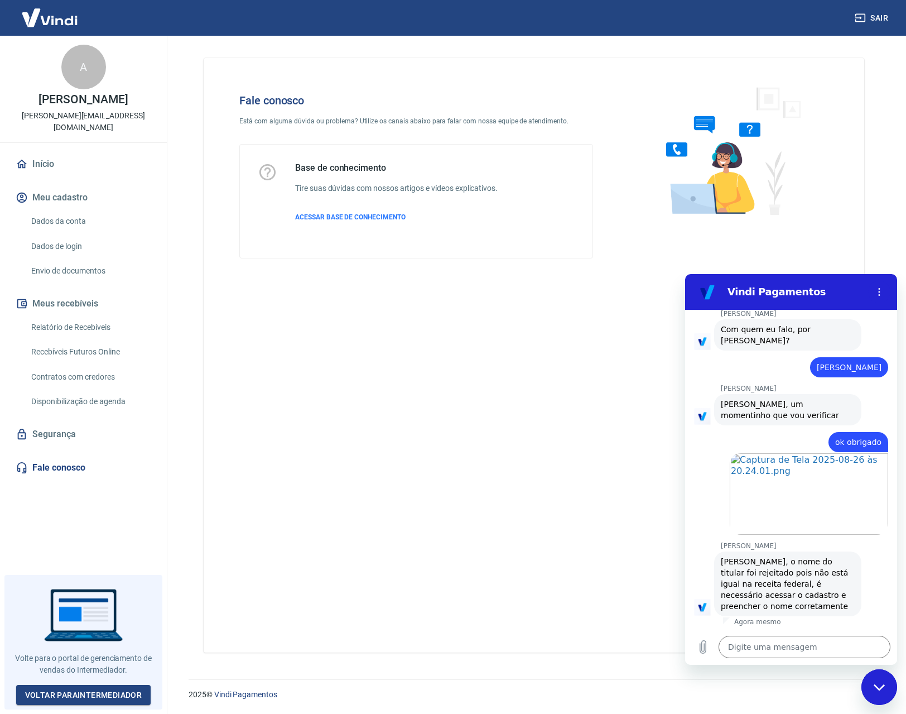
click at [70, 210] on link "Dados da conta" at bounding box center [90, 221] width 127 height 23
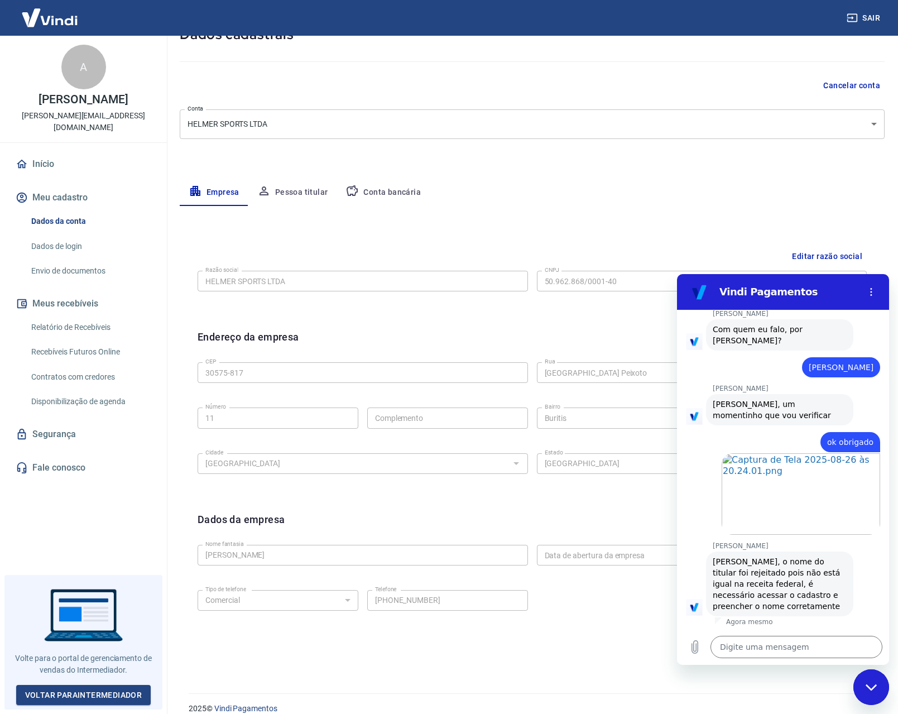
scroll to position [91, 0]
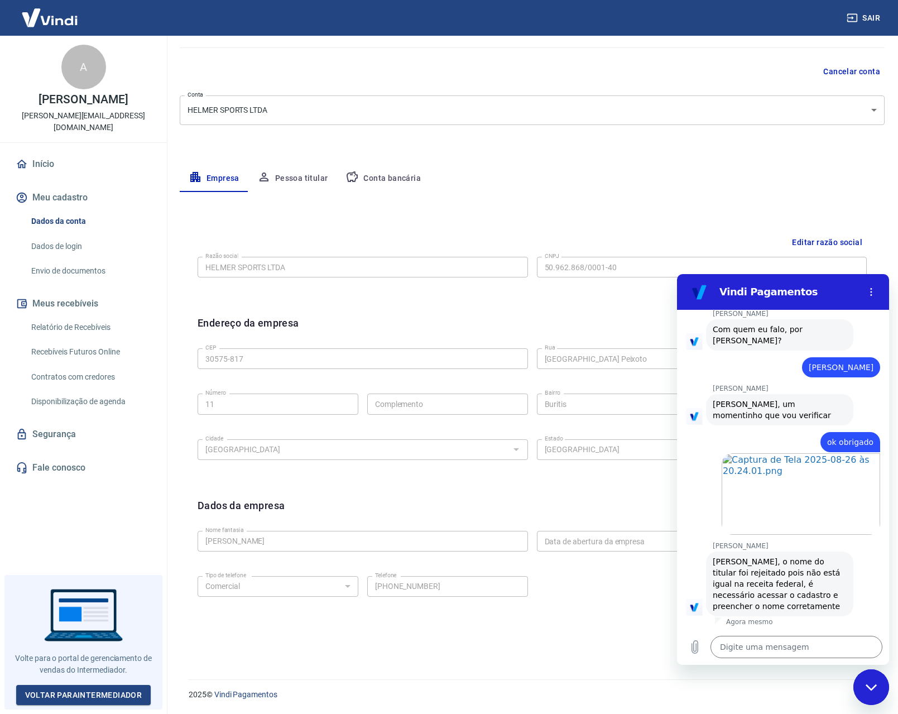
click at [870, 686] on icon "Fechar janela de mensagens" at bounding box center [872, 687] width 12 height 7
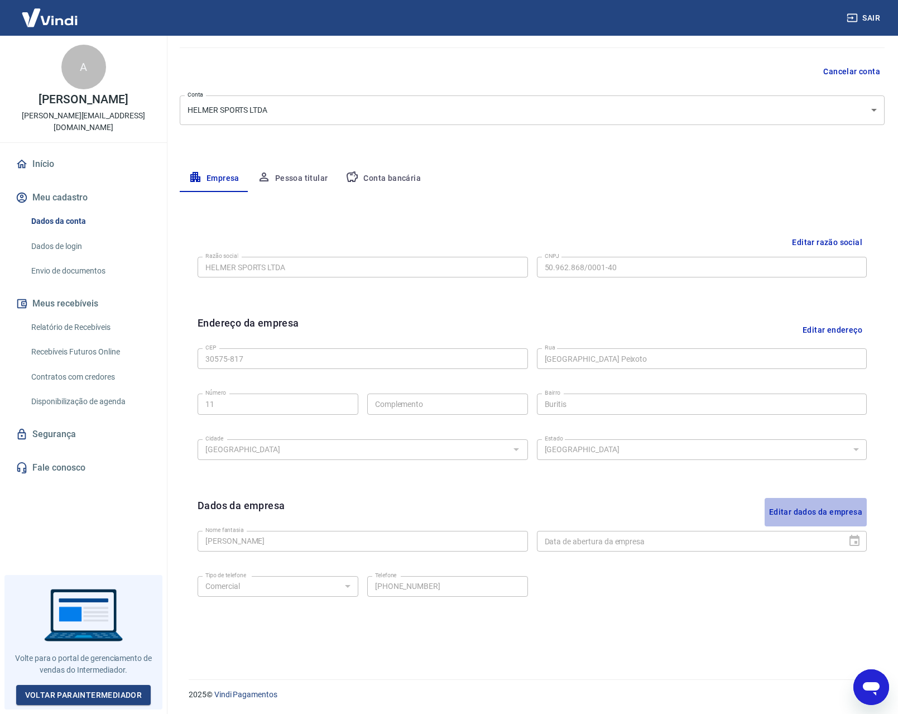
click at [842, 508] on button "Editar dados da empresa" at bounding box center [816, 512] width 102 height 28
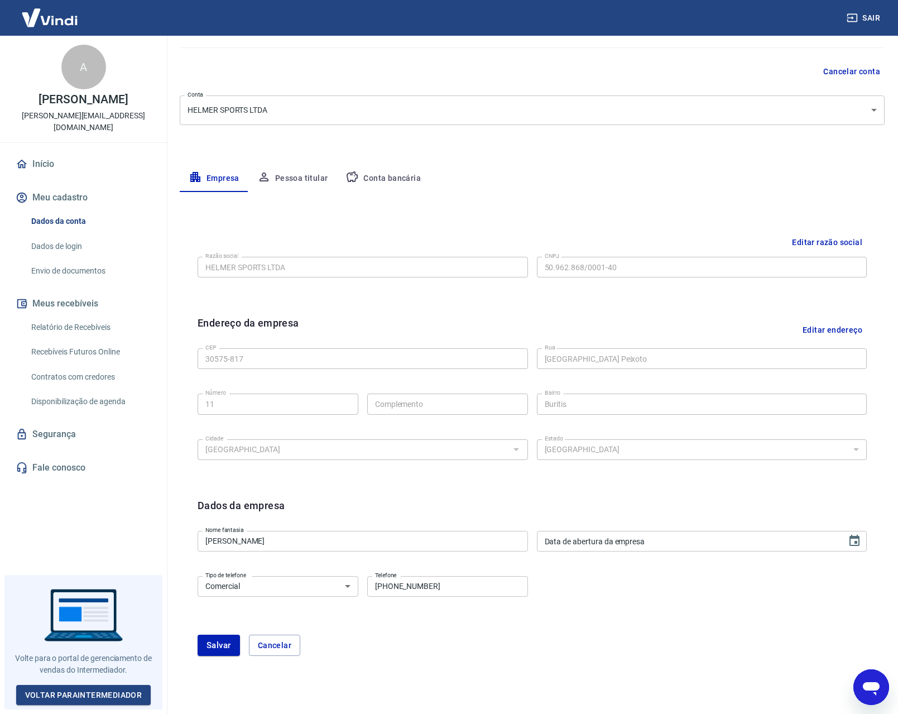
click at [275, 537] on input "[PERSON_NAME]" at bounding box center [363, 541] width 330 height 21
click at [219, 644] on button "Salvar" at bounding box center [219, 645] width 42 height 21
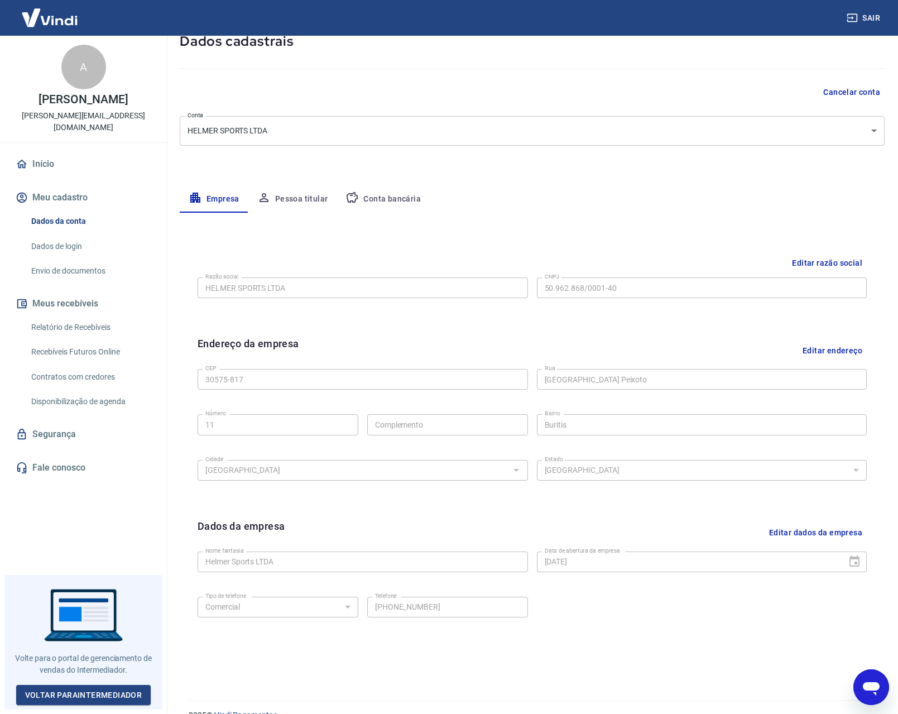
scroll to position [76, 0]
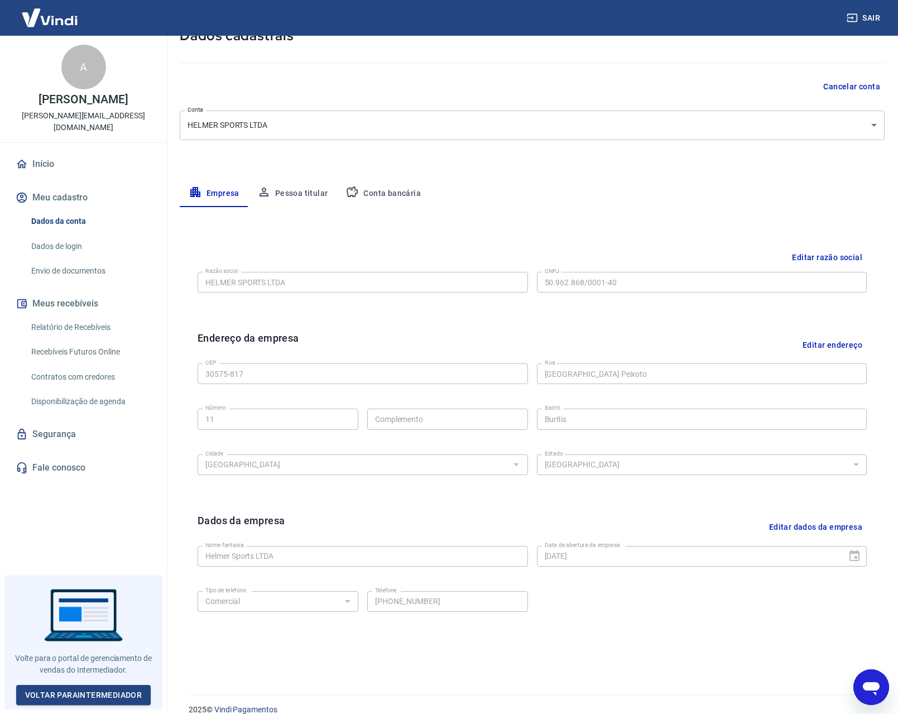
click at [879, 685] on icon "Abrir janela de mensagens" at bounding box center [871, 688] width 17 height 13
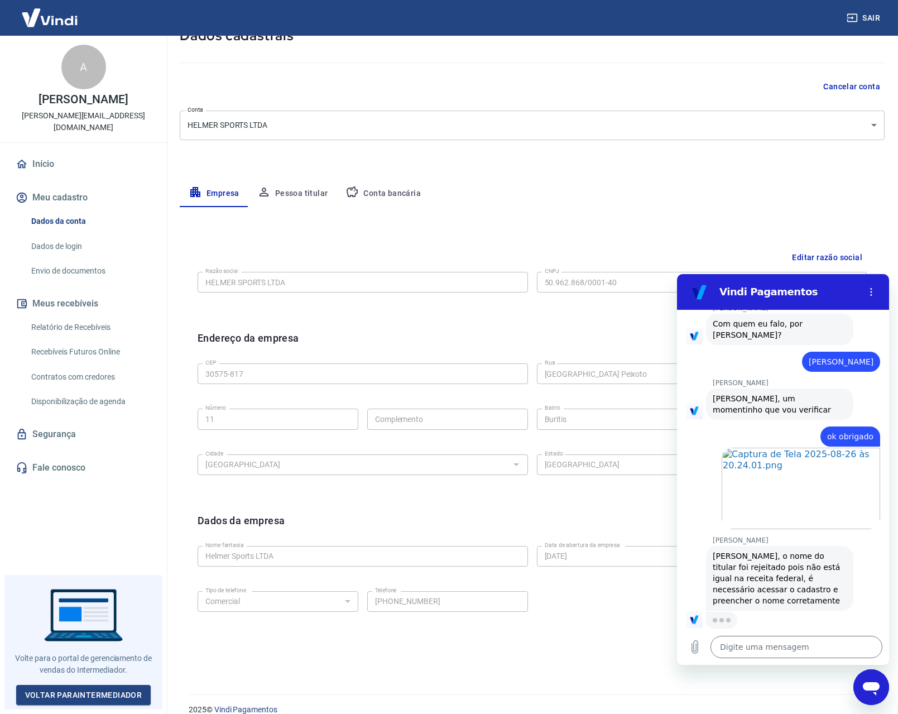
scroll to position [0, 0]
click at [787, 643] on textarea at bounding box center [796, 647] width 172 height 22
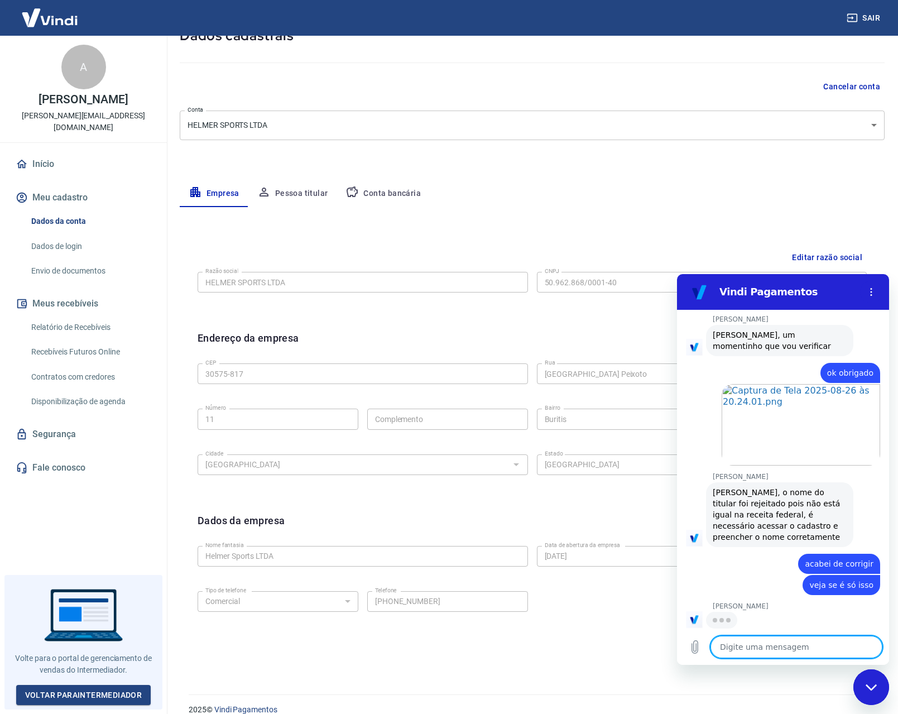
scroll to position [2501, 0]
click at [314, 197] on button "Pessoa titular" at bounding box center [292, 193] width 89 height 27
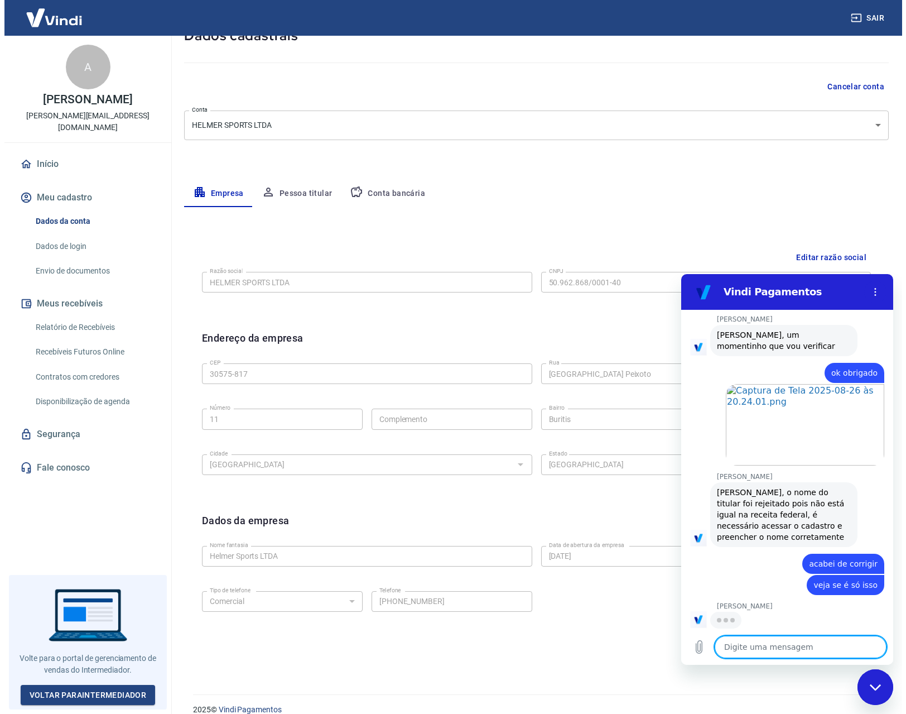
scroll to position [0, 0]
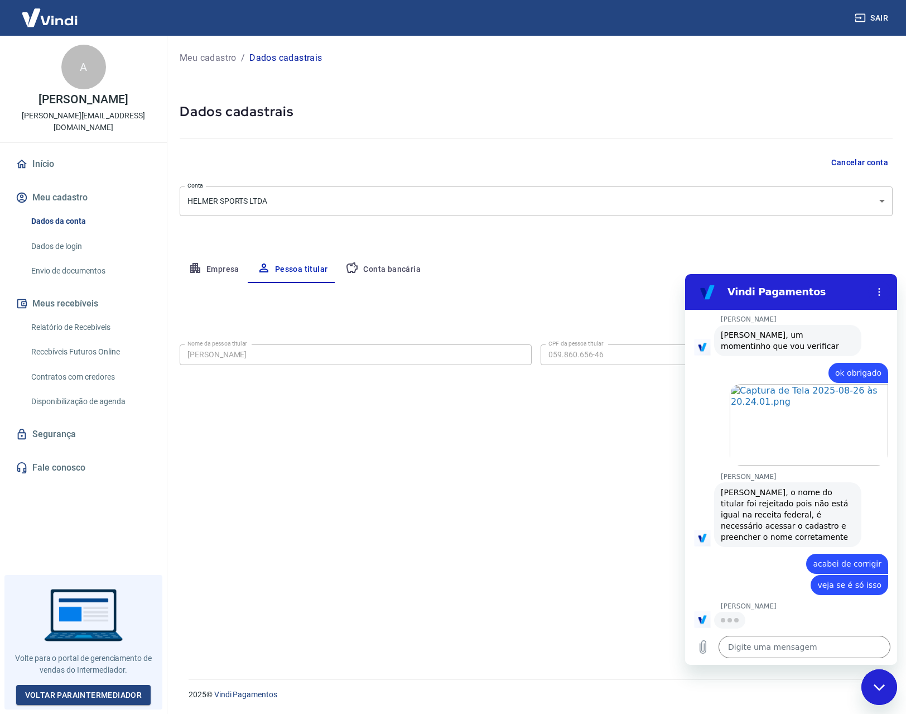
click at [278, 171] on div "Cancelar conta" at bounding box center [536, 162] width 713 height 21
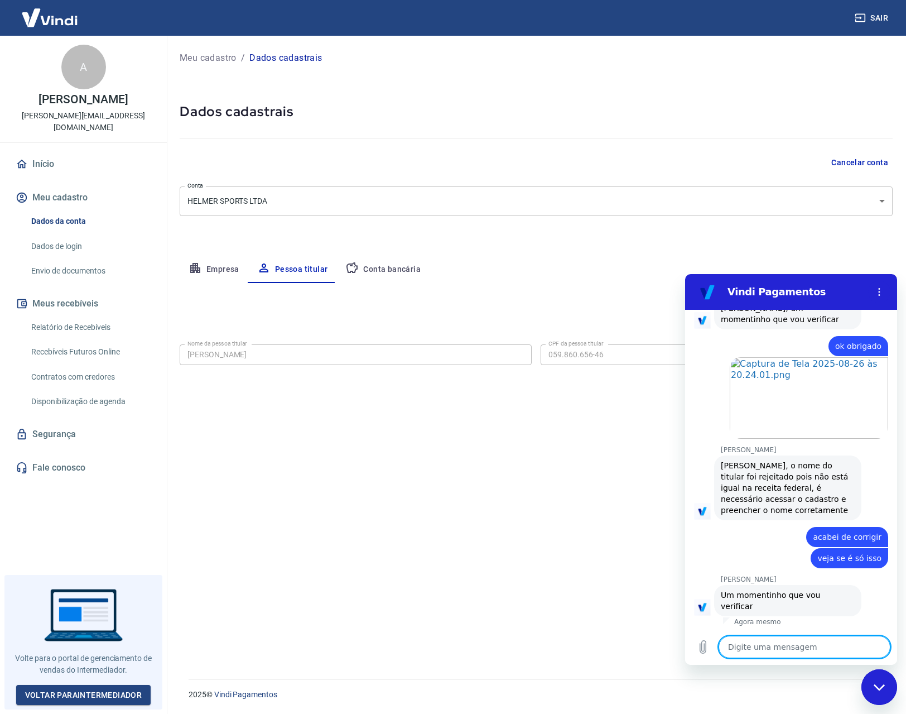
scroll to position [2516, 0]
click at [488, 385] on div "Editar nome e CPF Nome da pessoa titular [PERSON_NAME] Nome da pessoa titular C…" at bounding box center [536, 467] width 713 height 369
click at [882, 681] on div "Fechar janela de mensagens" at bounding box center [879, 686] width 33 height 33
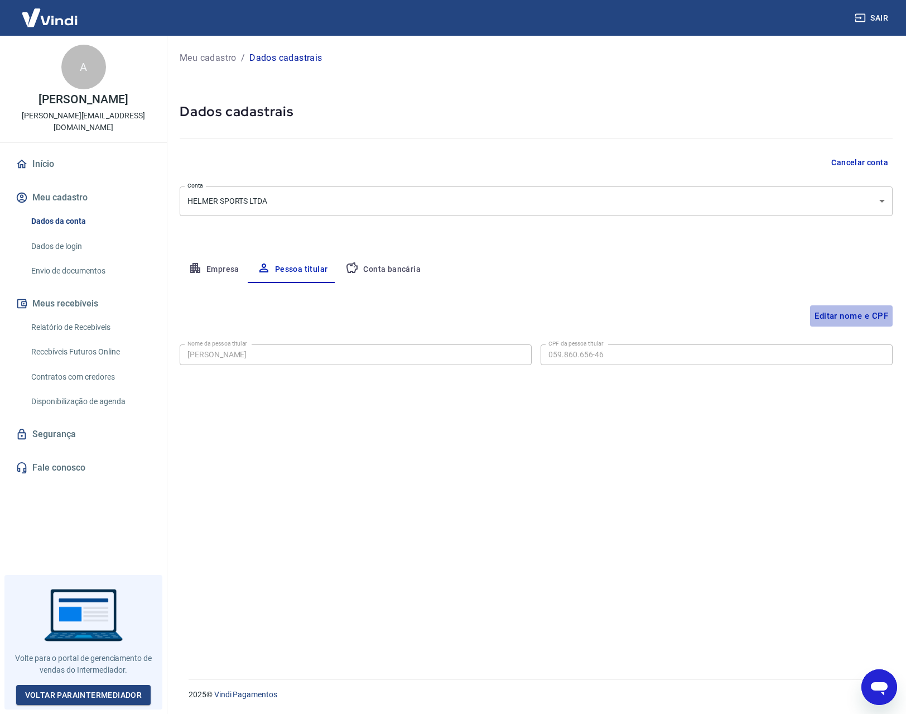
click at [853, 315] on button "Editar nome e CPF" at bounding box center [851, 315] width 83 height 21
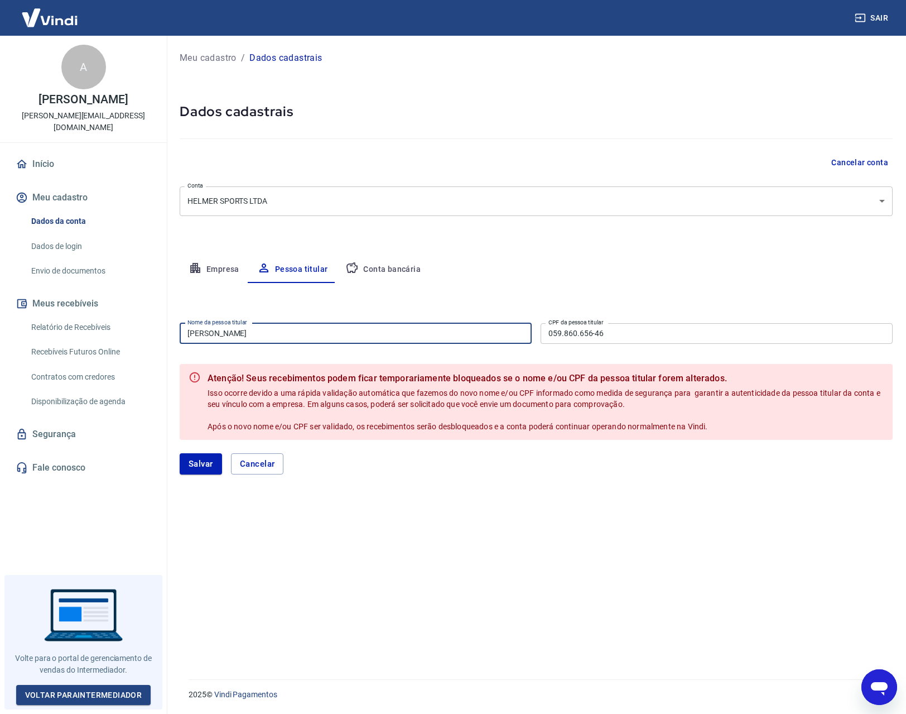
click at [309, 335] on input "[PERSON_NAME]" at bounding box center [356, 333] width 352 height 21
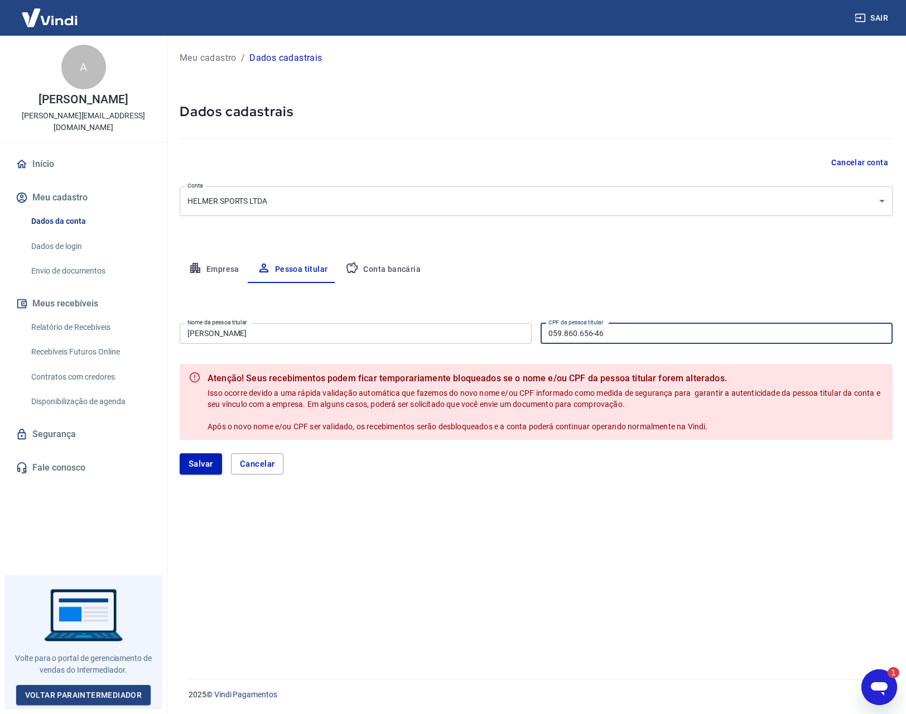
click at [603, 335] on input "059.860.656-46" at bounding box center [717, 333] width 352 height 21
click at [210, 277] on button "Empresa" at bounding box center [214, 269] width 69 height 27
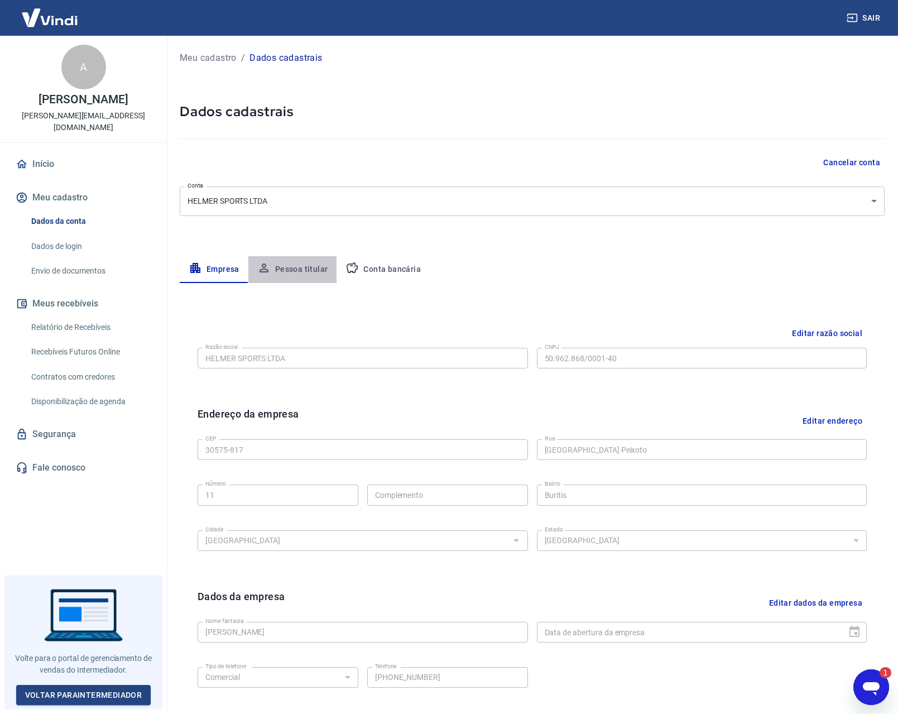
click at [310, 257] on button "Pessoa titular" at bounding box center [292, 269] width 89 height 27
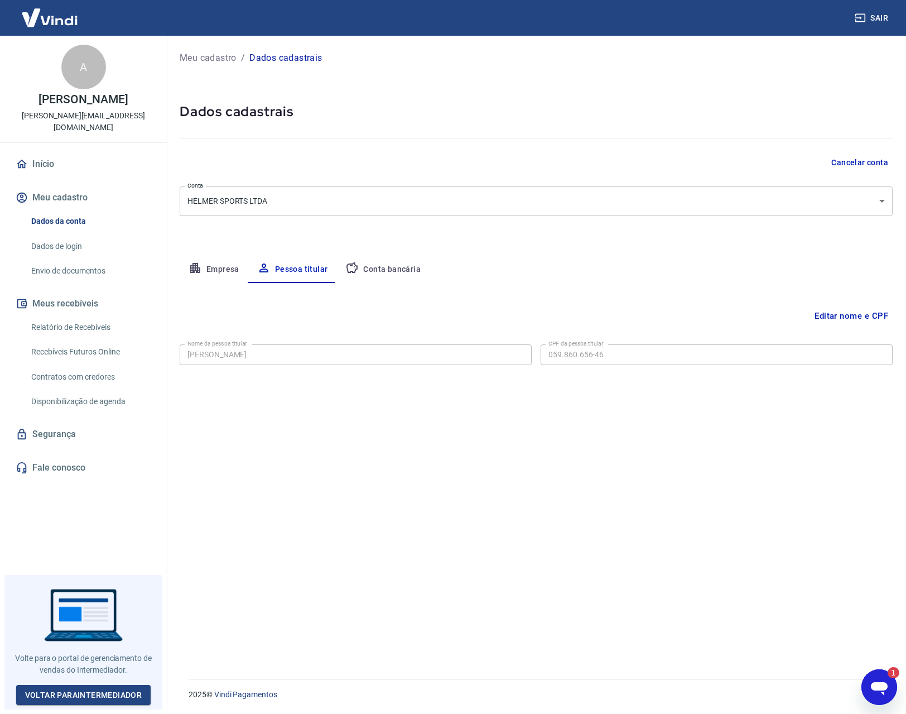
click at [861, 315] on button "Editar nome e CPF" at bounding box center [851, 315] width 83 height 21
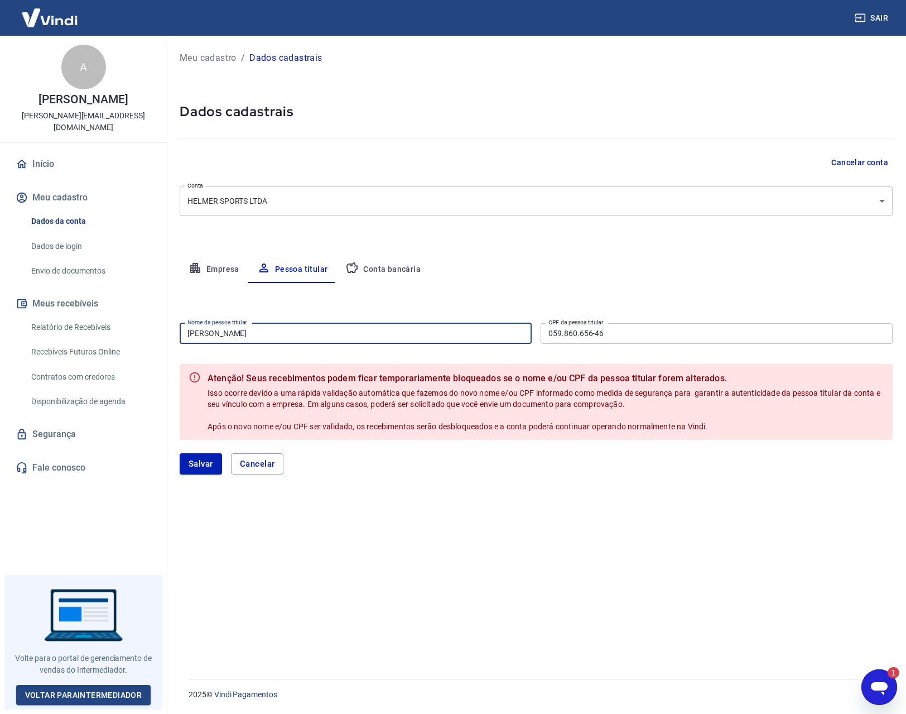
click at [275, 335] on input "[PERSON_NAME]" at bounding box center [356, 333] width 352 height 21
paste input "[PERSON_NAME]"
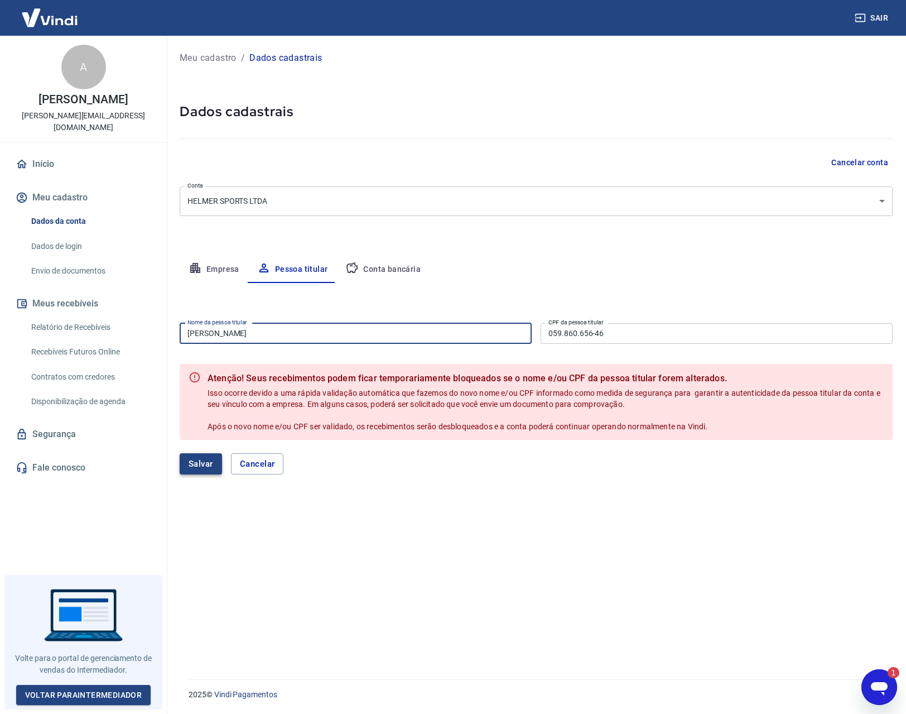
click at [198, 459] on button "Salvar" at bounding box center [201, 463] width 42 height 21
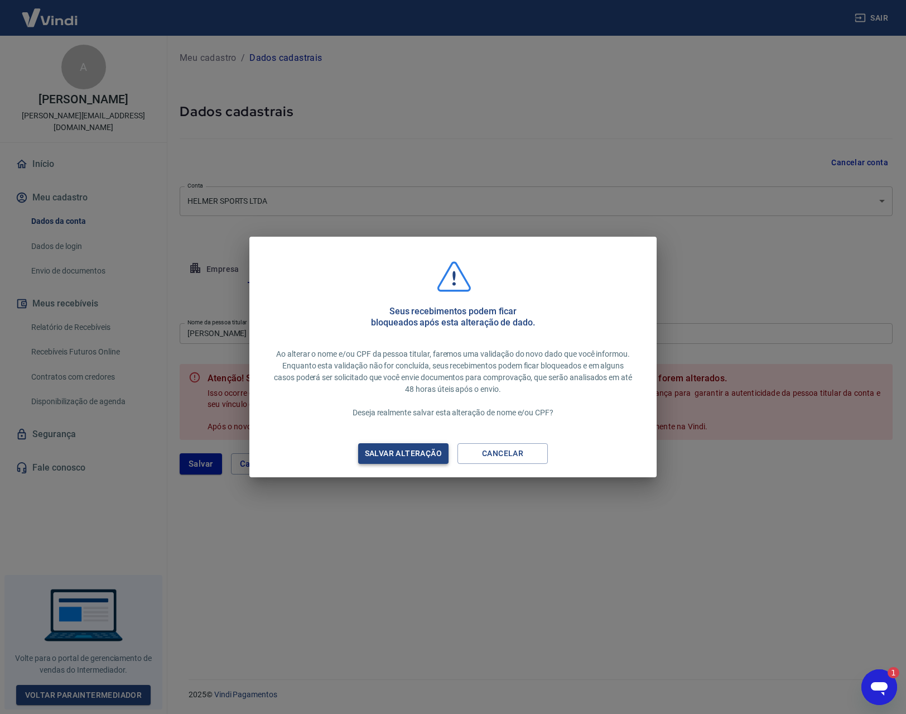
click at [395, 455] on div "Salvar alteração" at bounding box center [404, 453] width 104 height 14
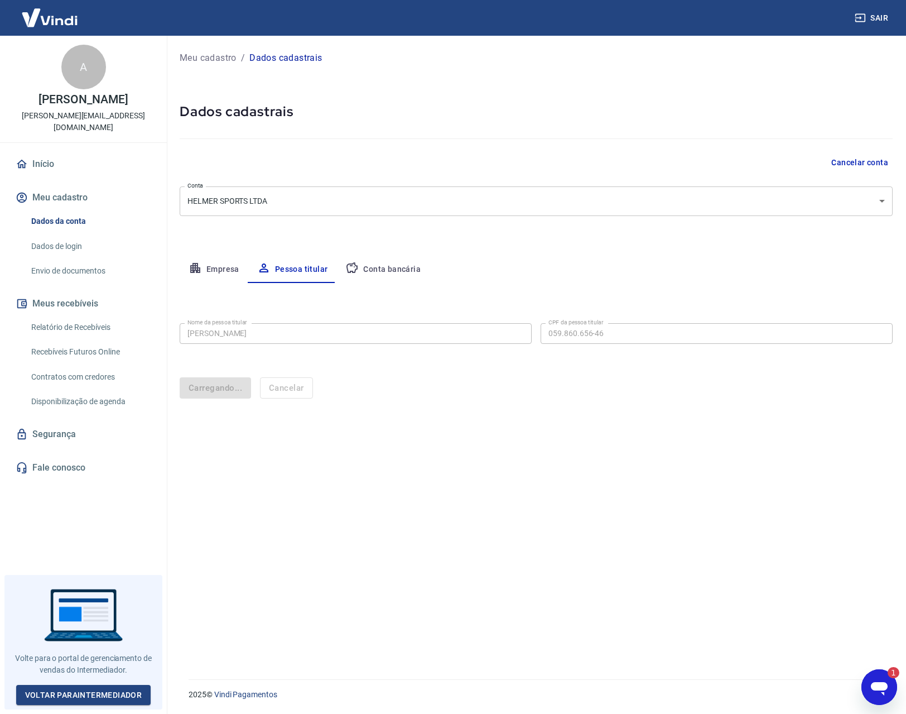
click at [867, 673] on div "Abrir janela de mensagens, 1 mensagem não lida" at bounding box center [879, 686] width 33 height 33
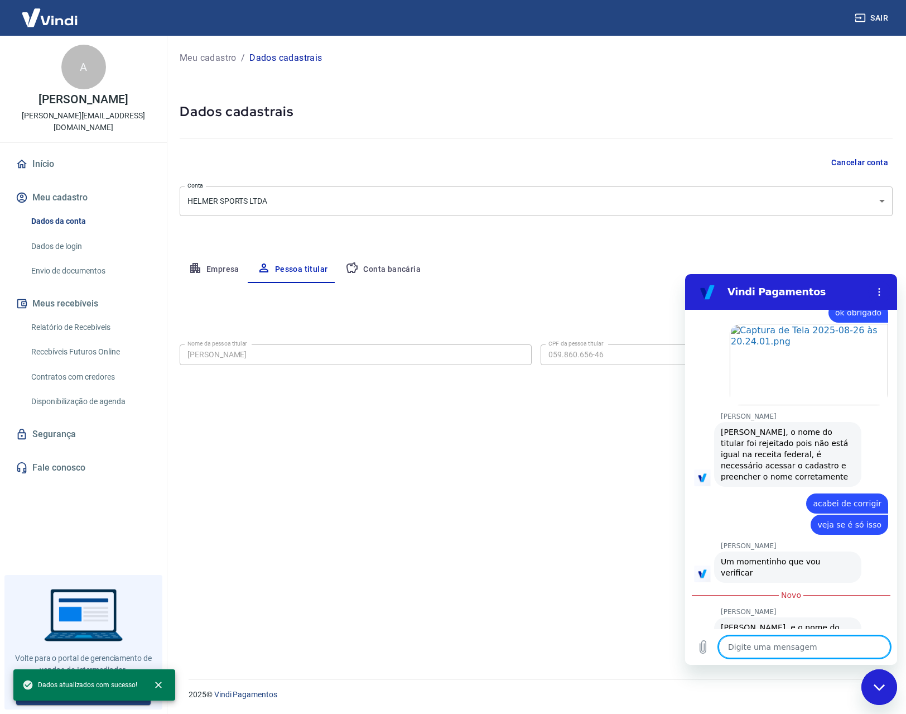
click at [809, 642] on textarea at bounding box center [805, 647] width 172 height 22
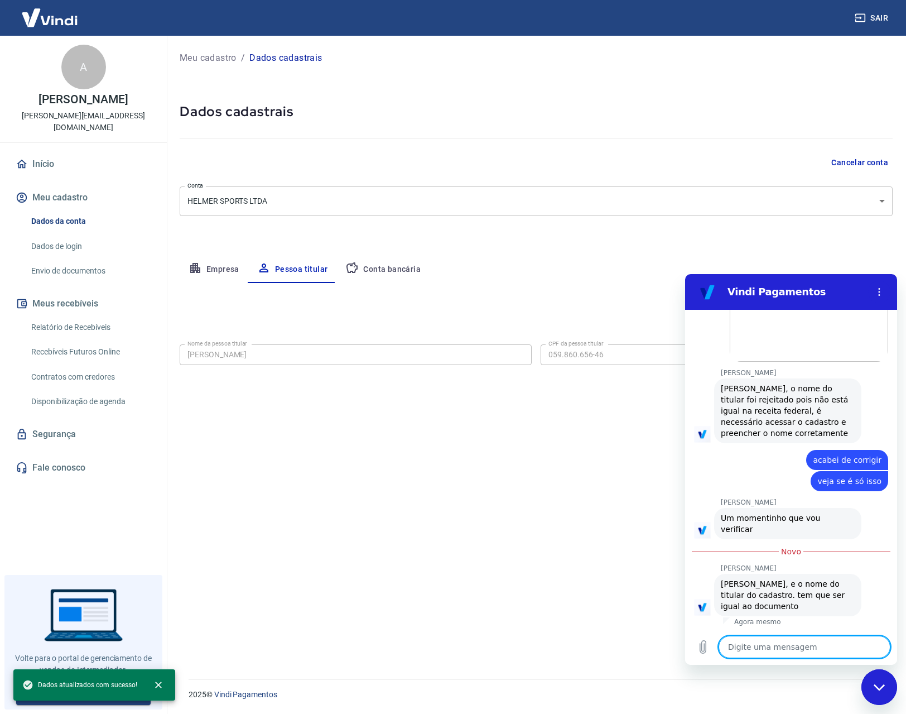
scroll to position [2593, 0]
click at [798, 644] on textarea at bounding box center [805, 647] width 172 height 22
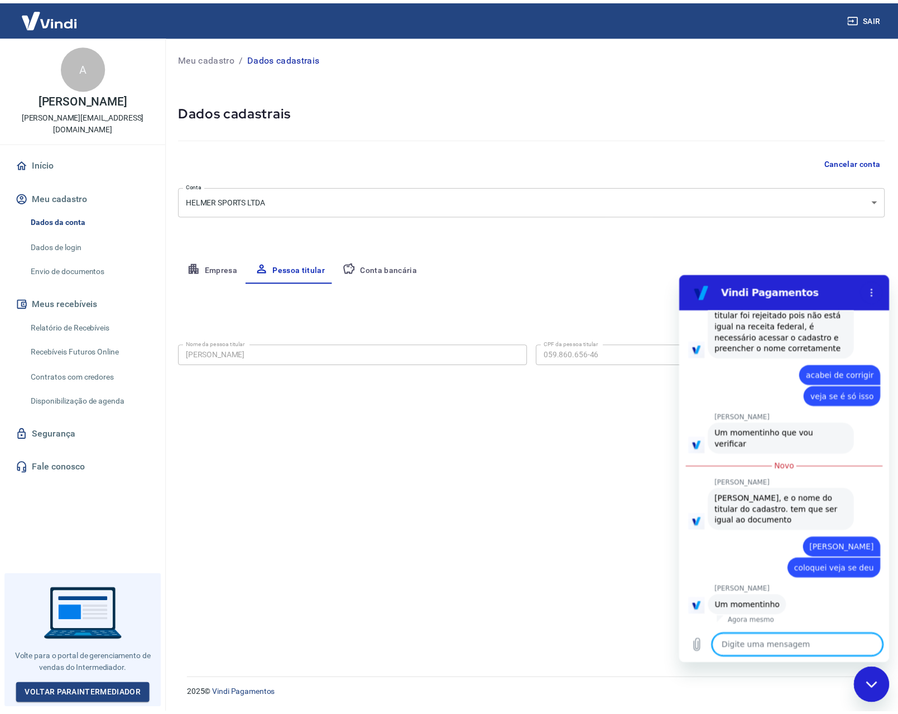
scroll to position [2678, 0]
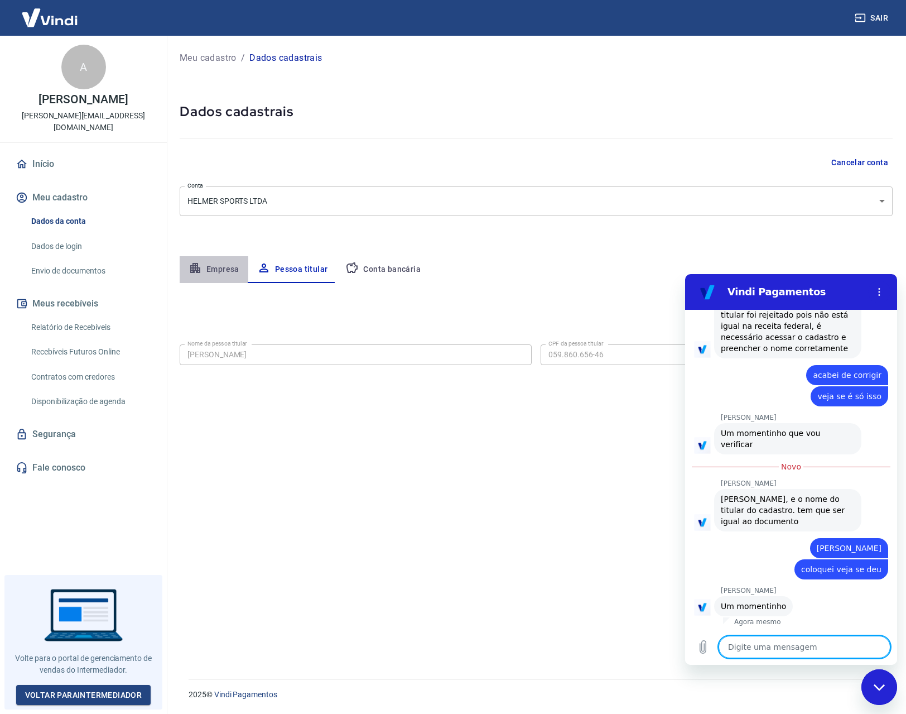
click at [208, 268] on button "Empresa" at bounding box center [214, 269] width 69 height 27
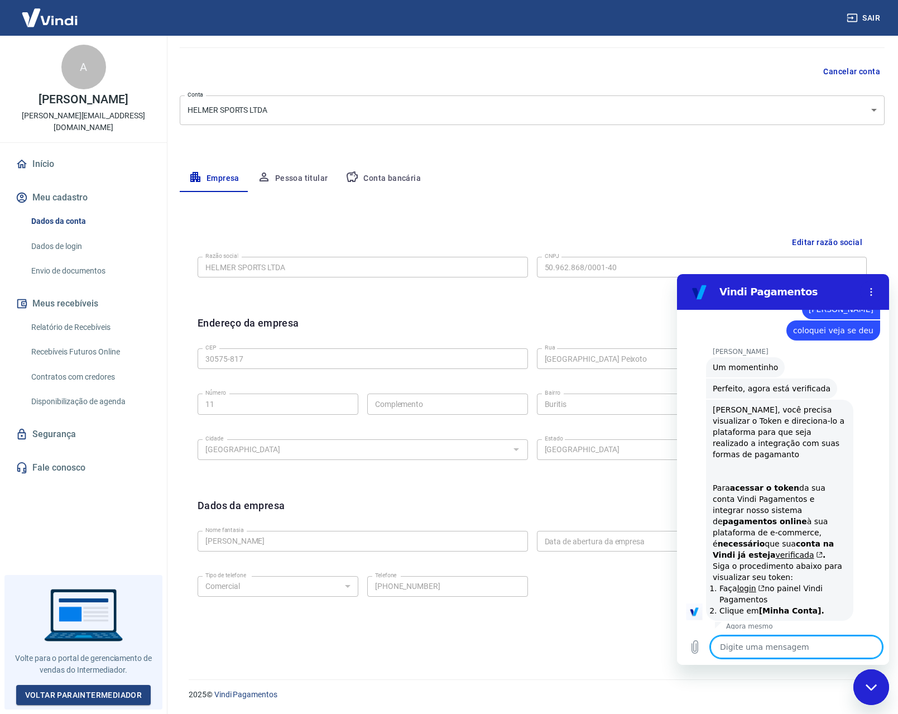
scroll to position [2921, 0]
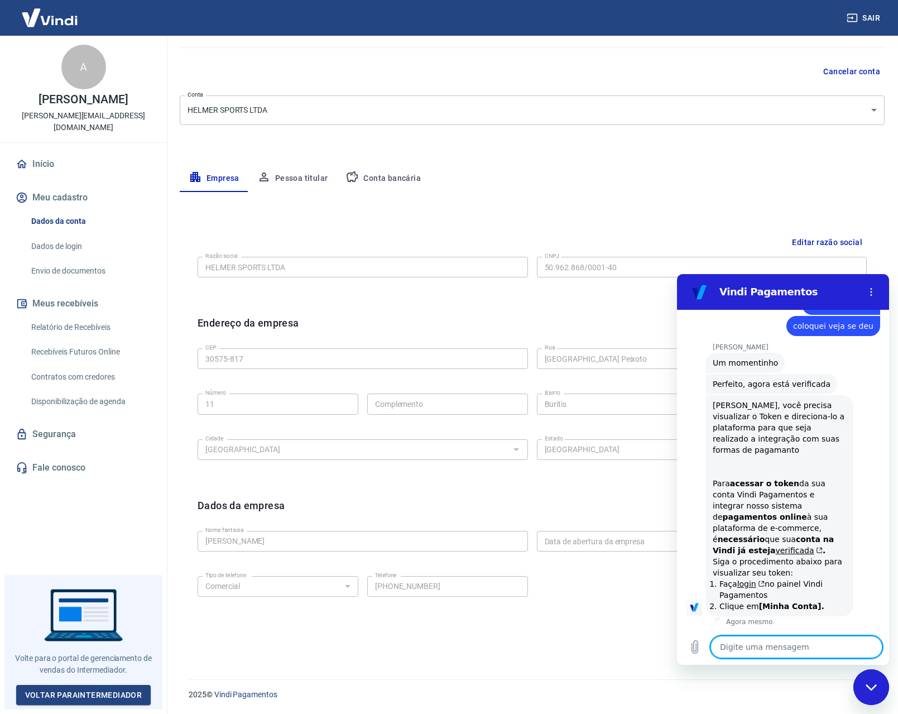
click at [804, 645] on textarea at bounding box center [796, 647] width 172 height 22
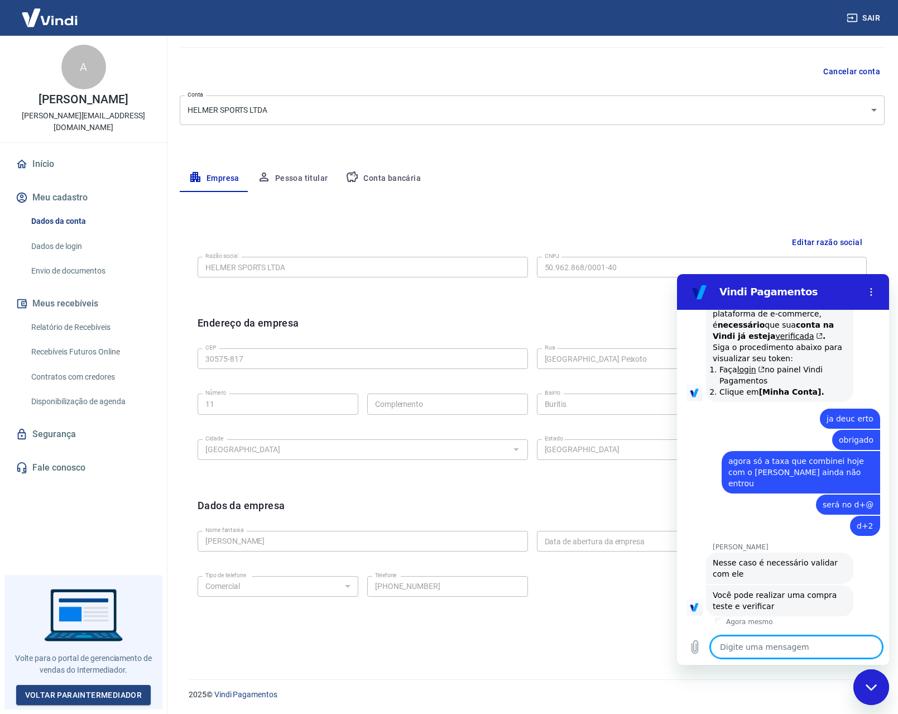
scroll to position [3125, 0]
click at [786, 647] on textarea at bounding box center [796, 647] width 172 height 22
click at [791, 646] on textarea at bounding box center [796, 647] width 172 height 22
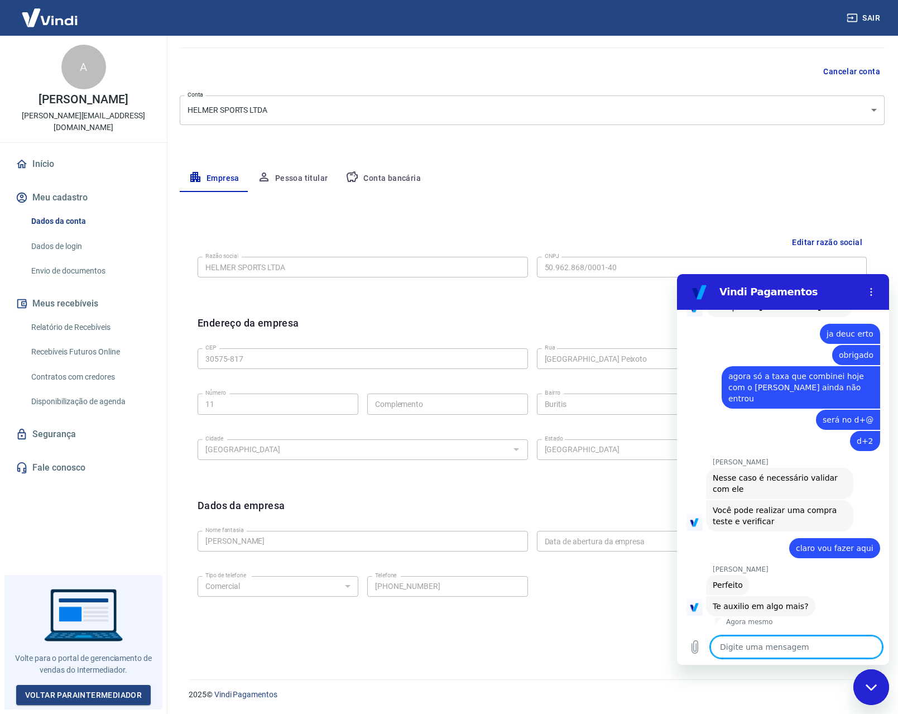
scroll to position [3209, 0]
click at [802, 645] on textarea at bounding box center [796, 647] width 172 height 22
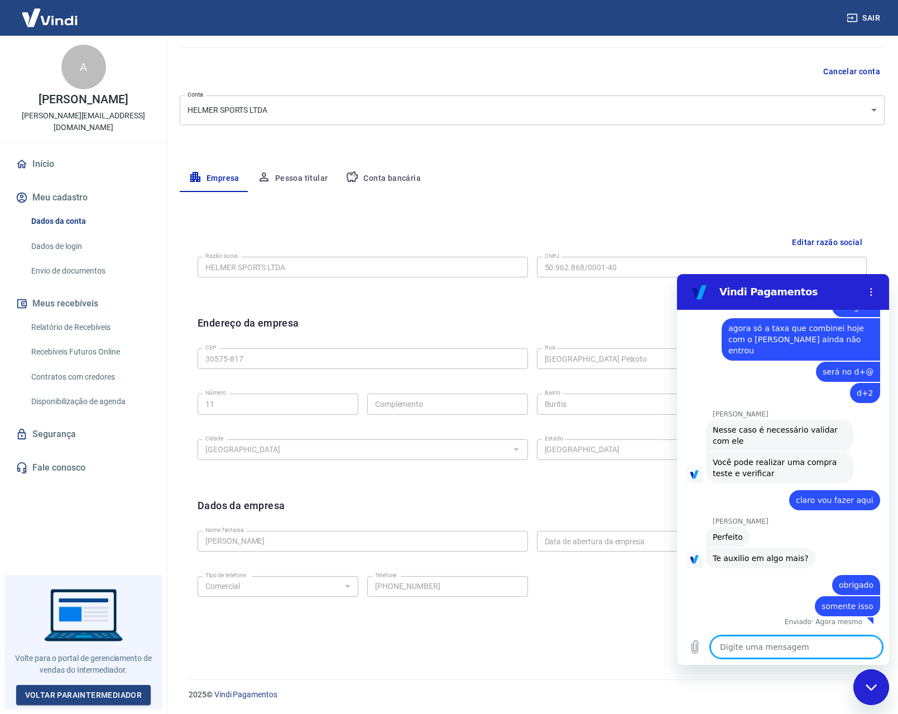
scroll to position [3257, 0]
click at [877, 678] on div "Fechar janela de mensagens" at bounding box center [870, 686] width 33 height 33
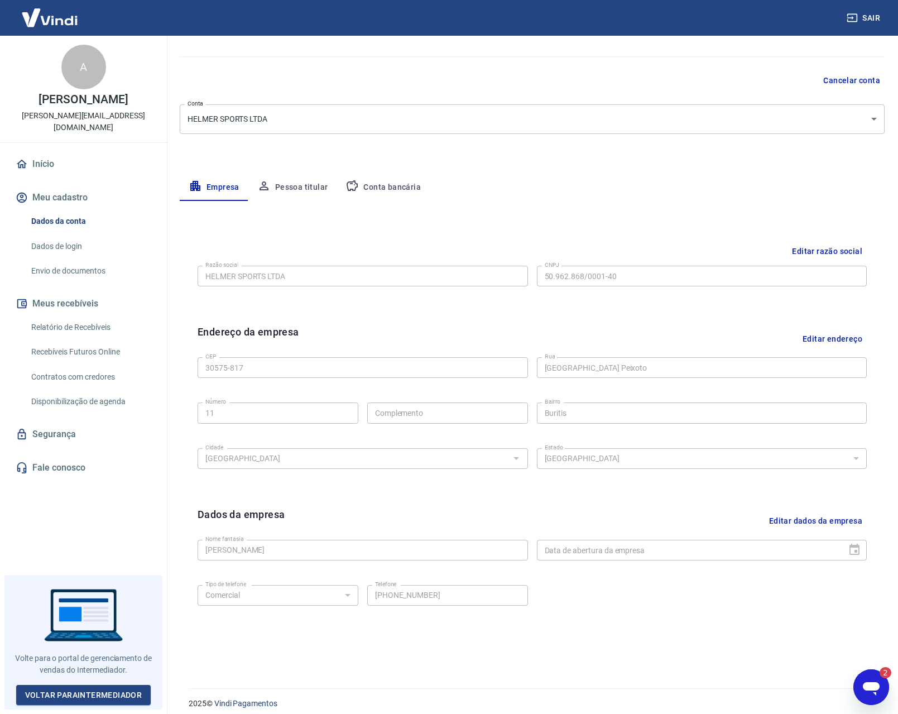
scroll to position [91, 0]
